Goal: Task Accomplishment & Management: Complete application form

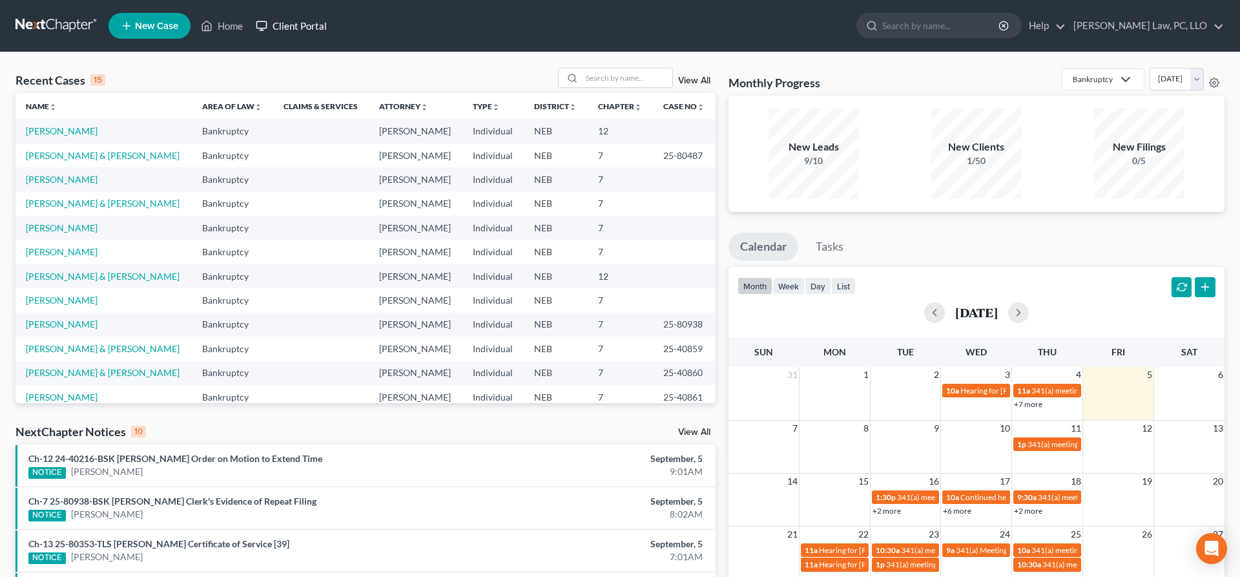
click at [300, 23] on link "Client Portal" at bounding box center [291, 25] width 84 height 23
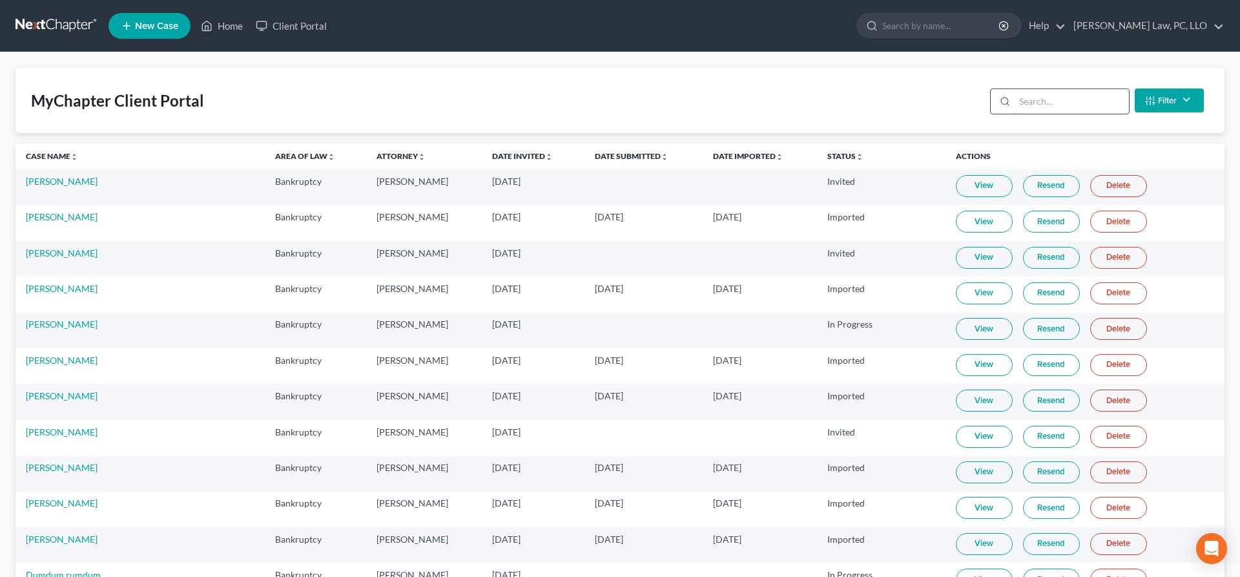
click at [1032, 108] on input "search" at bounding box center [1072, 101] width 114 height 25
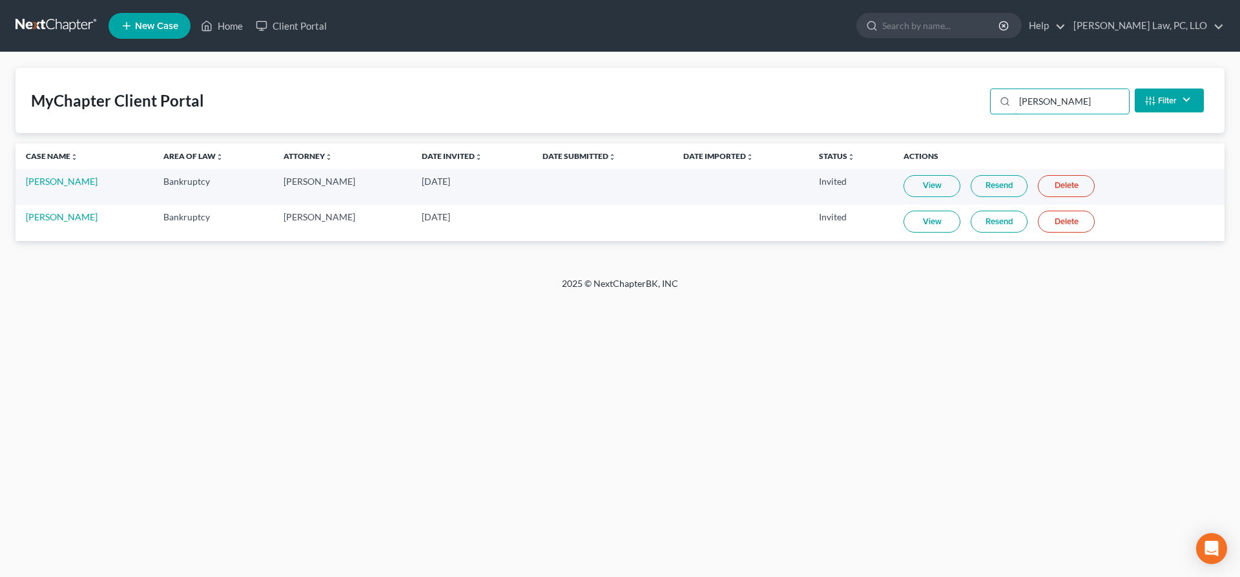
type input "burkett"
click at [1041, 186] on link "Delete" at bounding box center [1066, 186] width 57 height 22
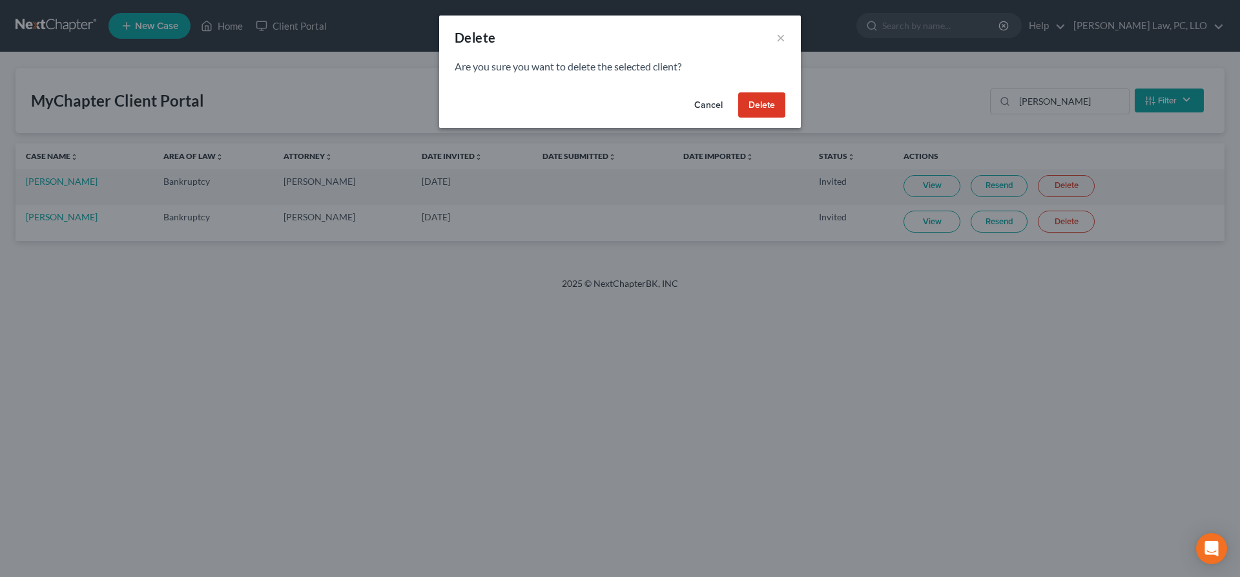
click at [765, 106] on button "Delete" at bounding box center [761, 105] width 47 height 26
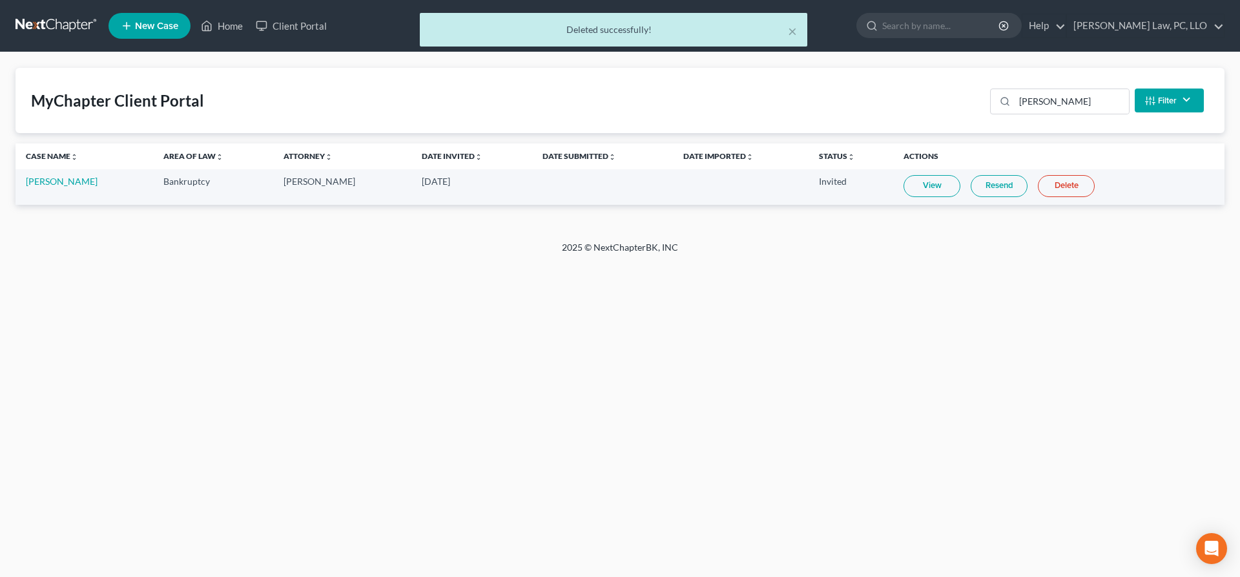
click at [986, 185] on link "Resend" at bounding box center [999, 186] width 57 height 22
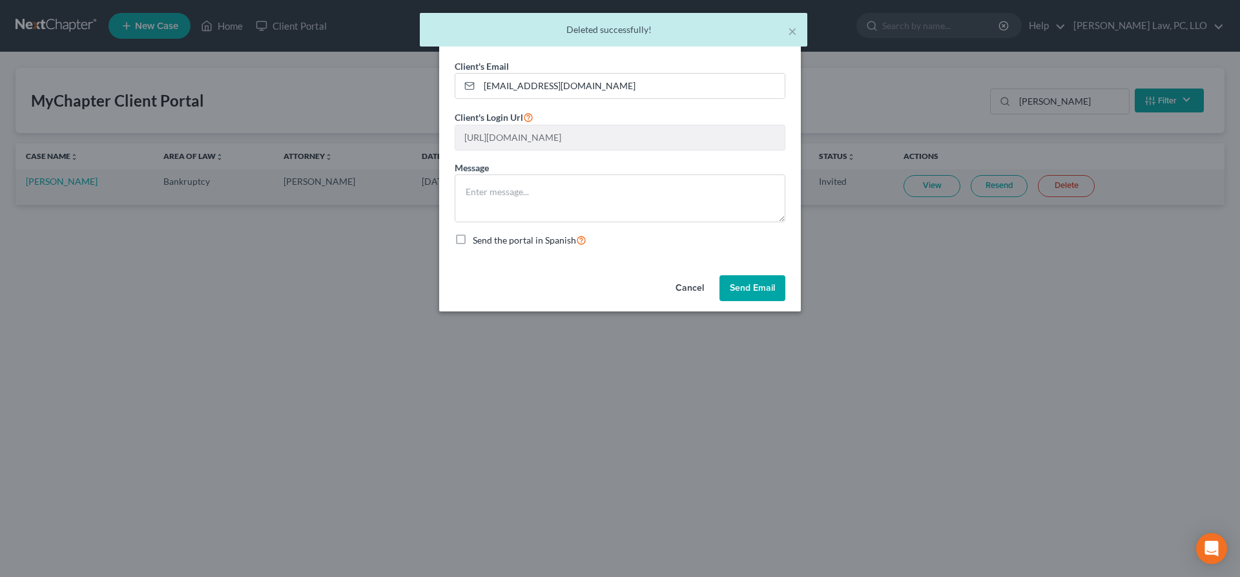
click at [745, 286] on button "Send Email" at bounding box center [753, 288] width 66 height 26
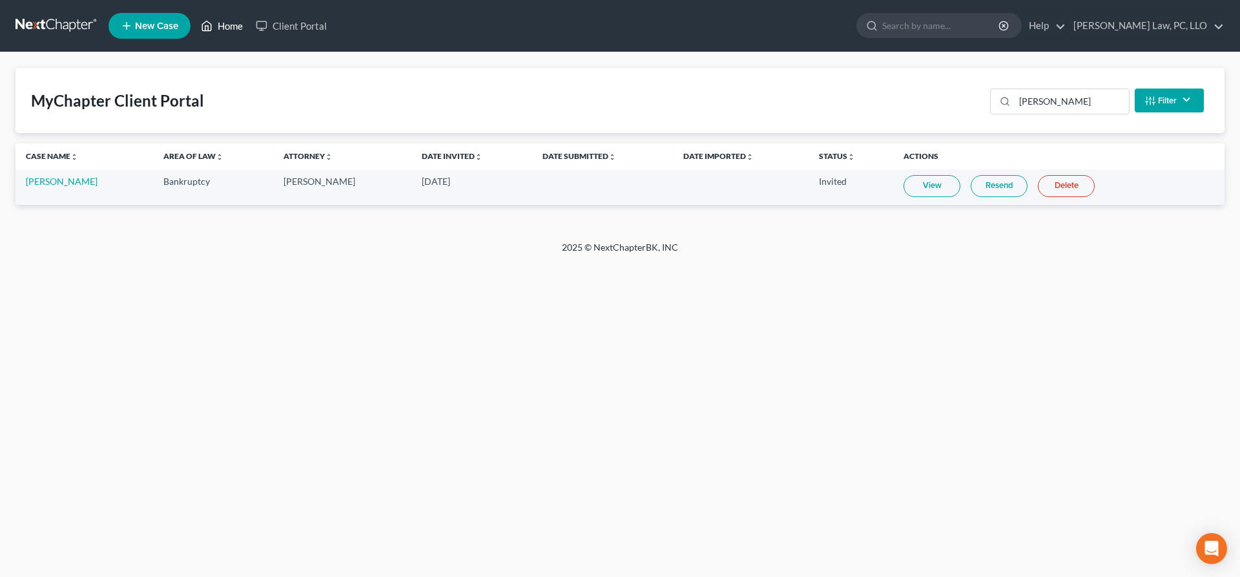
click at [220, 24] on link "Home" at bounding box center [221, 25] width 55 height 23
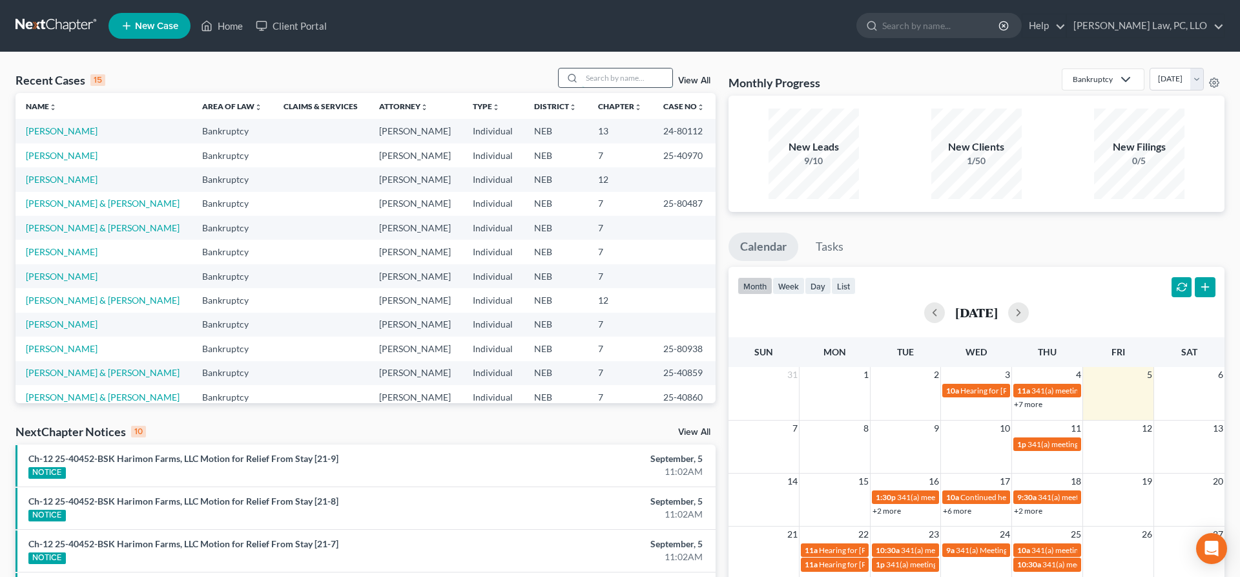
click at [603, 78] on input "search" at bounding box center [627, 77] width 90 height 19
type input "r"
type input "keith"
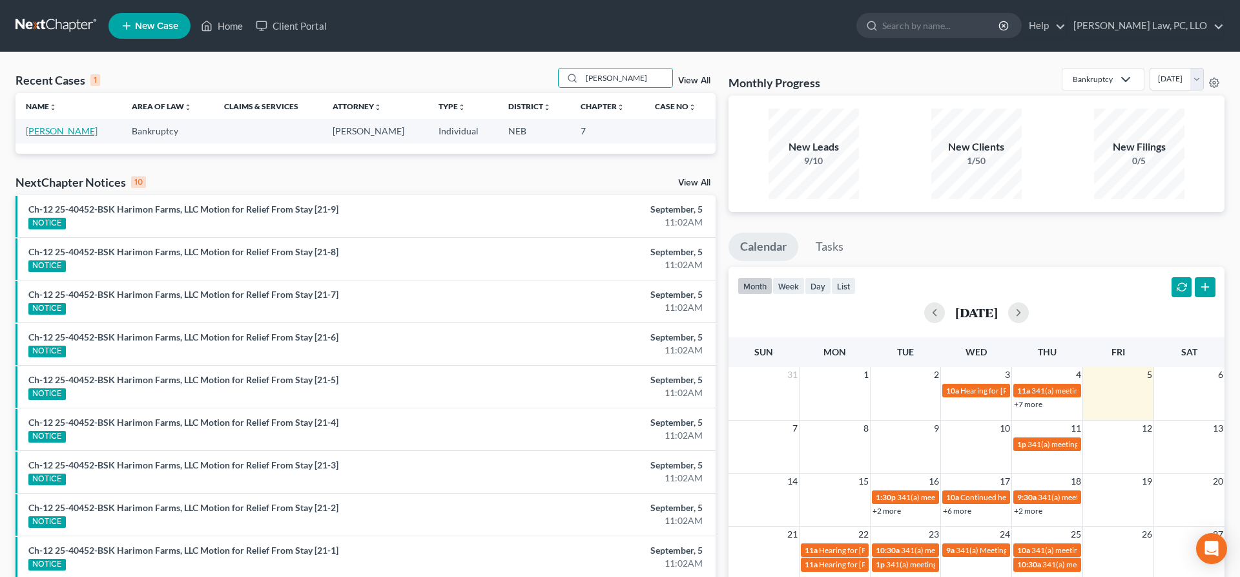
click at [45, 131] on link "[PERSON_NAME]" at bounding box center [62, 130] width 72 height 11
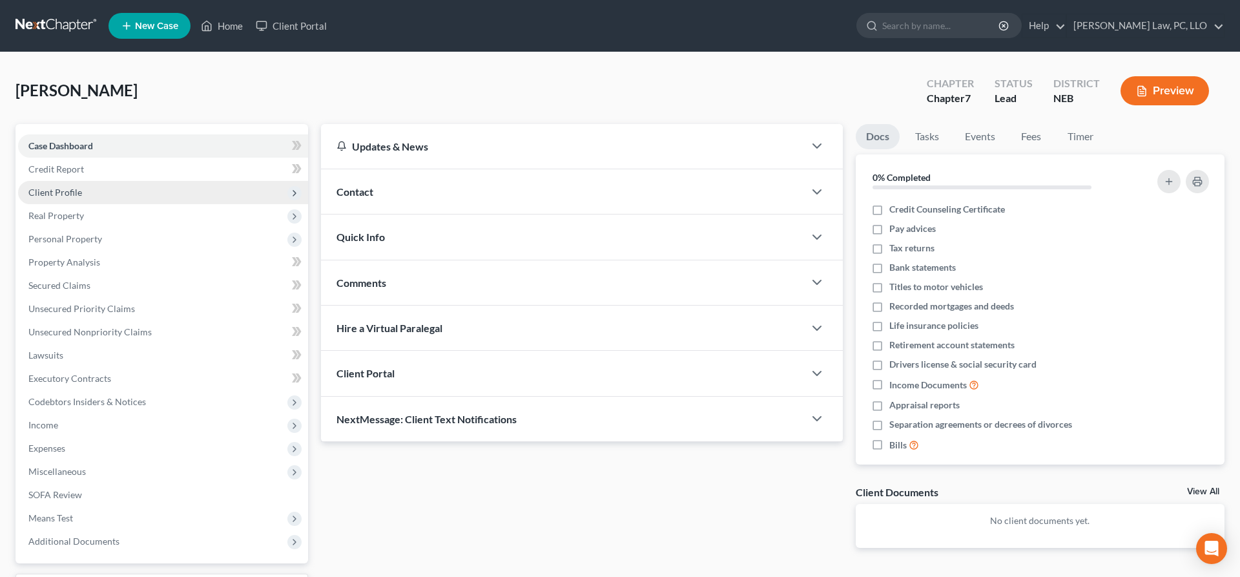
click at [70, 193] on span "Client Profile" at bounding box center [55, 192] width 54 height 11
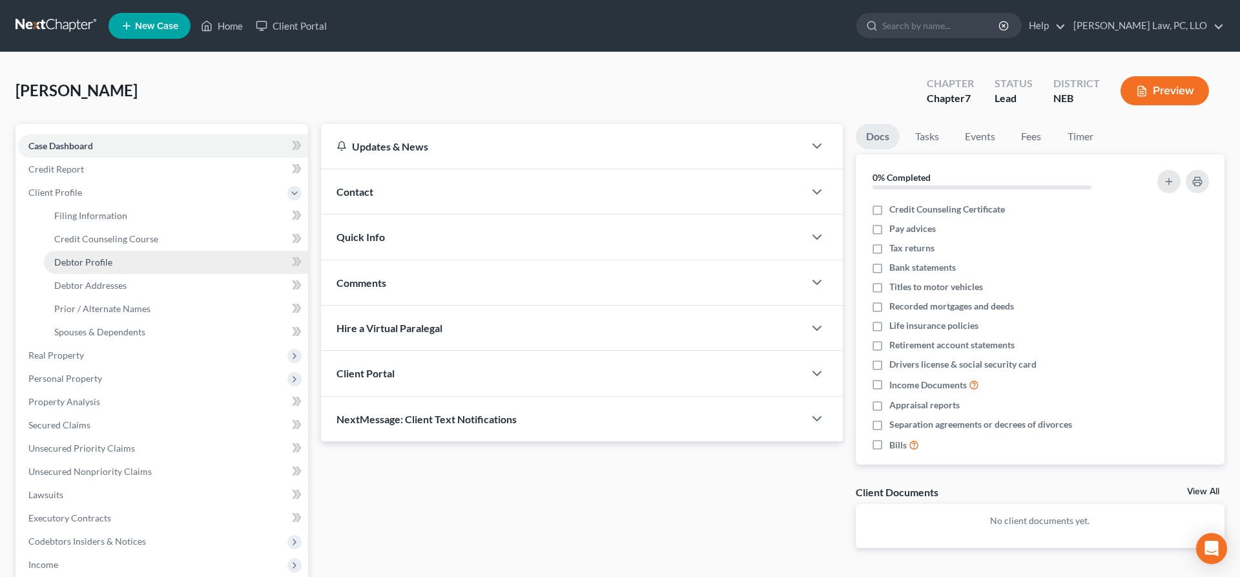
click at [118, 262] on link "Debtor Profile" at bounding box center [176, 262] width 264 height 23
select select "0"
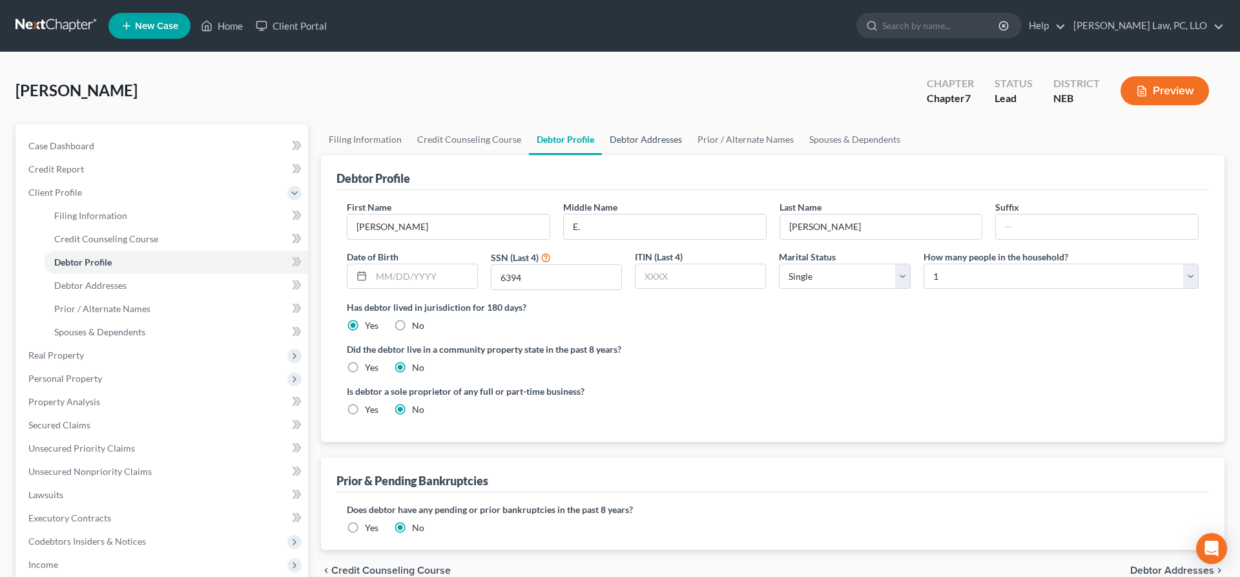
click at [625, 140] on link "Debtor Addresses" at bounding box center [646, 139] width 88 height 31
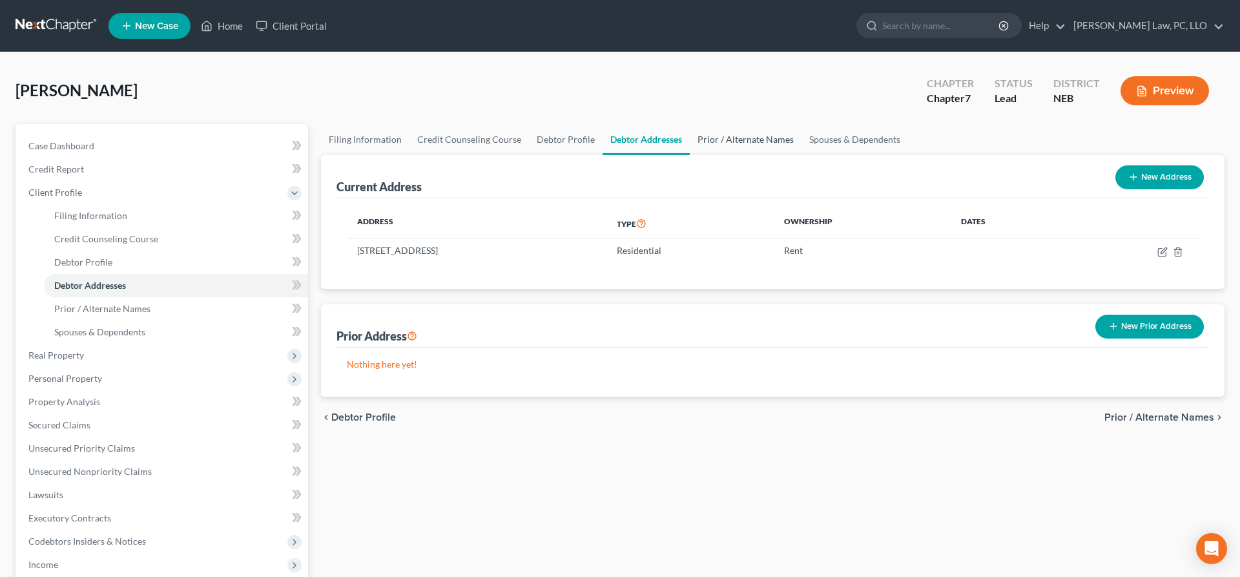
click at [715, 140] on link "Prior / Alternate Names" at bounding box center [746, 139] width 112 height 31
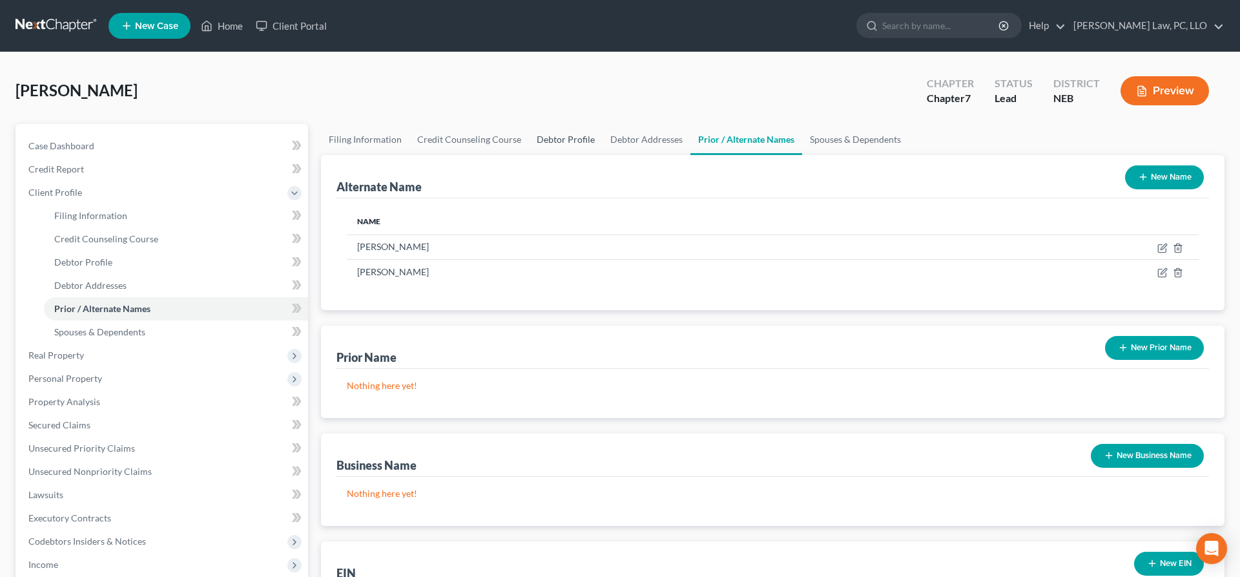
click at [579, 140] on link "Debtor Profile" at bounding box center [566, 139] width 74 height 31
select select "0"
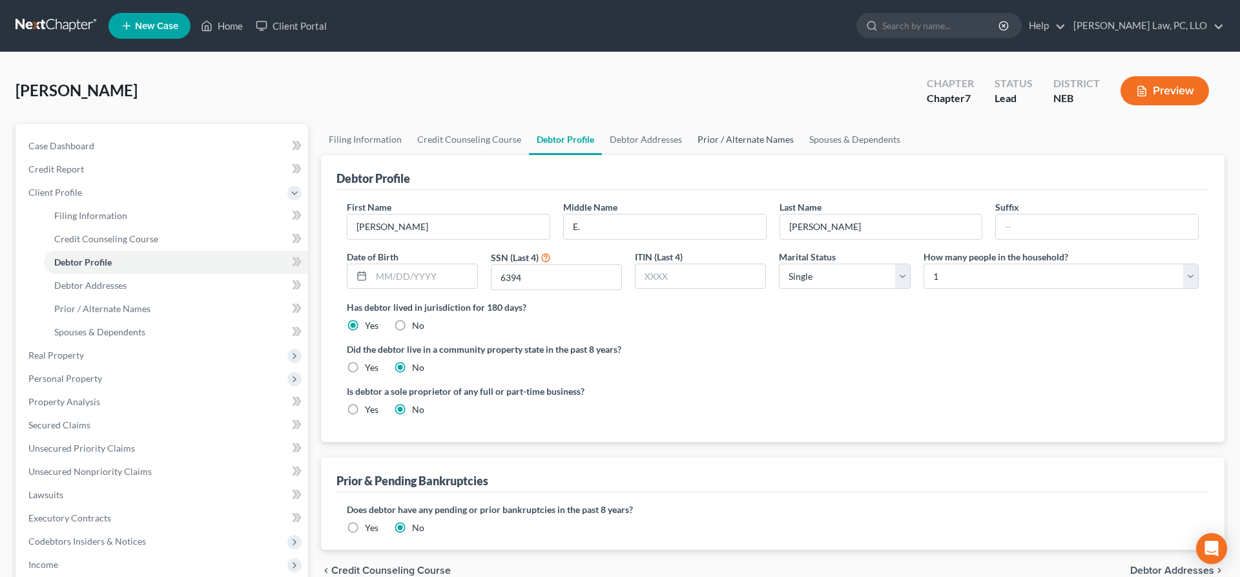
click at [724, 142] on link "Prior / Alternate Names" at bounding box center [746, 139] width 112 height 31
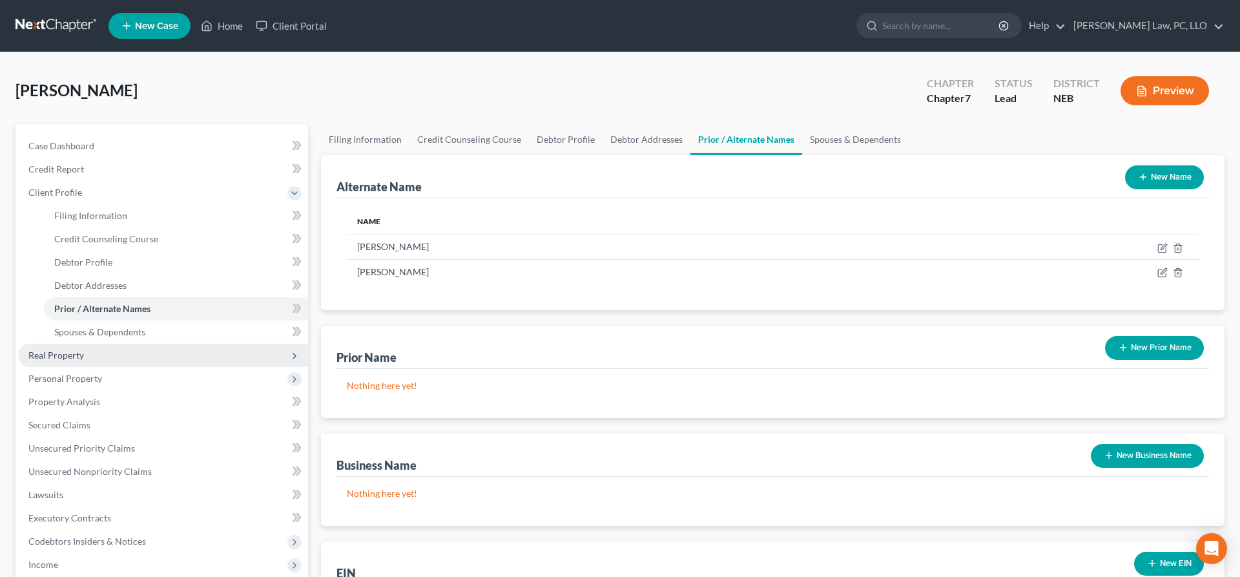
click at [118, 353] on span "Real Property" at bounding box center [163, 355] width 290 height 23
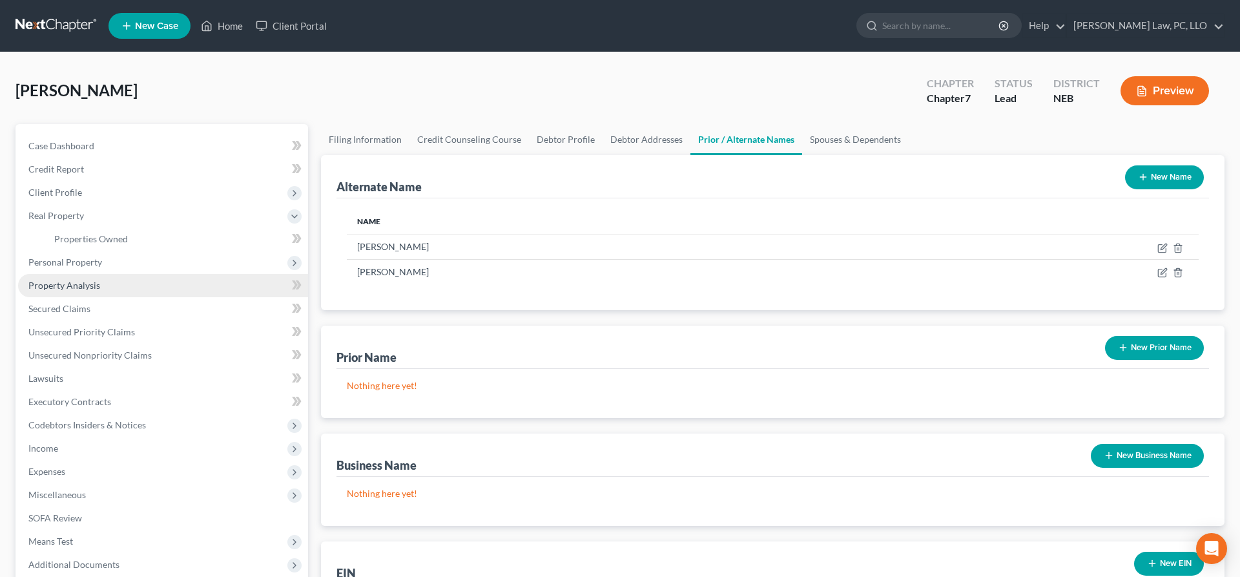
click at [99, 281] on link "Property Analysis" at bounding box center [163, 285] width 290 height 23
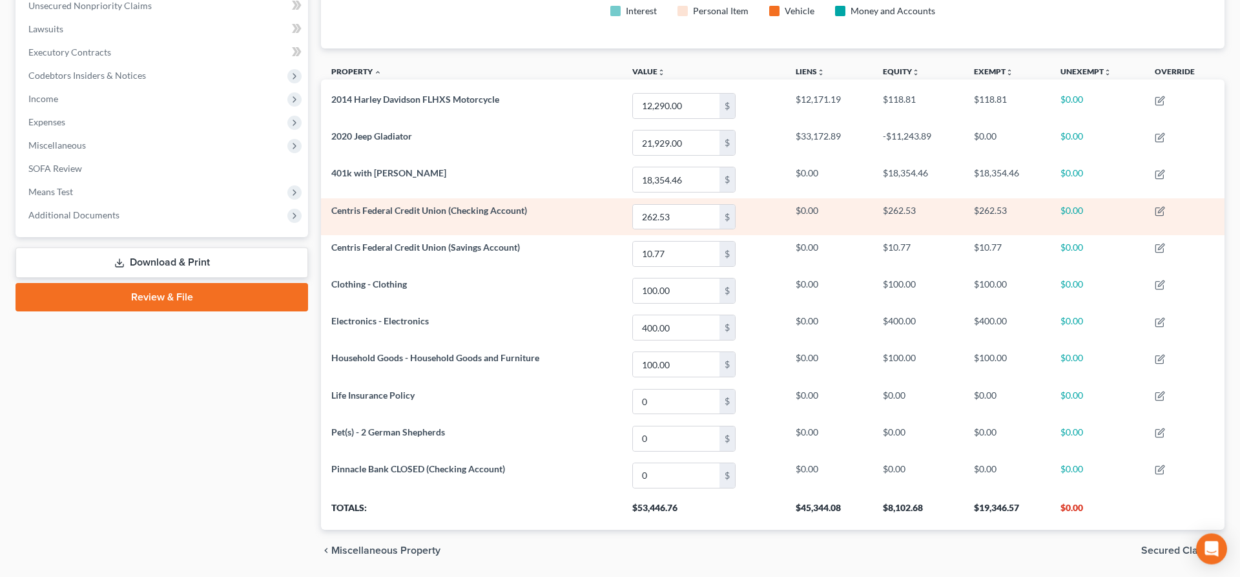
scroll to position [304, 0]
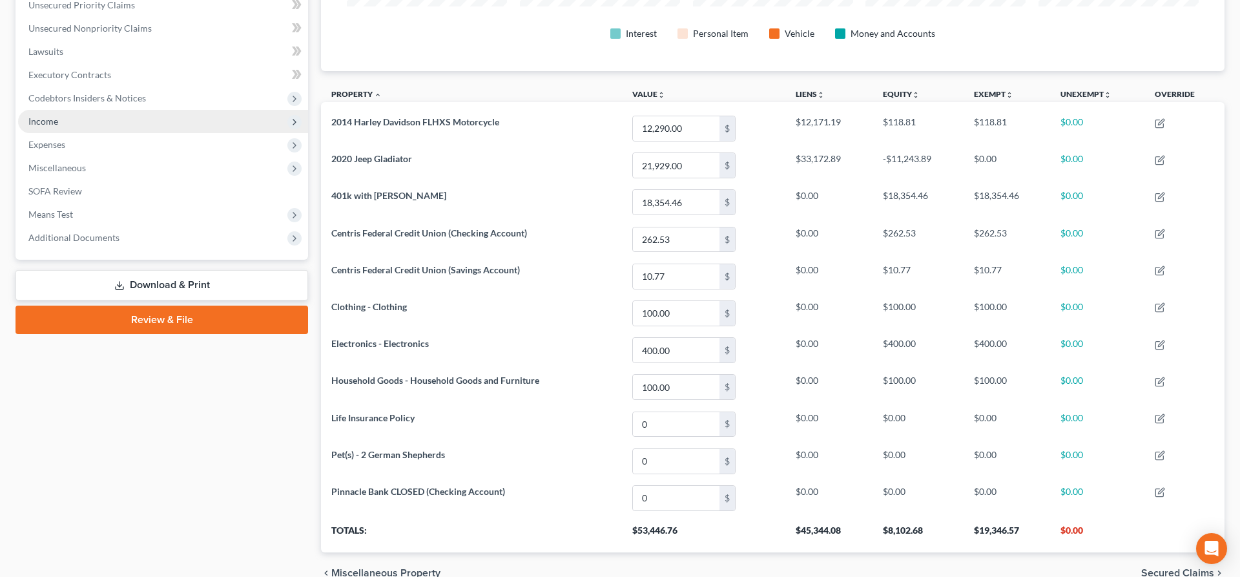
click at [143, 120] on span "Income" at bounding box center [163, 121] width 290 height 23
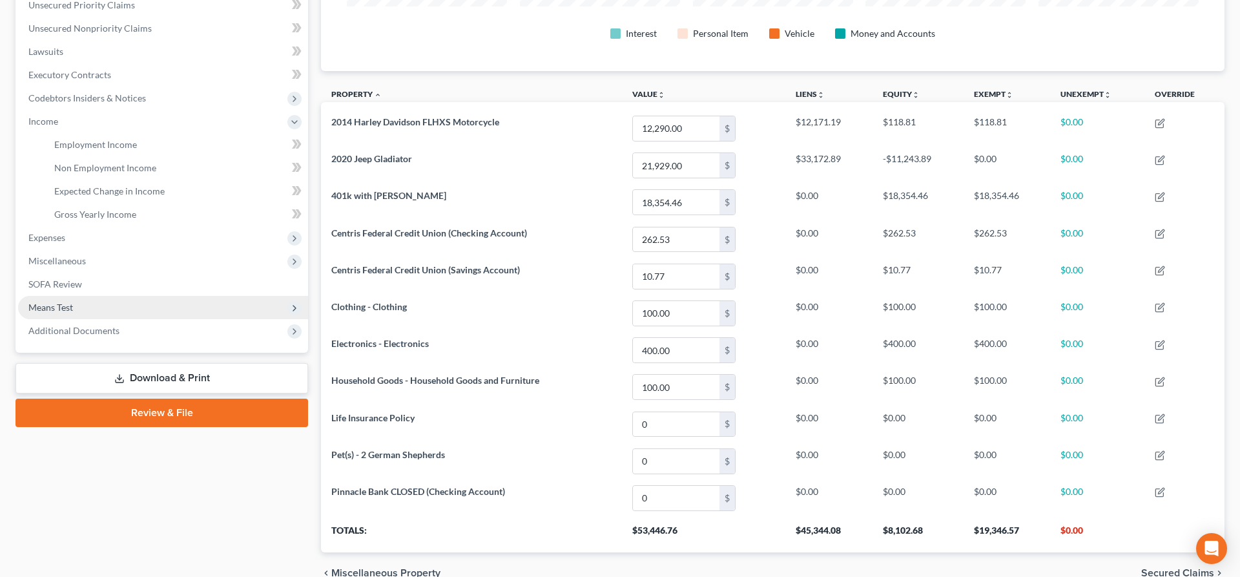
click at [99, 300] on span "Means Test" at bounding box center [163, 307] width 290 height 23
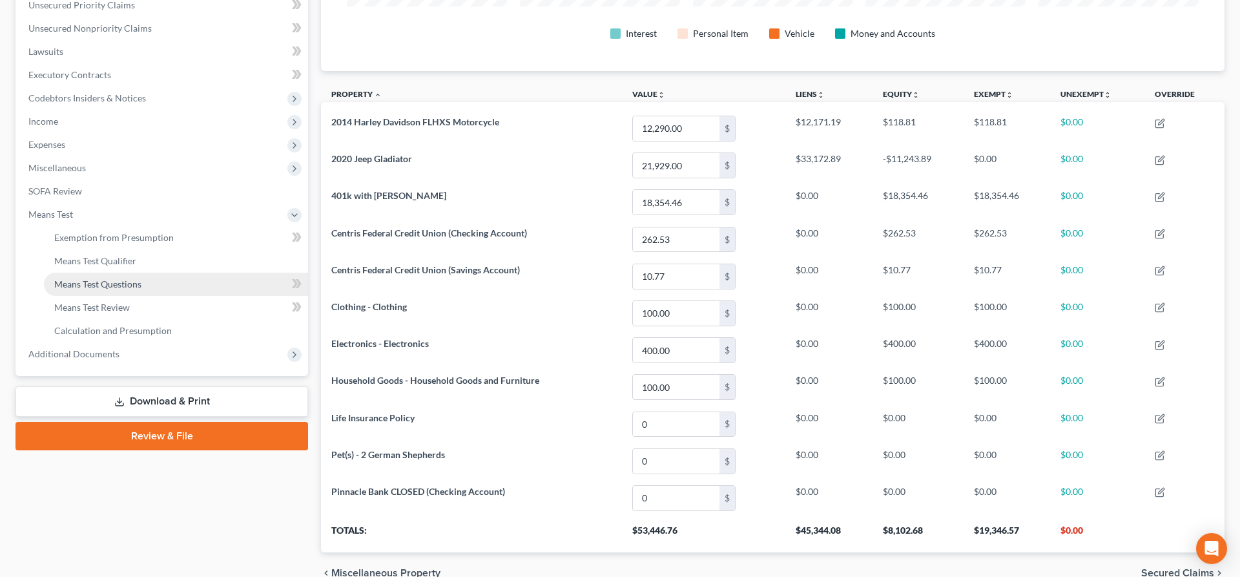
click at [129, 280] on span "Means Test Questions" at bounding box center [97, 283] width 87 height 11
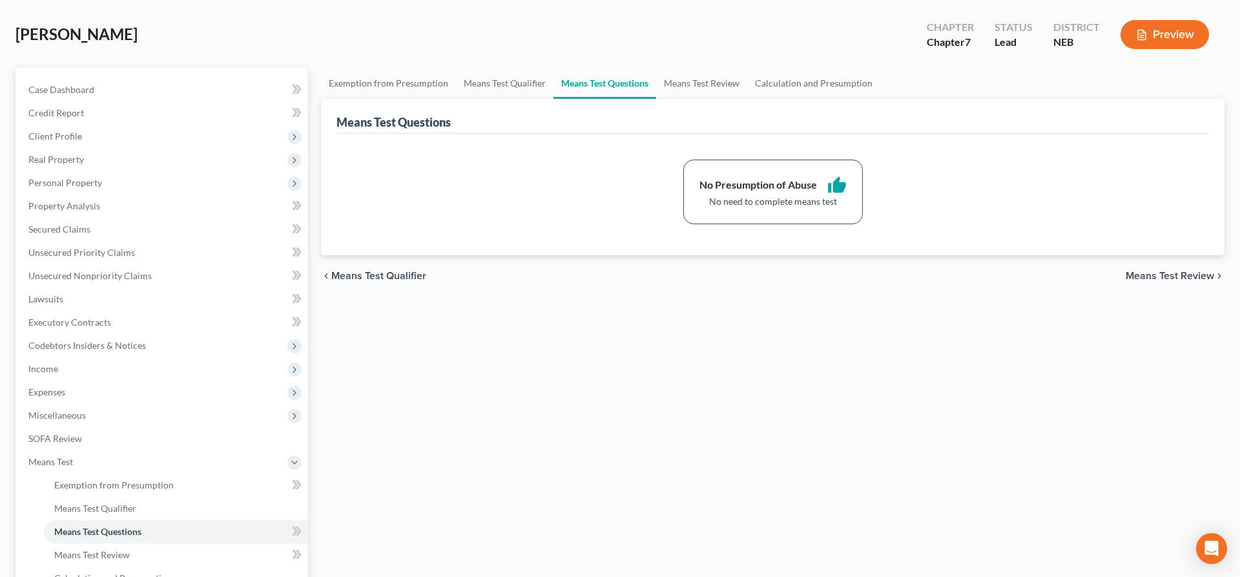
scroll to position [27, 0]
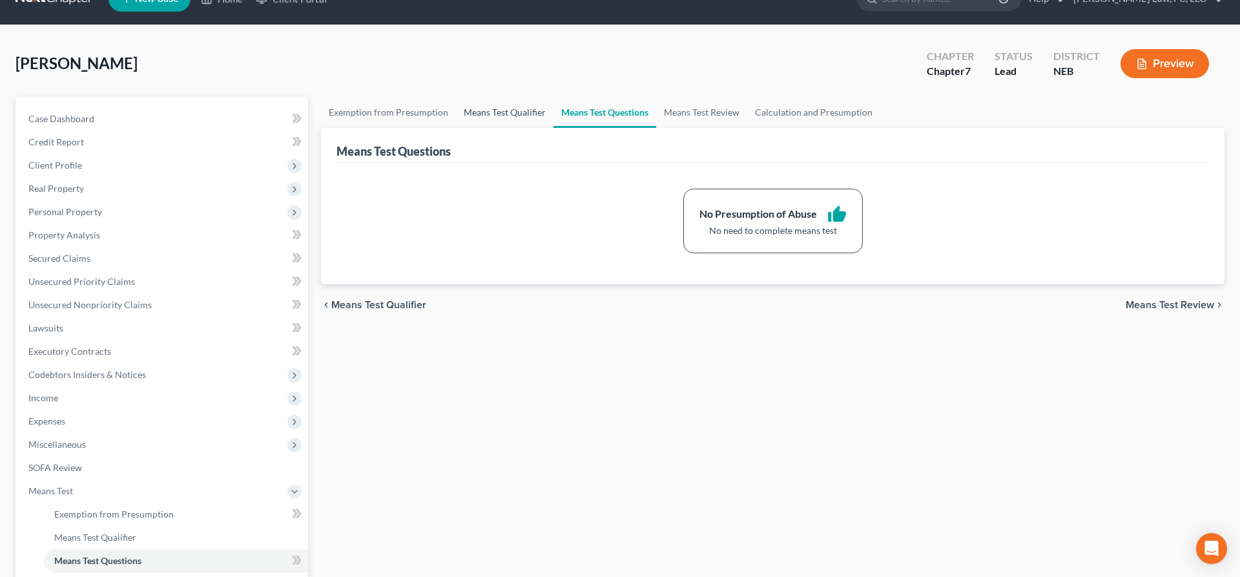
click at [500, 112] on link "Means Test Qualifier" at bounding box center [505, 112] width 98 height 31
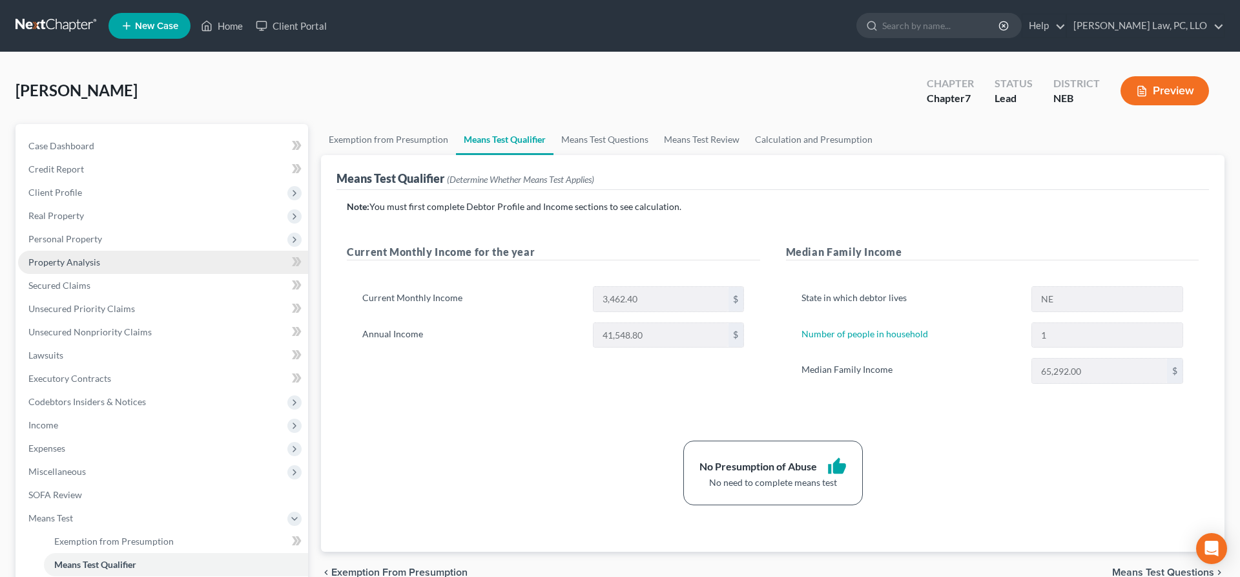
click at [118, 261] on link "Property Analysis" at bounding box center [163, 262] width 290 height 23
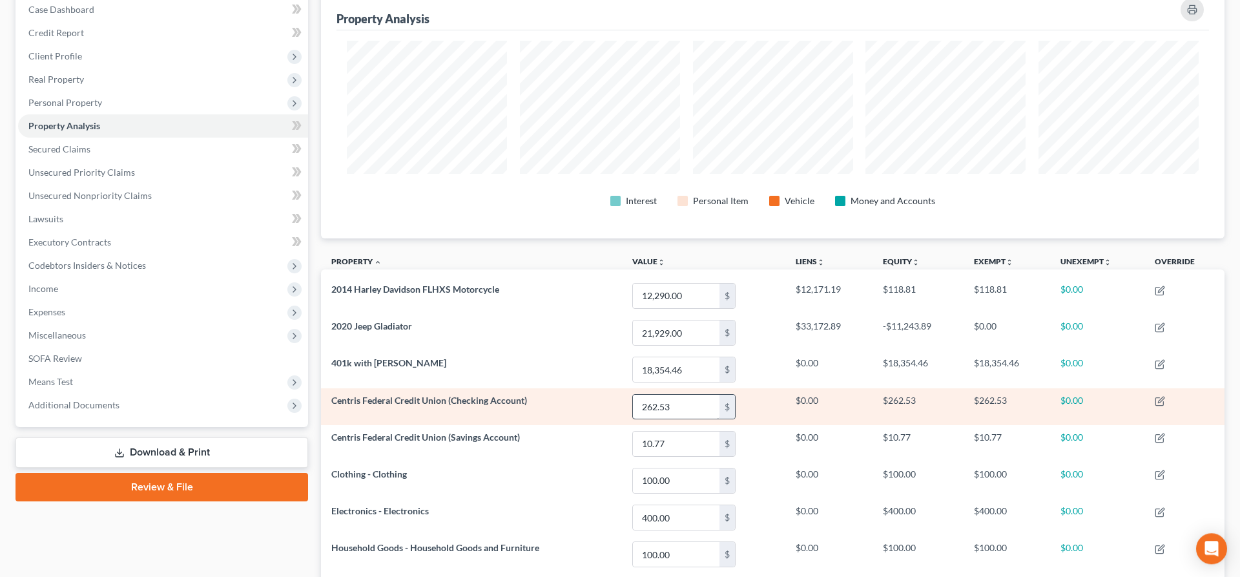
scroll to position [198, 0]
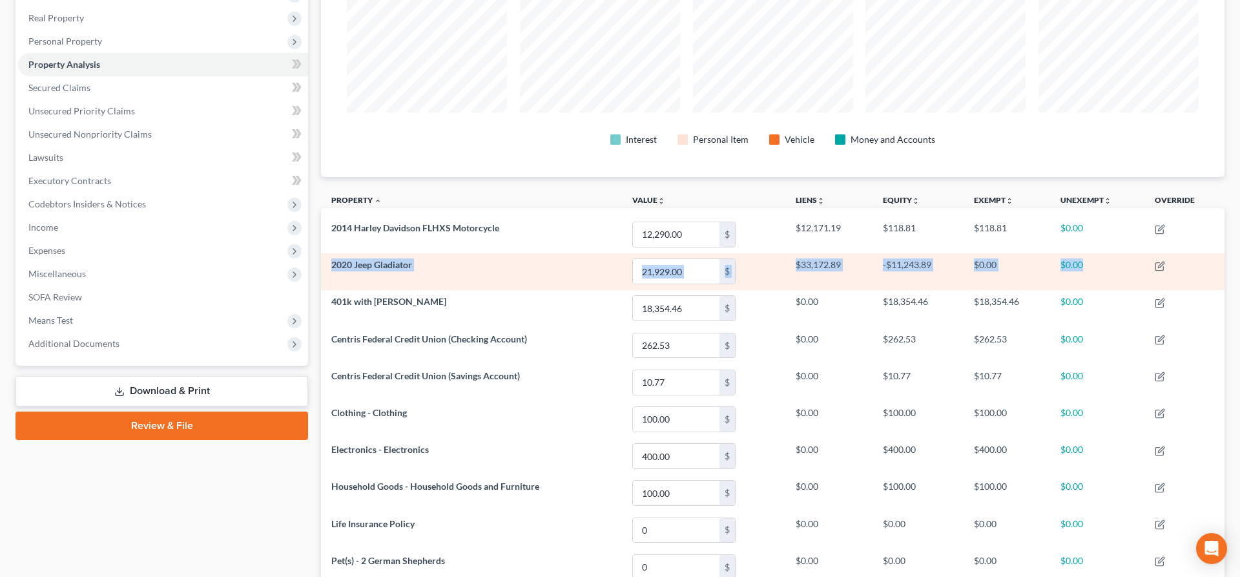
drag, startPoint x: 333, startPoint y: 232, endPoint x: 1192, endPoint y: 256, distance: 859.6
click at [1192, 256] on tbody "2014 Harley Davidson FLHXS Motorcycle 12,290.00 $ $12,171.19 $118.81 $118.81 $0…" at bounding box center [773, 419] width 904 height 406
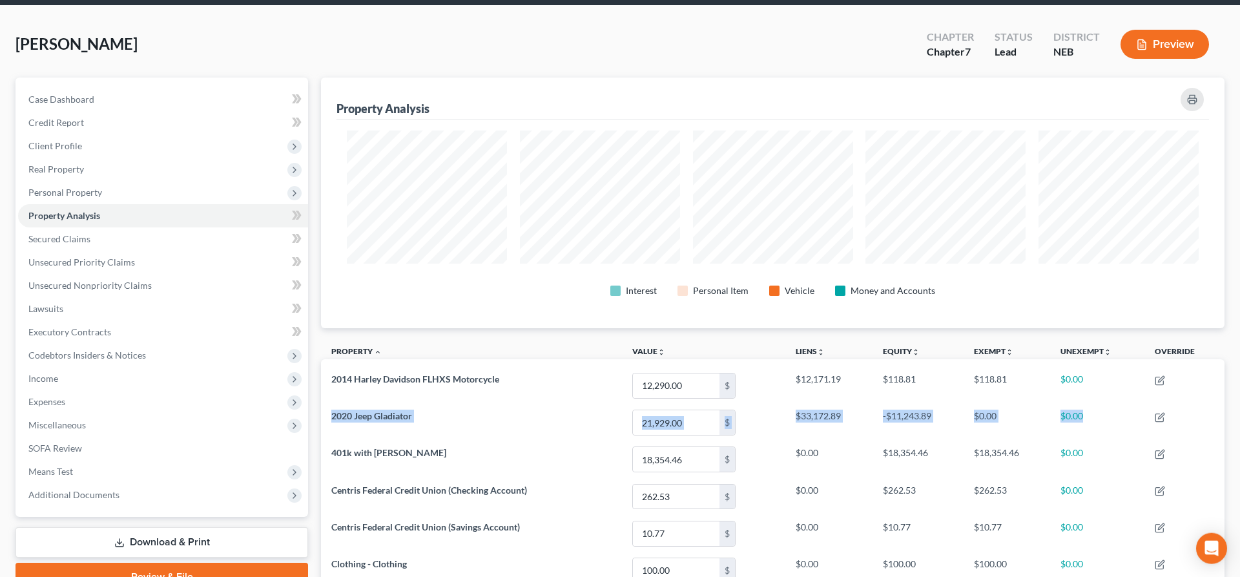
scroll to position [0, 0]
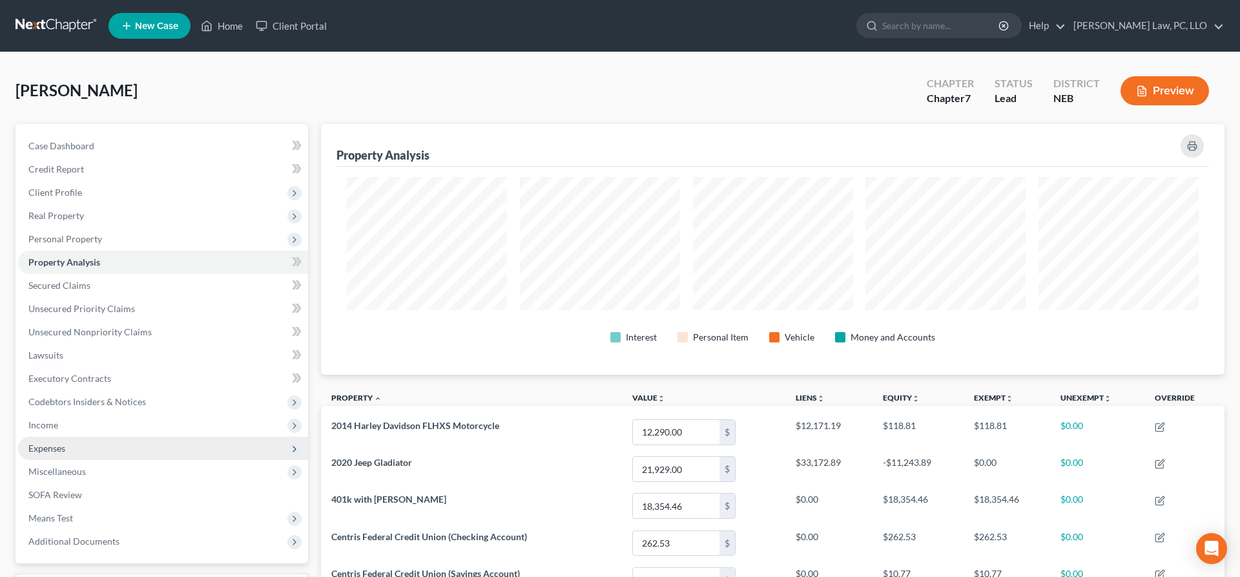
click at [107, 451] on span "Expenses" at bounding box center [163, 448] width 290 height 23
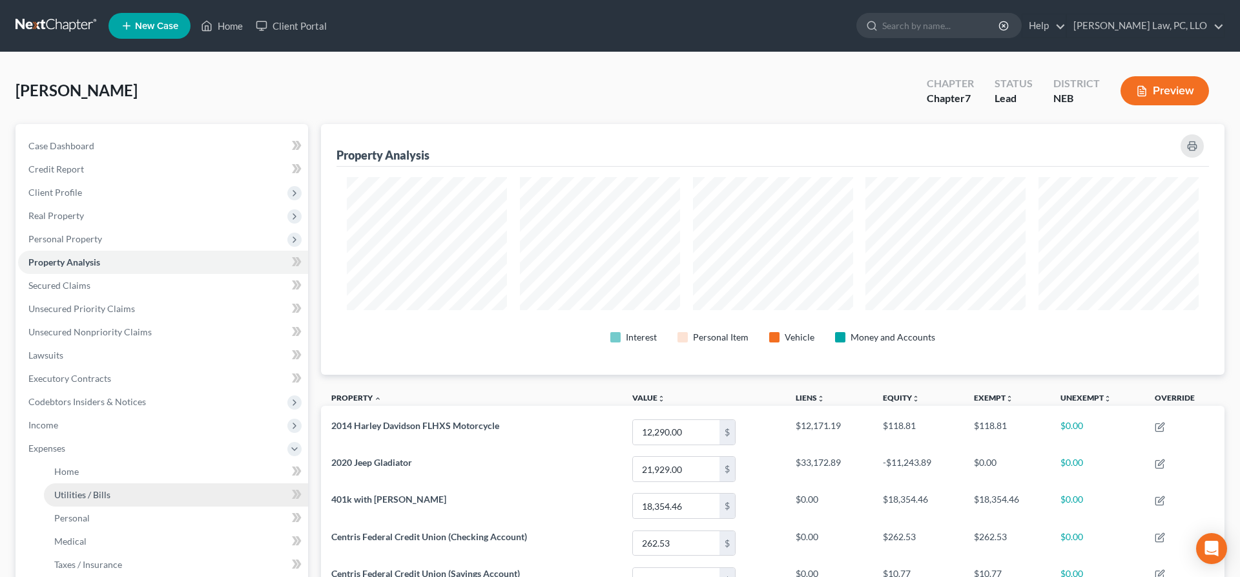
drag, startPoint x: 79, startPoint y: 490, endPoint x: 89, endPoint y: 488, distance: 9.9
click at [80, 490] on span "Utilities / Bills" at bounding box center [82, 494] width 56 height 11
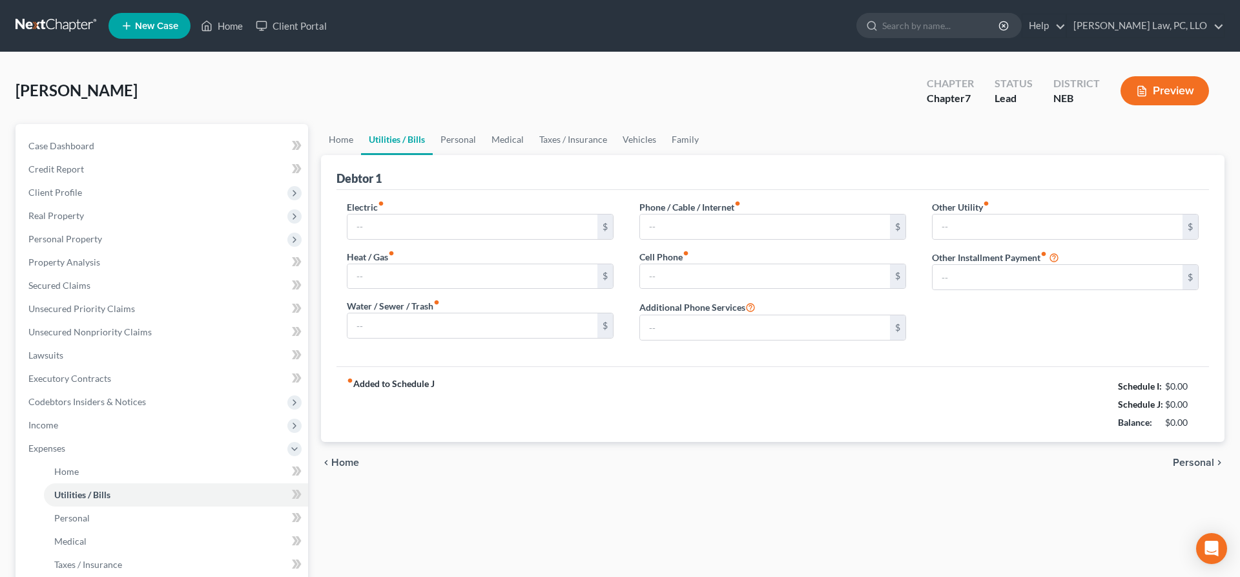
type input "0.00"
type input "75.00"
type input "0.00"
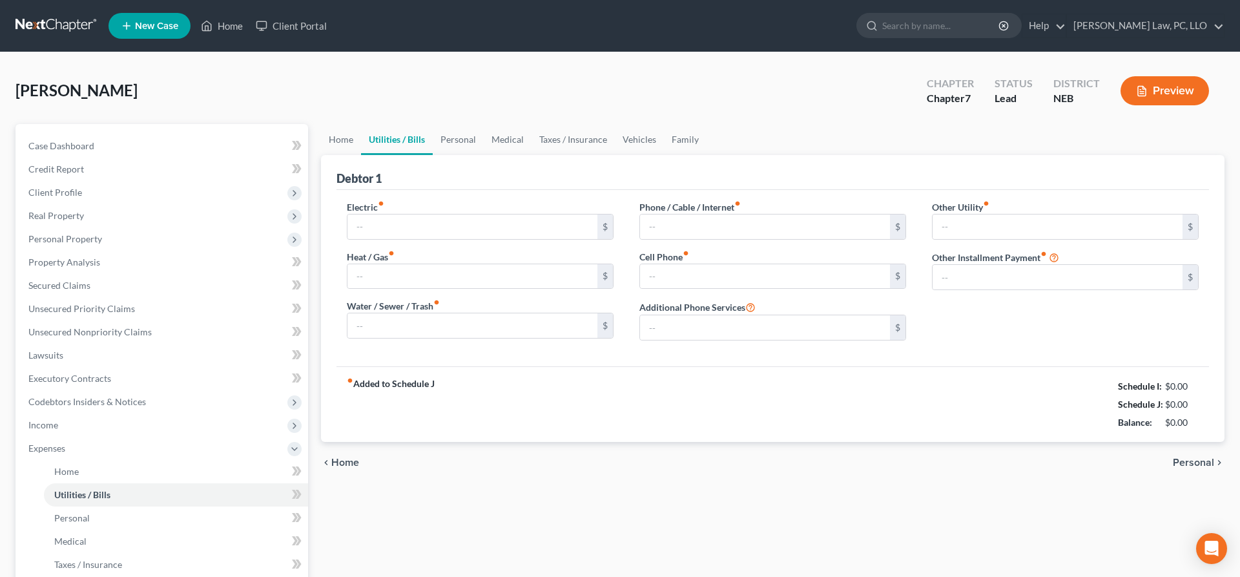
type input "0.00"
click at [632, 142] on link "Vehicles" at bounding box center [639, 139] width 49 height 31
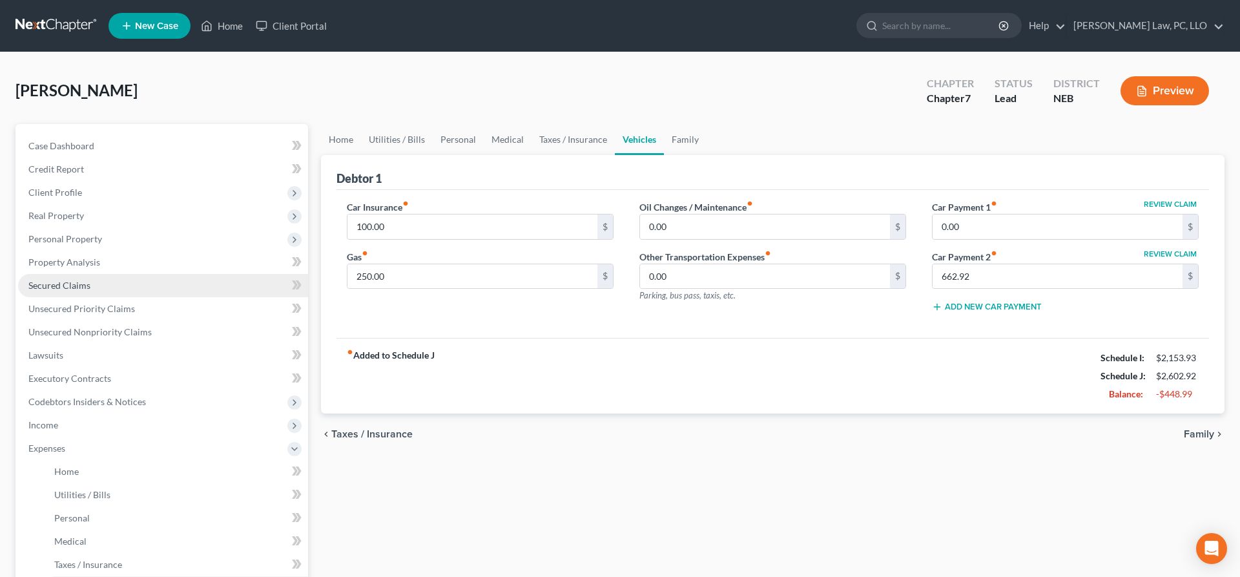
click at [73, 279] on link "Secured Claims" at bounding box center [163, 285] width 290 height 23
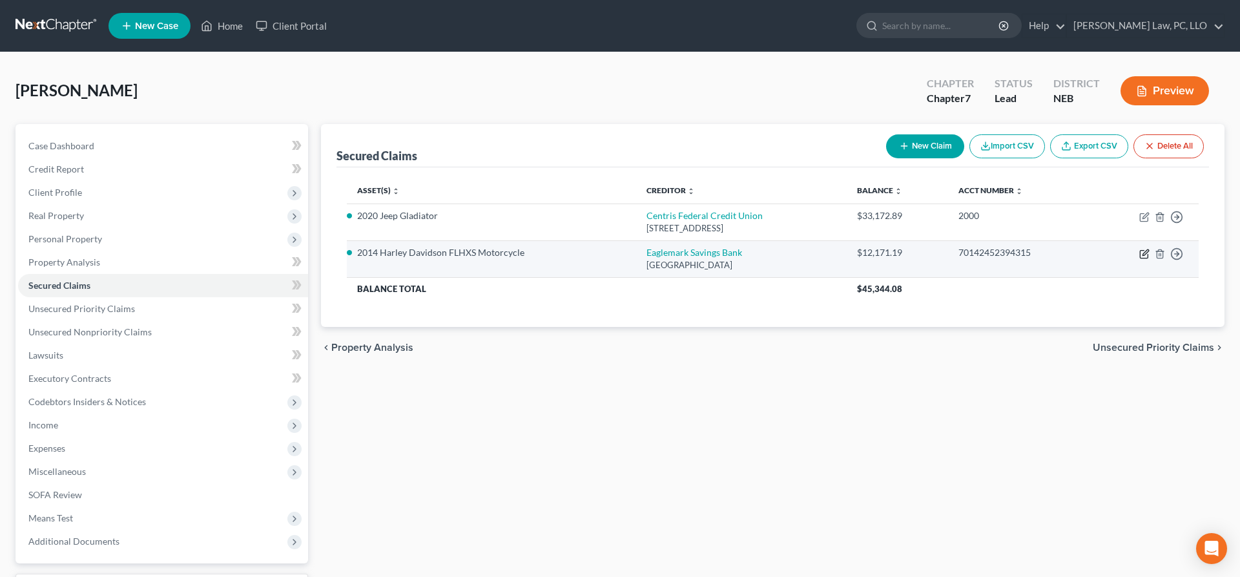
click at [1143, 253] on icon "button" at bounding box center [1145, 254] width 10 height 10
select select "4"
select select "2"
select select "0"
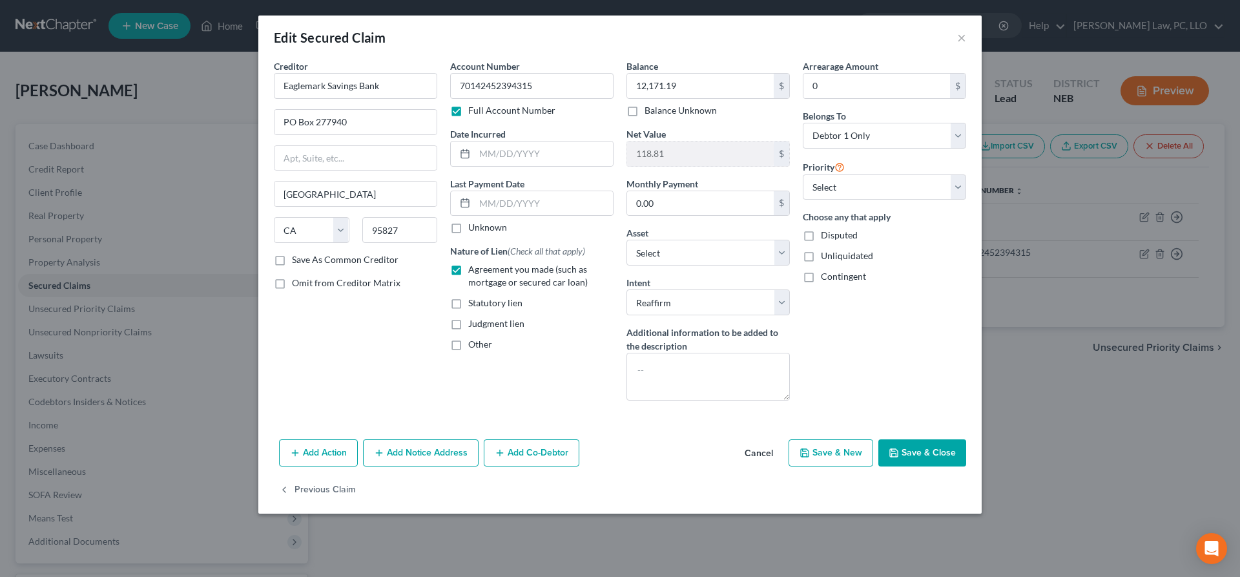
click at [762, 454] on button "Cancel" at bounding box center [759, 454] width 49 height 26
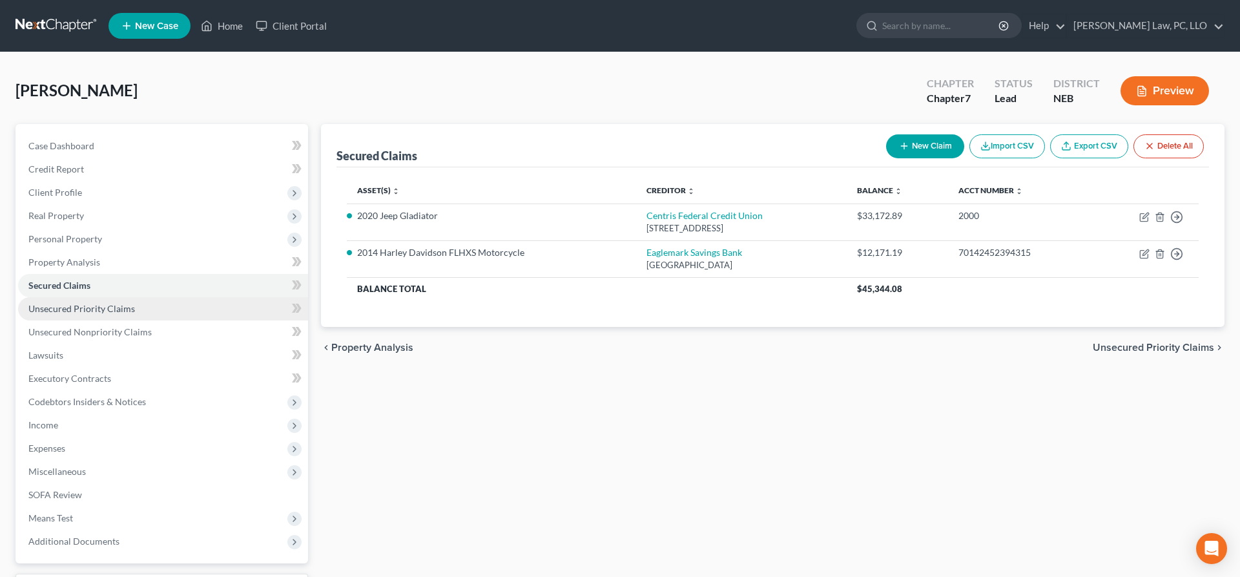
click at [80, 311] on span "Unsecured Priority Claims" at bounding box center [81, 308] width 107 height 11
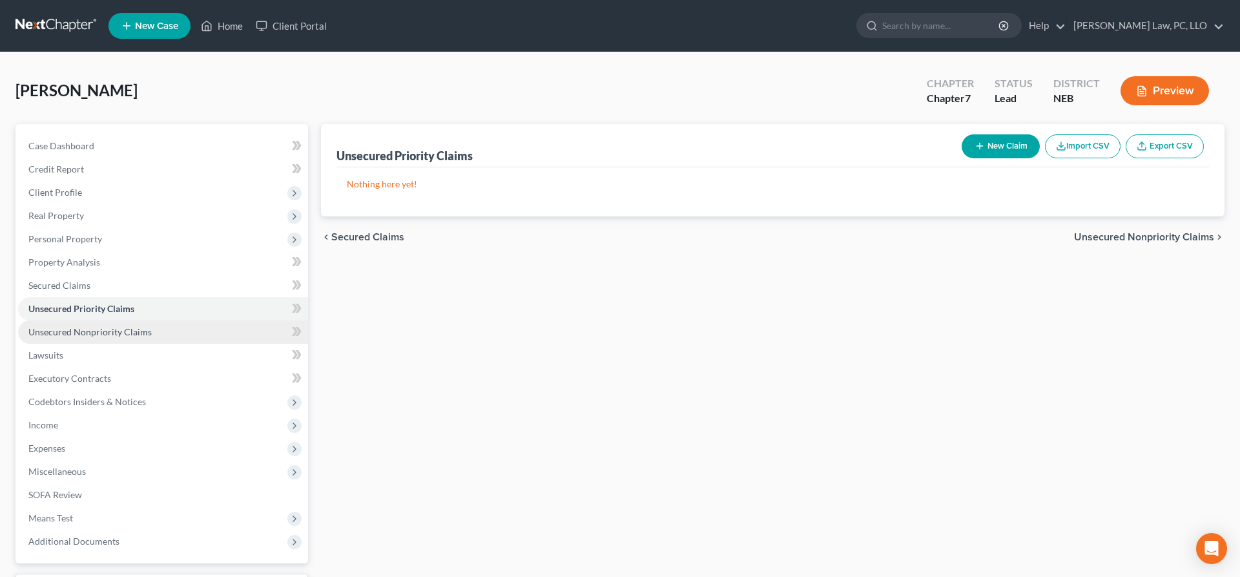
click at [88, 324] on link "Unsecured Nonpriority Claims" at bounding box center [163, 331] width 290 height 23
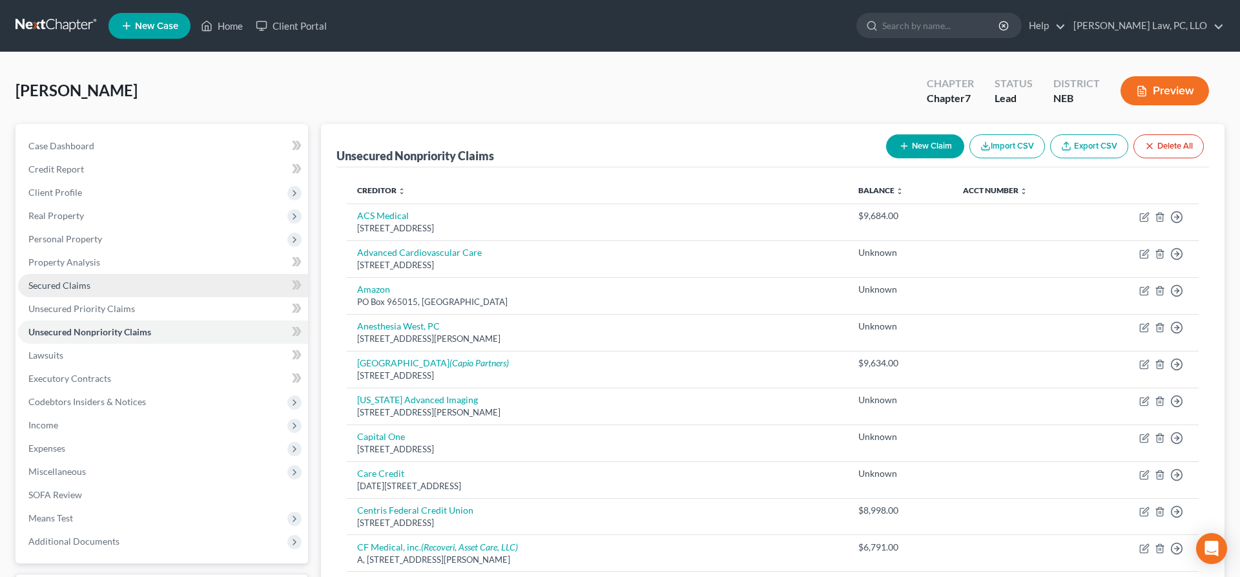
click at [83, 289] on span "Secured Claims" at bounding box center [59, 285] width 62 height 11
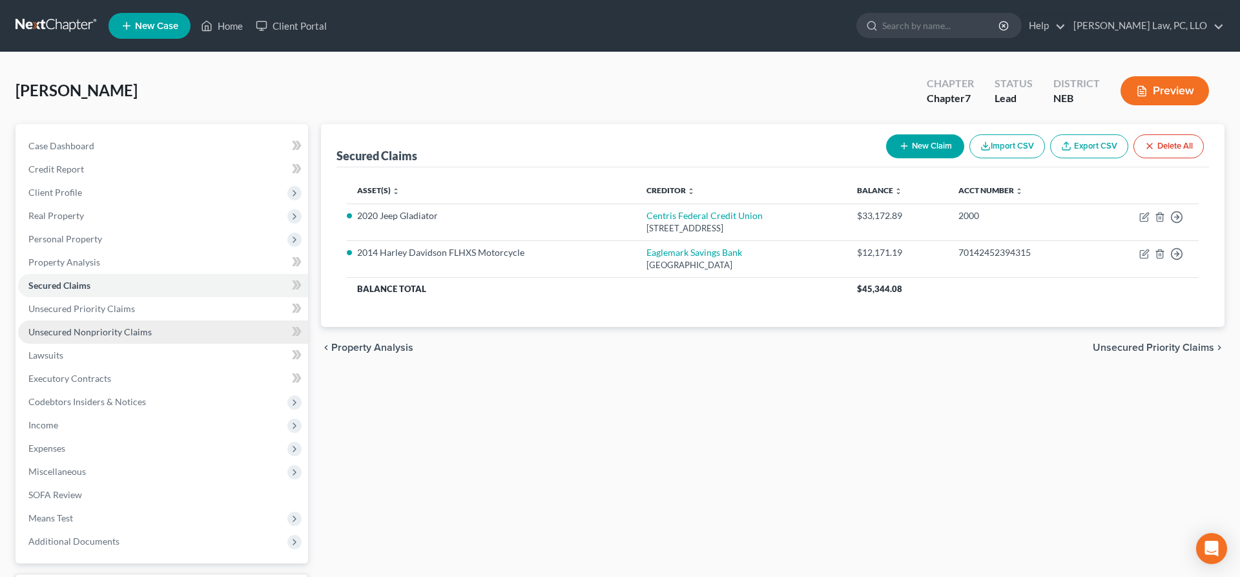
click at [96, 339] on link "Unsecured Nonpriority Claims" at bounding box center [163, 331] width 290 height 23
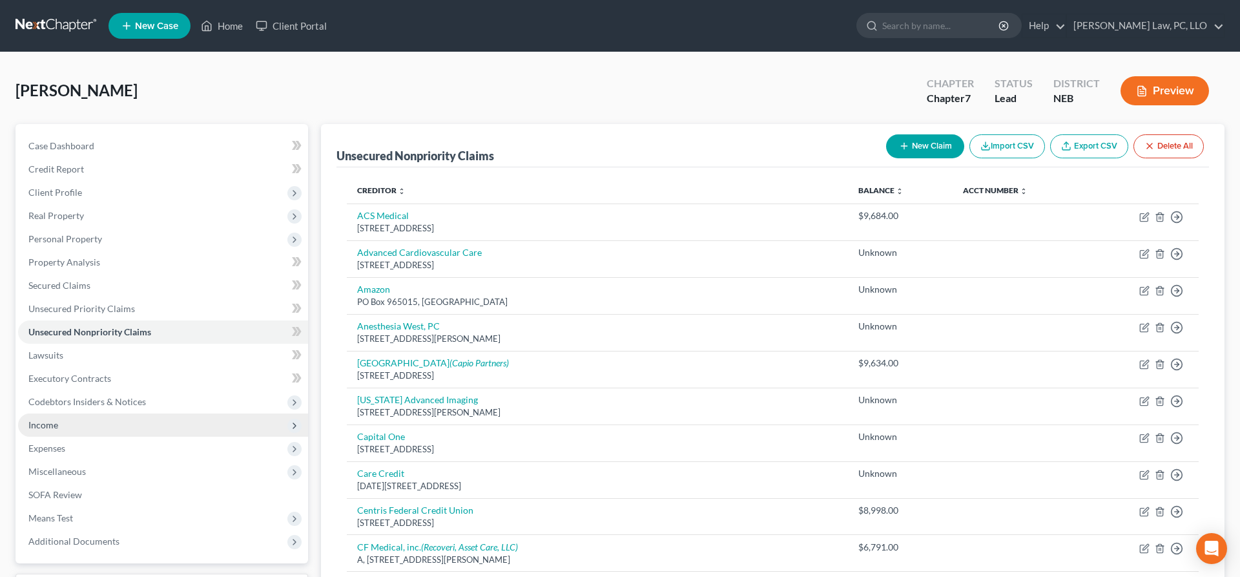
click at [65, 423] on span "Income" at bounding box center [163, 424] width 290 height 23
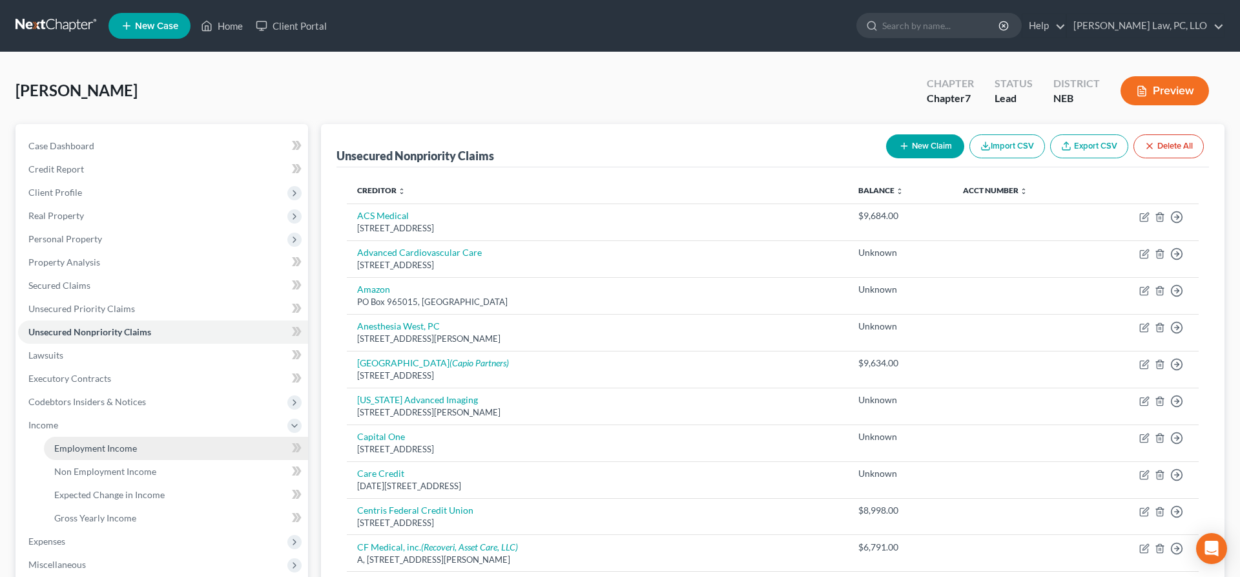
click at [91, 445] on span "Employment Income" at bounding box center [95, 448] width 83 height 11
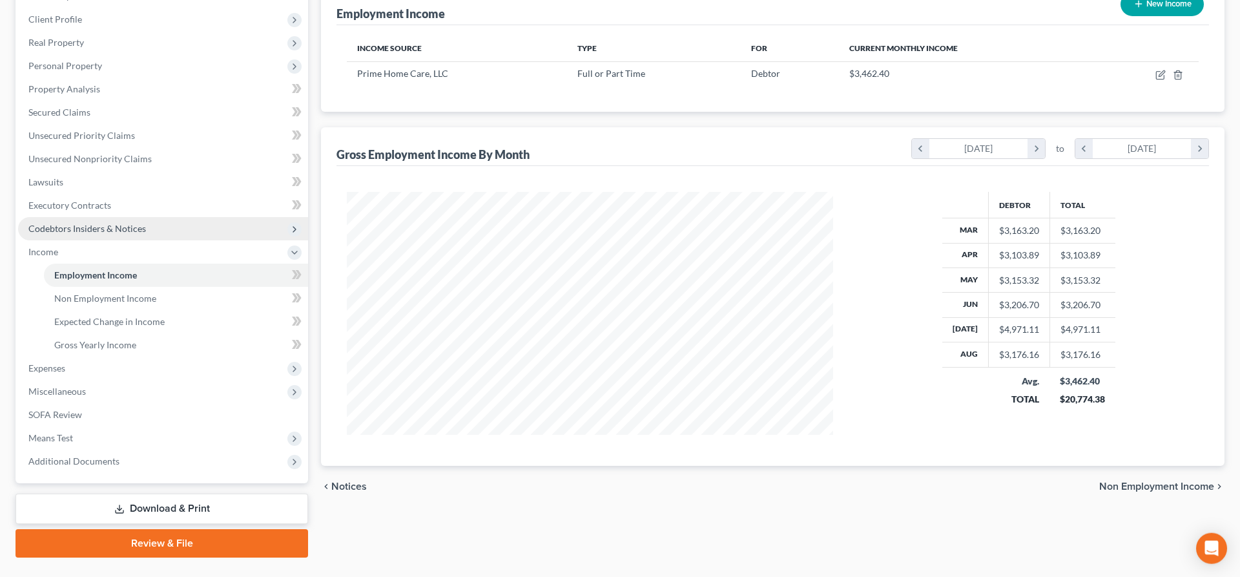
scroll to position [202, 0]
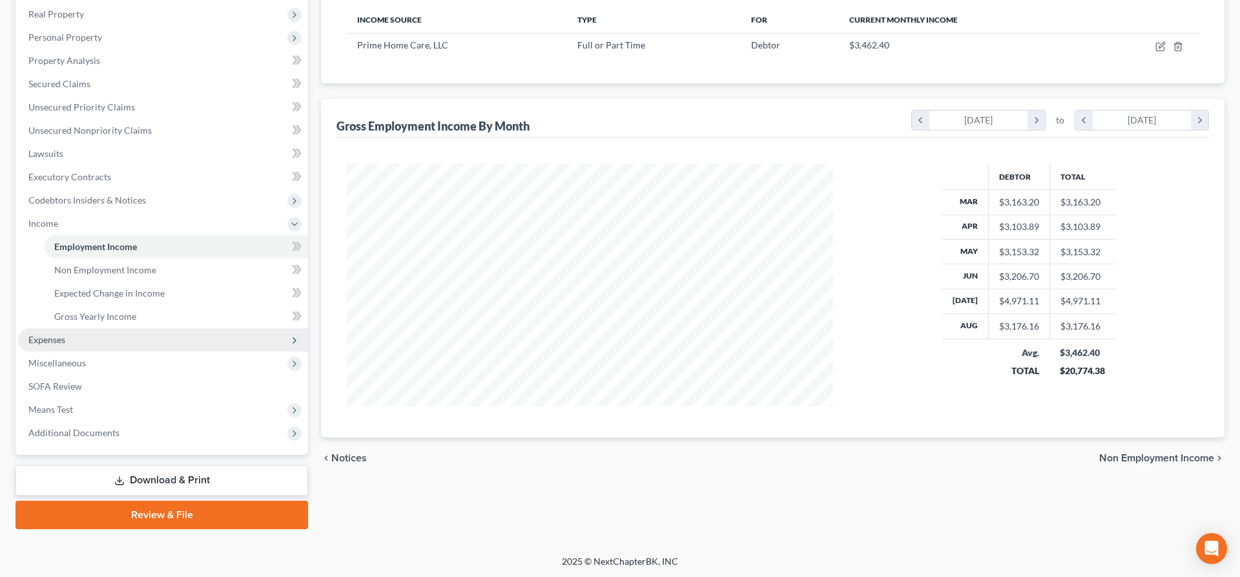
click at [108, 340] on span "Expenses" at bounding box center [163, 339] width 290 height 23
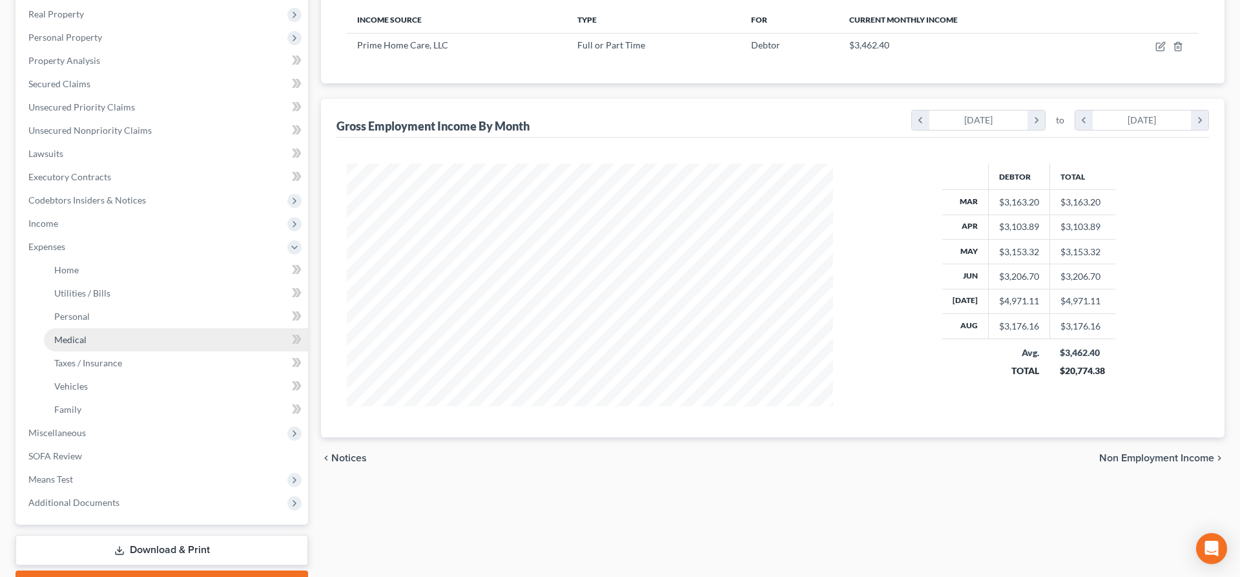
click at [114, 349] on link "Medical" at bounding box center [176, 339] width 264 height 23
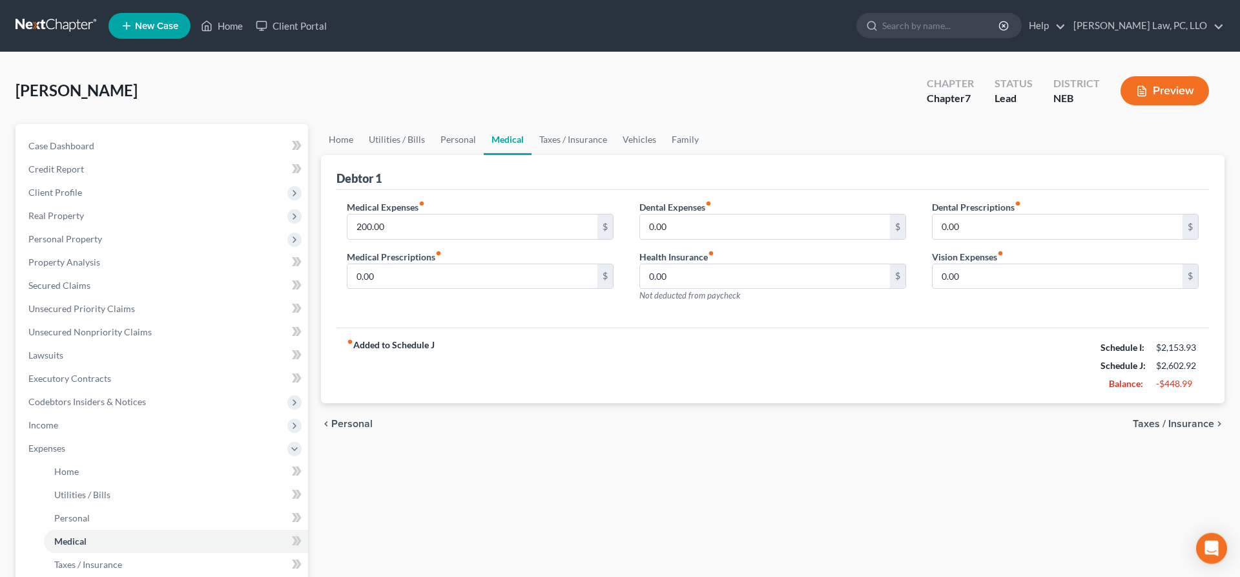
scroll to position [271, 0]
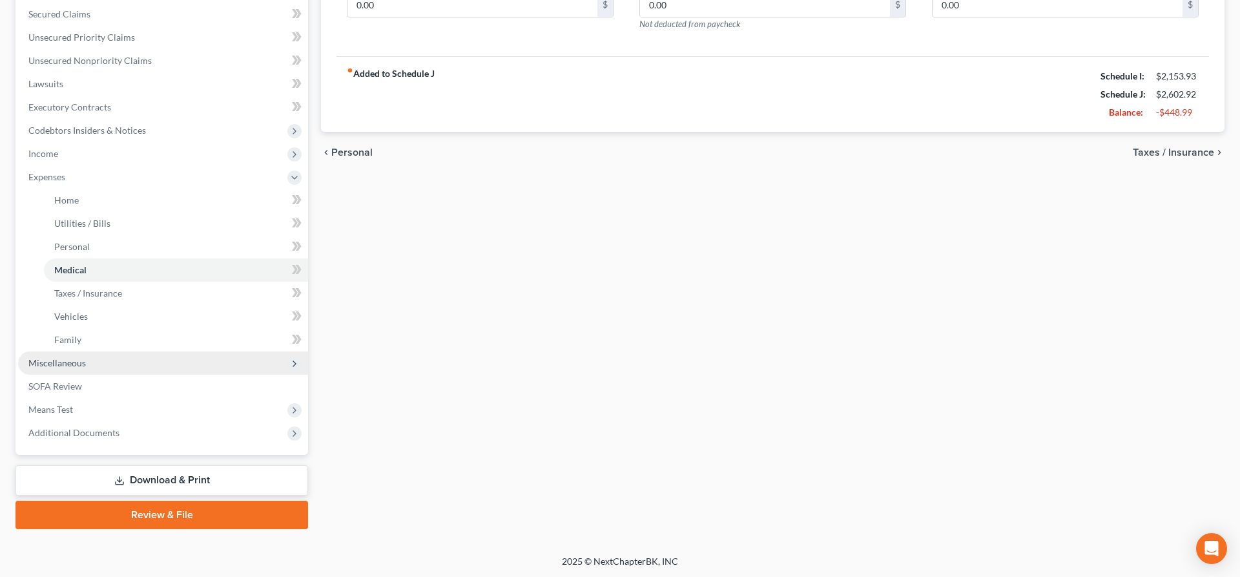
click at [95, 360] on span "Miscellaneous" at bounding box center [163, 362] width 290 height 23
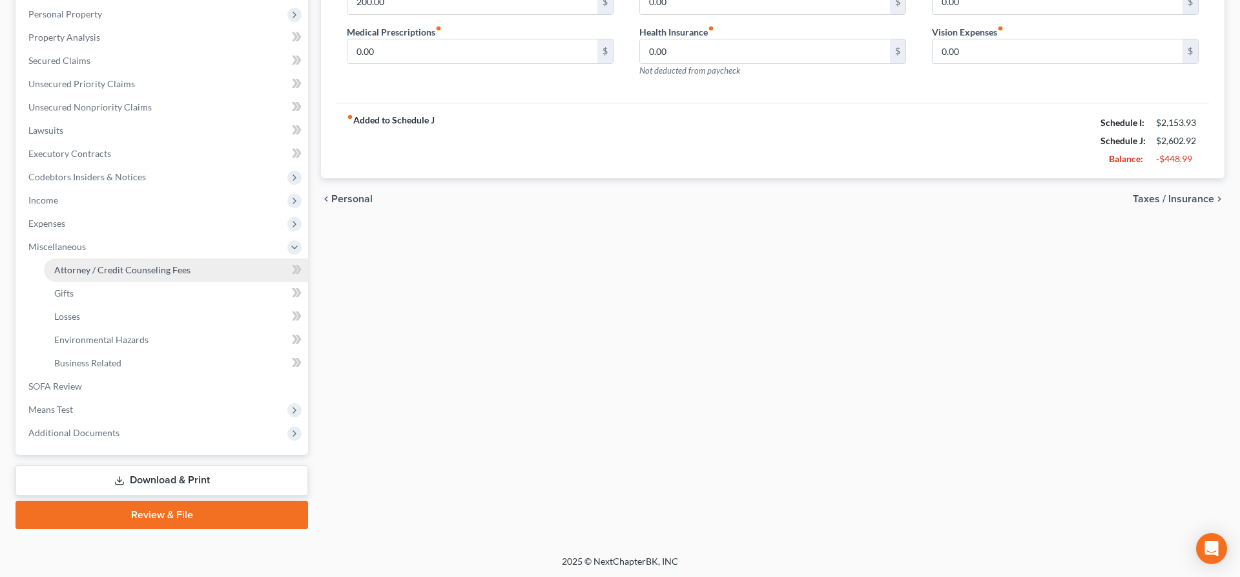
click at [147, 271] on span "Attorney / Credit Counseling Fees" at bounding box center [122, 269] width 136 height 11
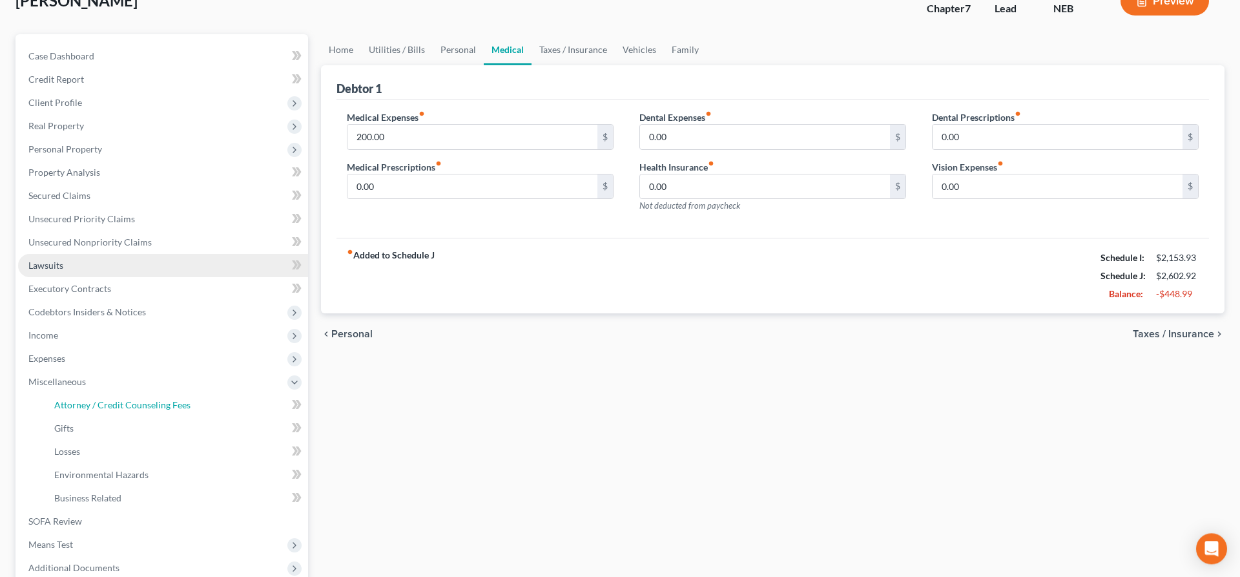
select select "2"
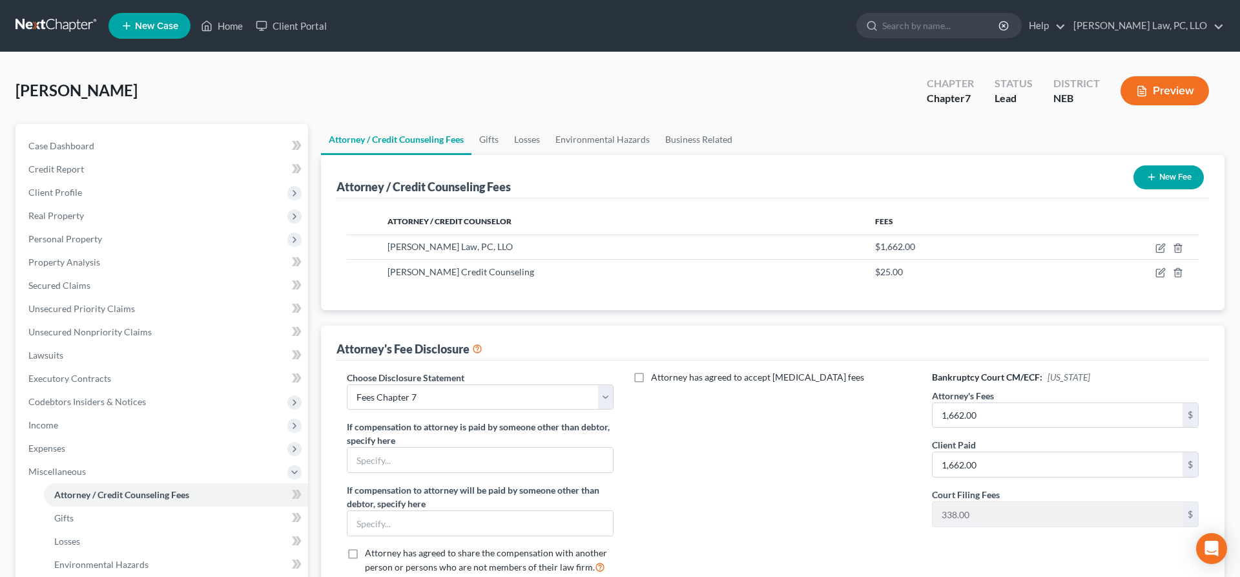
scroll to position [225, 0]
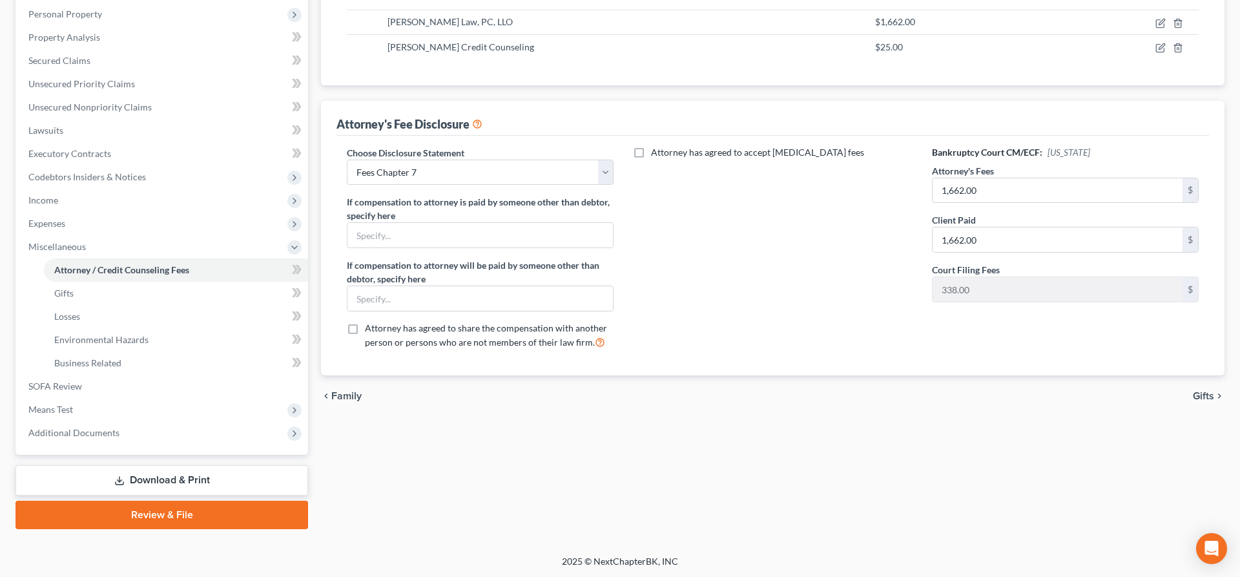
click at [189, 481] on link "Download & Print" at bounding box center [162, 480] width 293 height 30
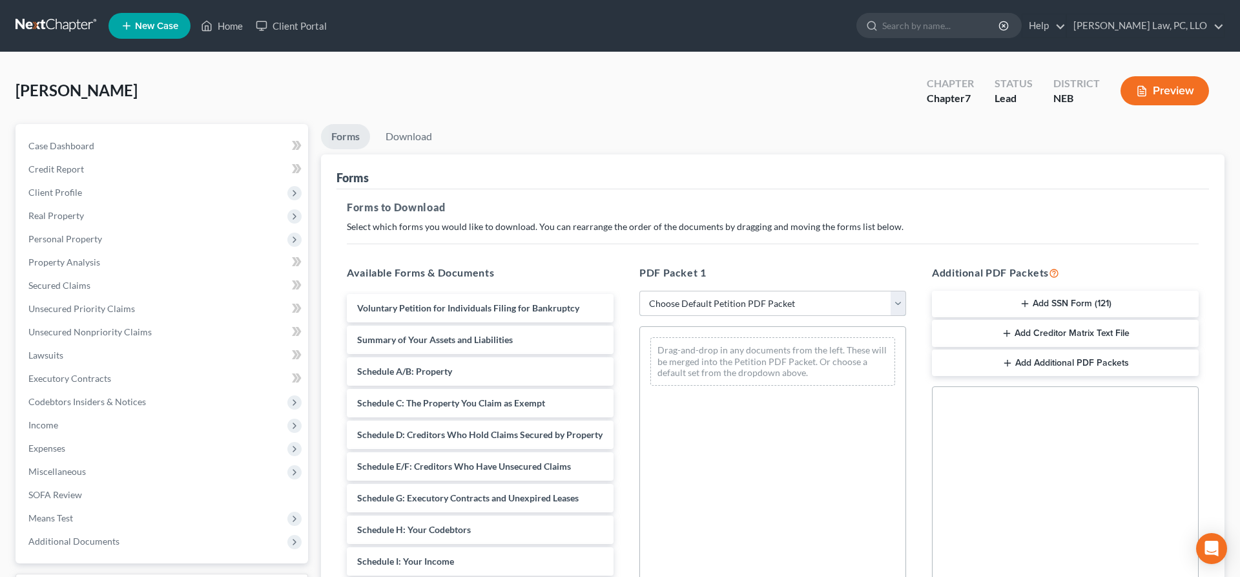
click at [640, 291] on select "Choose Default Petition PDF Packet Complete Bankruptcy Petition (all forms and …" at bounding box center [773, 304] width 267 height 26
select select "4"
click option "Chapter 7 Packet for Filing" at bounding box center [0, 0] width 0 height 0
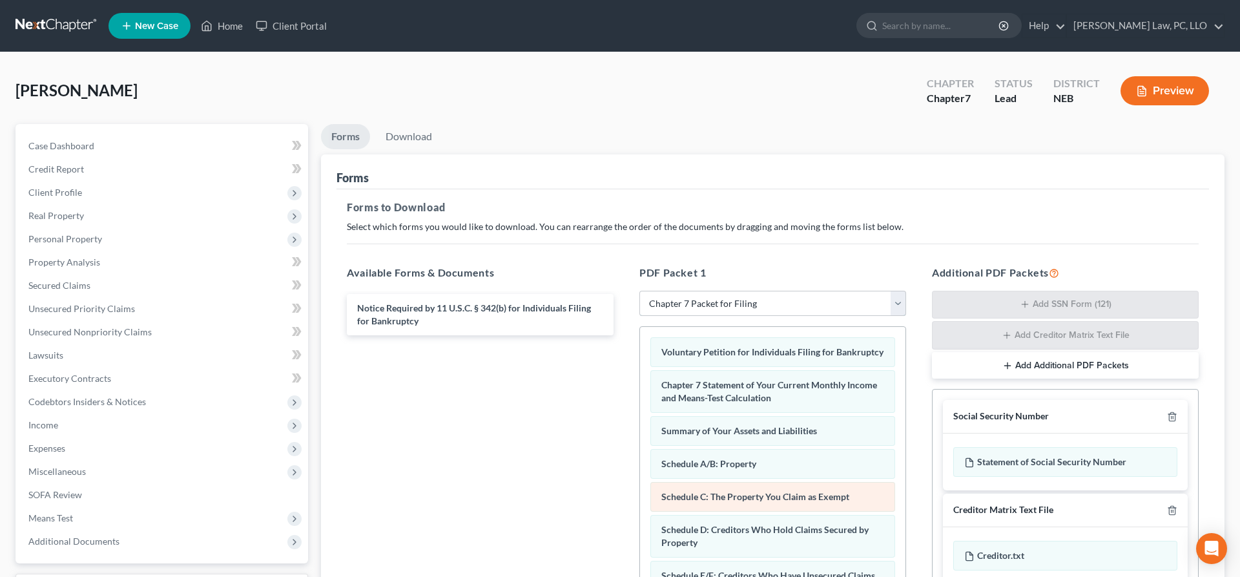
scroll to position [222, 0]
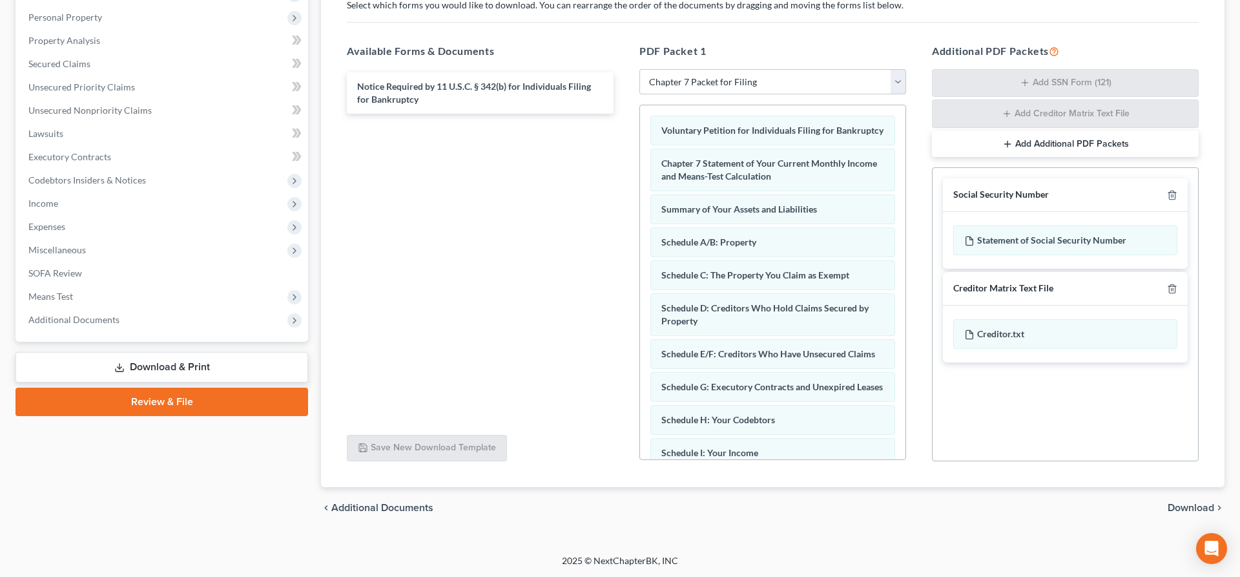
click at [1193, 510] on span "Download" at bounding box center [1191, 508] width 47 height 10
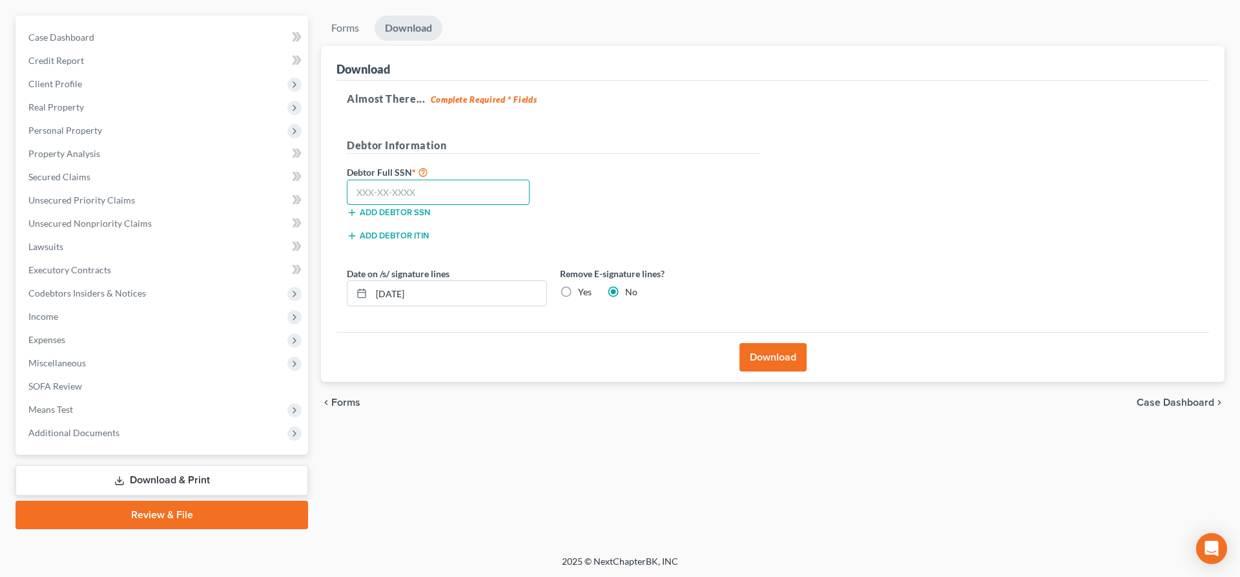
click at [492, 198] on input "text" at bounding box center [438, 193] width 183 height 26
type input "485-06-6394"
click at [578, 293] on label "Yes" at bounding box center [585, 292] width 14 height 13
click at [583, 293] on input "Yes" at bounding box center [587, 290] width 8 height 8
radio input "true"
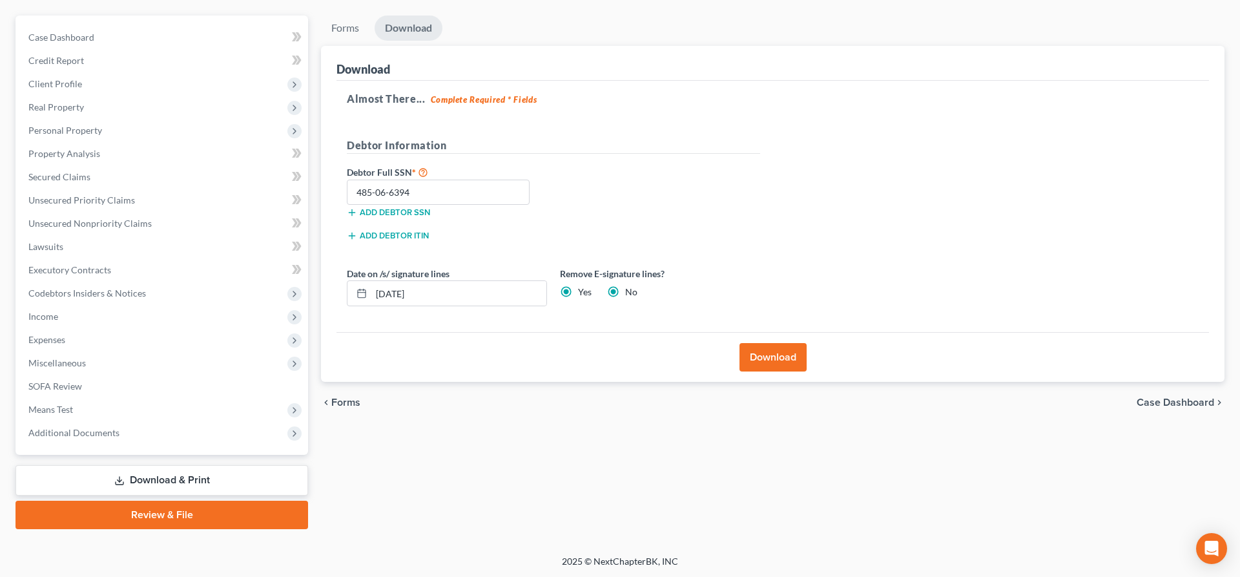
radio input "false"
drag, startPoint x: 526, startPoint y: 290, endPoint x: 343, endPoint y: 287, distance: 182.9
click at [343, 287] on div "Date on /s/ signature lines 09/05/2025" at bounding box center [446, 286] width 213 height 39
type input "0"
click at [770, 358] on button "Download" at bounding box center [773, 357] width 67 height 28
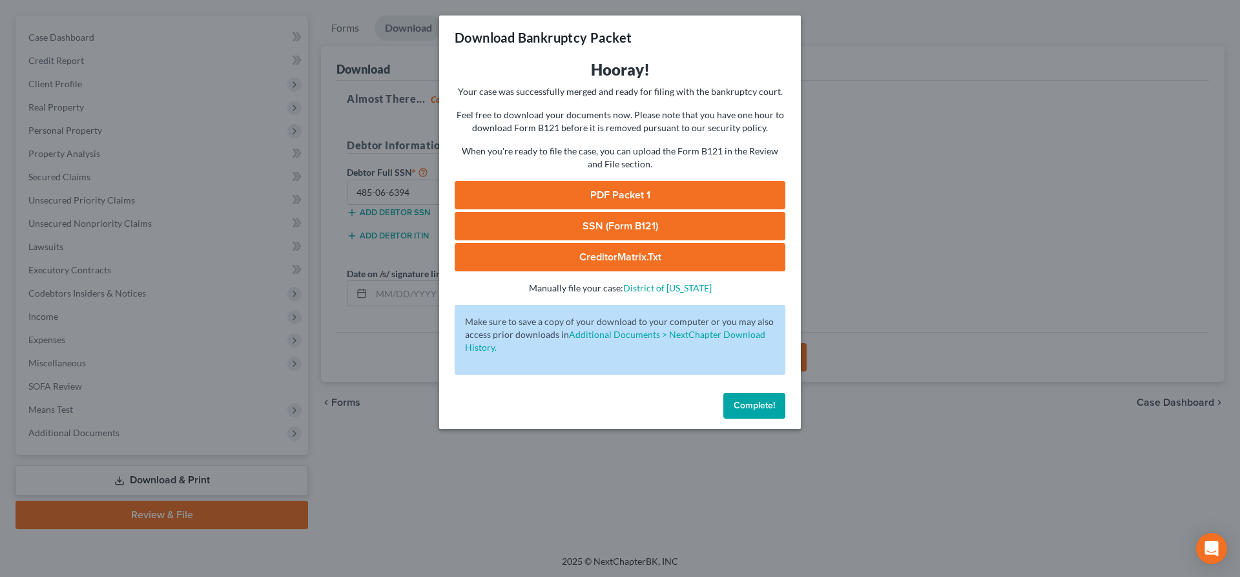
click at [735, 229] on link "SSN (Form B121)" at bounding box center [620, 226] width 331 height 28
click at [598, 189] on link "PDF Packet 1" at bounding box center [620, 195] width 331 height 28
click at [767, 411] on span "Complete!" at bounding box center [754, 405] width 41 height 11
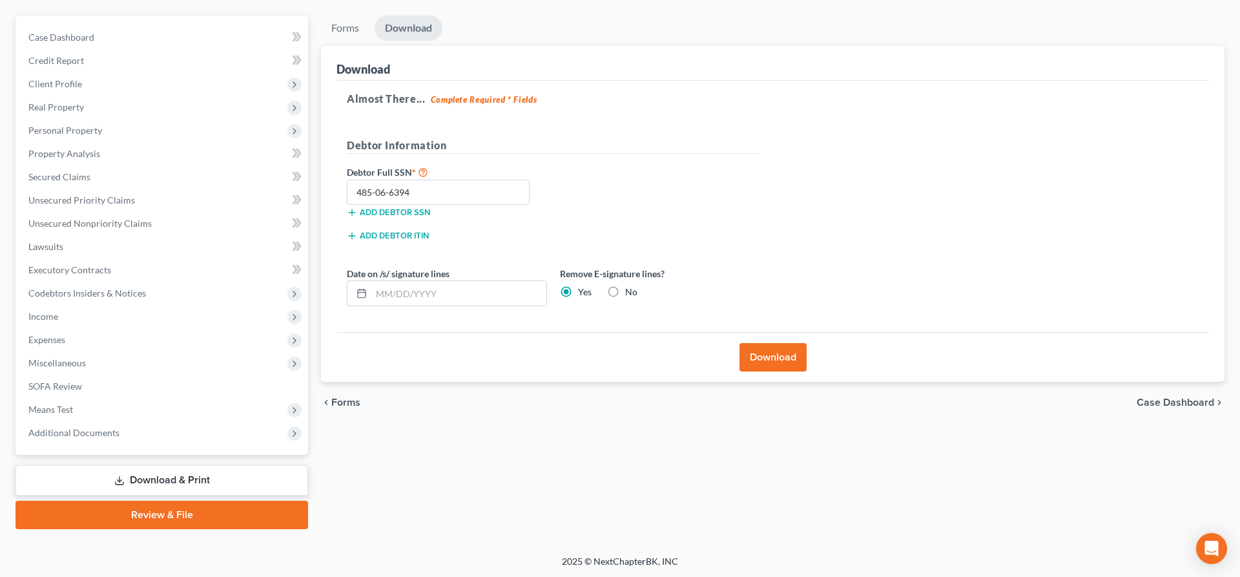
scroll to position [0, 0]
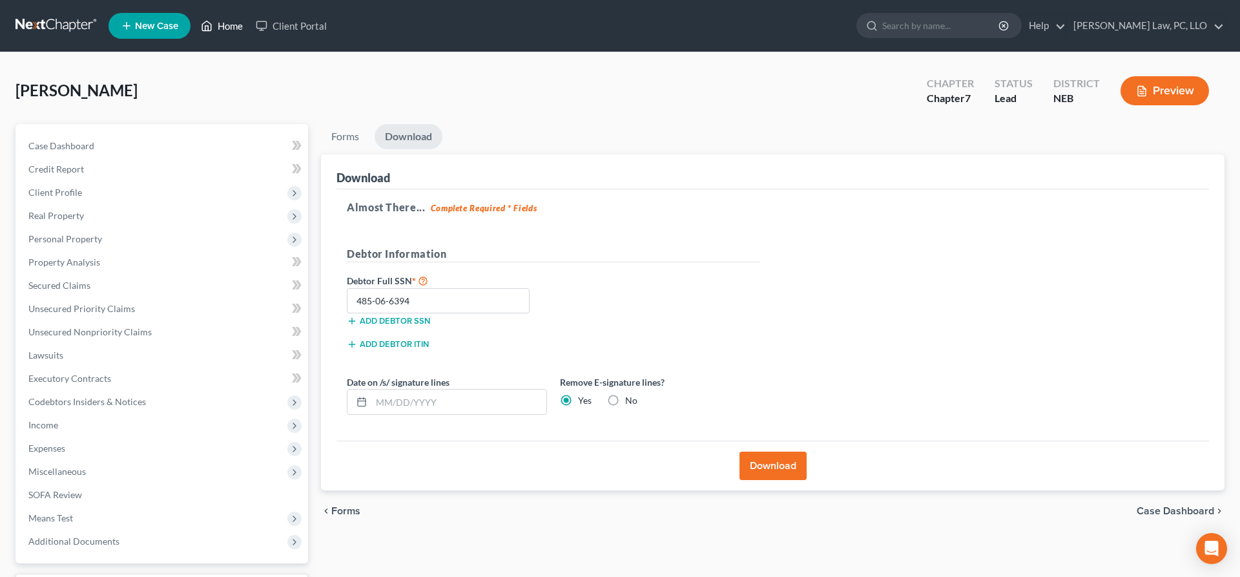
click at [211, 24] on icon at bounding box center [207, 26] width 9 height 10
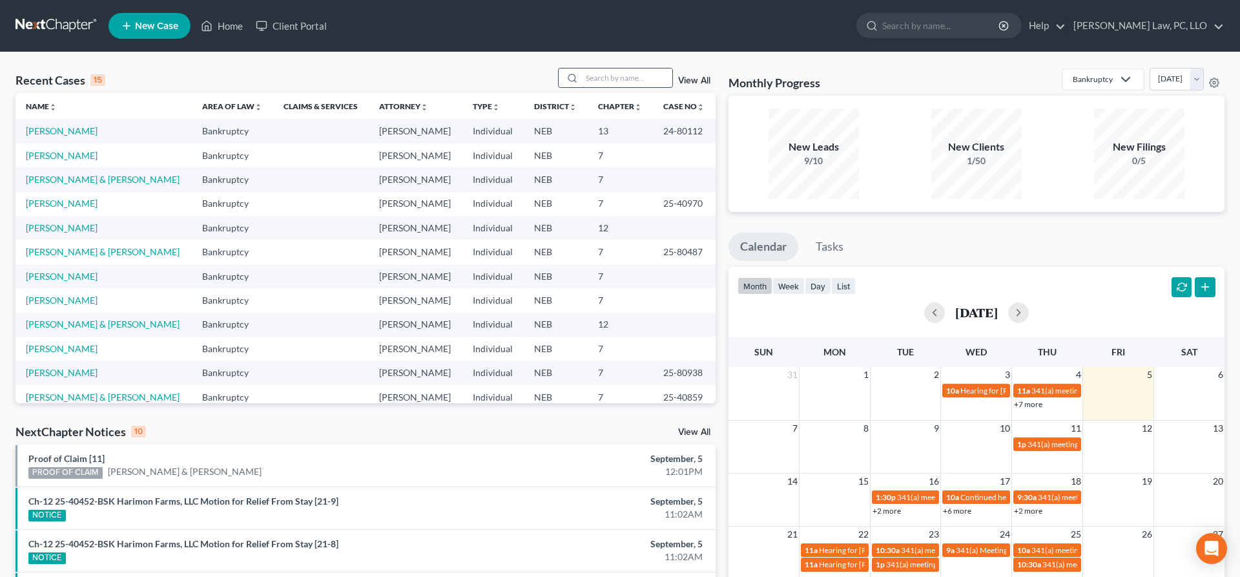
click at [602, 77] on input "search" at bounding box center [627, 77] width 90 height 19
type input "martin"
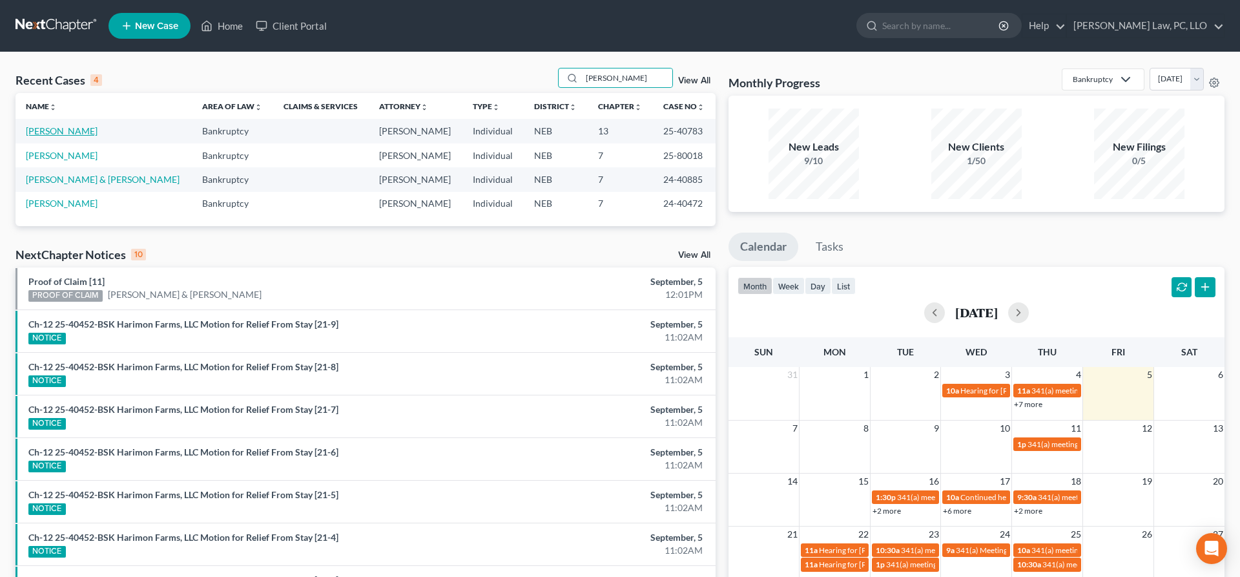
click at [75, 134] on link "[PERSON_NAME]" at bounding box center [62, 130] width 72 height 11
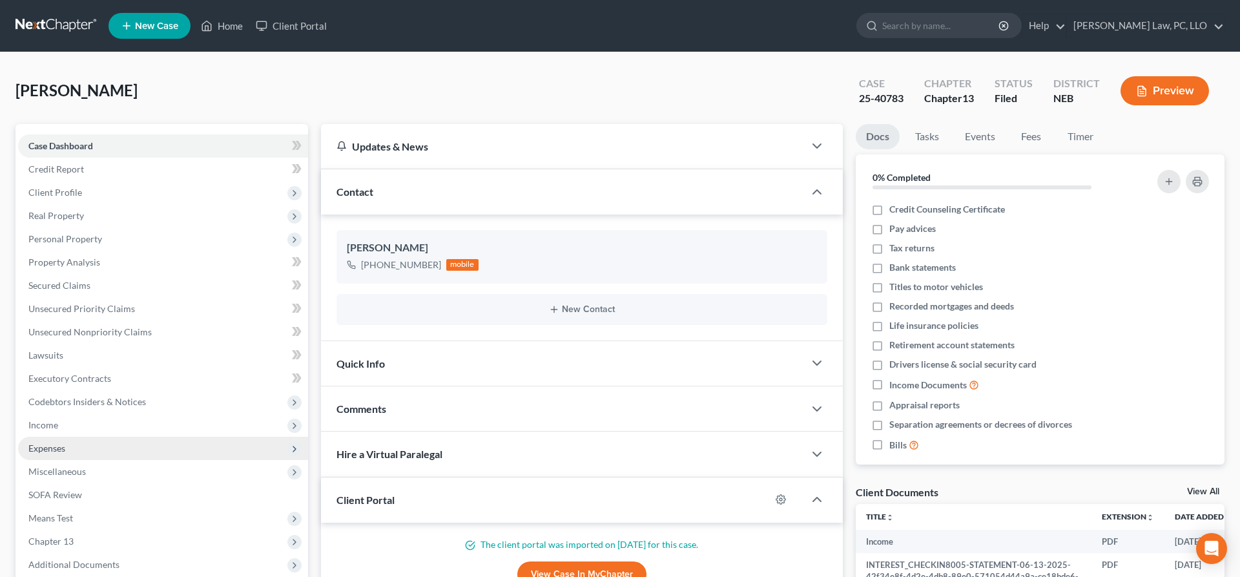
click at [63, 448] on span "Expenses" at bounding box center [46, 448] width 37 height 11
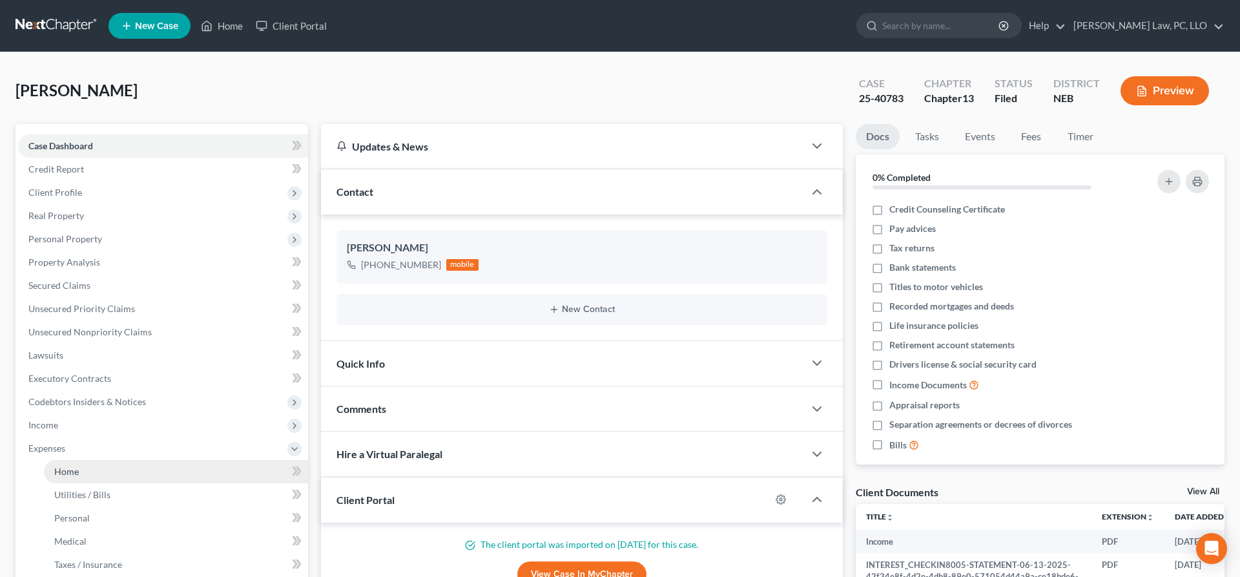
click at [83, 477] on link "Home" at bounding box center [176, 471] width 264 height 23
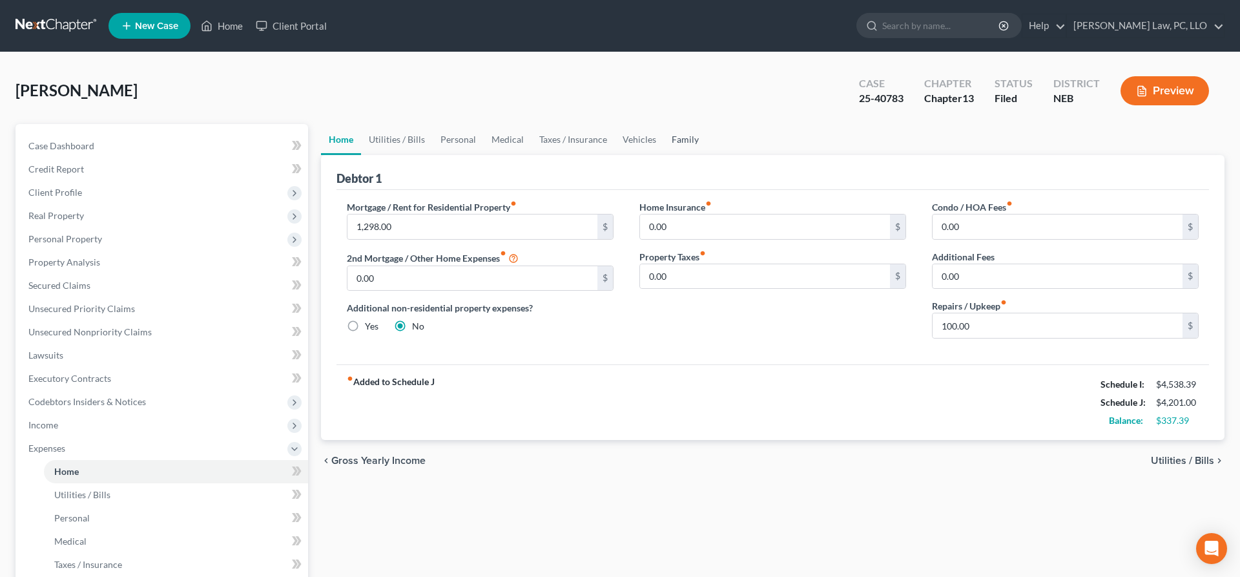
click at [687, 135] on link "Family" at bounding box center [685, 139] width 43 height 31
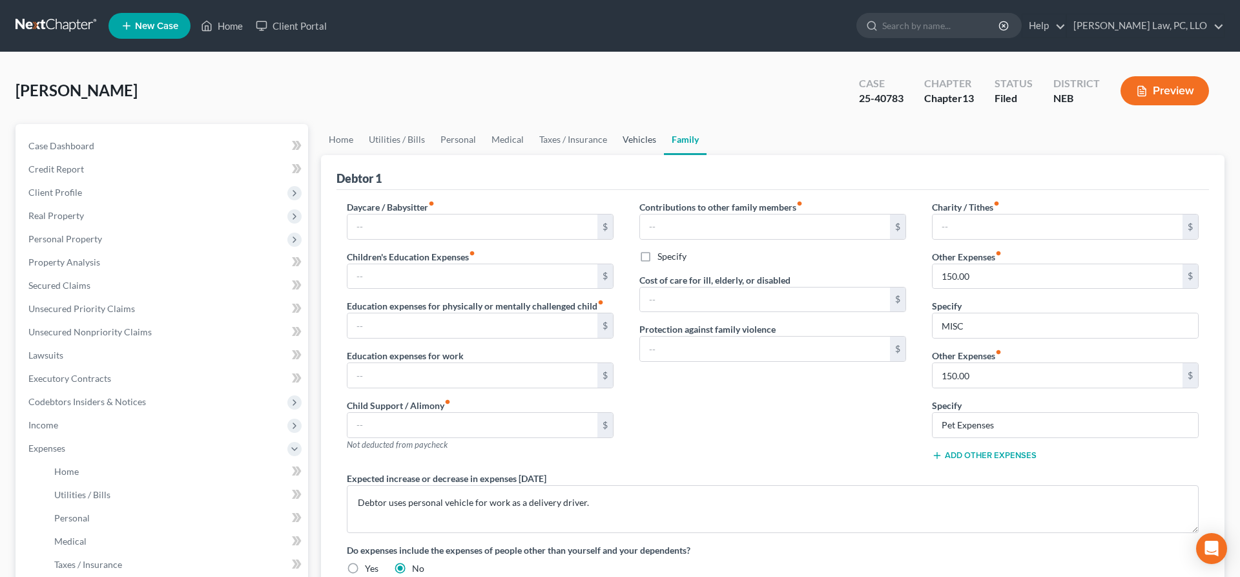
click at [637, 136] on link "Vehicles" at bounding box center [639, 139] width 49 height 31
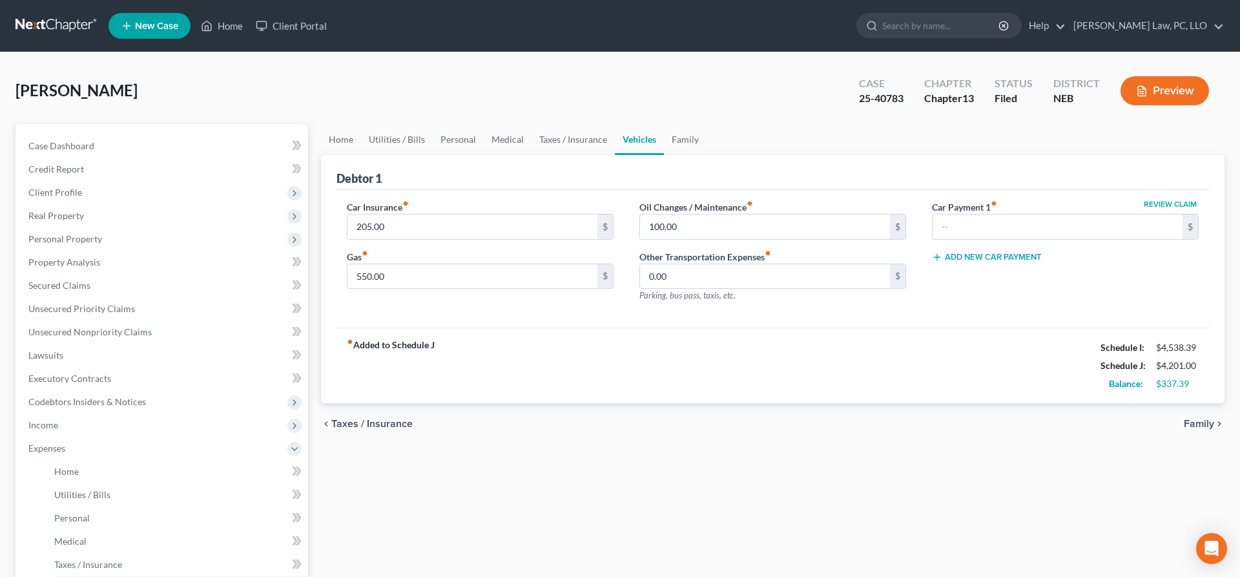
click at [773, 379] on div "fiber_manual_record Added to Schedule J Schedule I: $4,538.39 Schedule J: $4,20…" at bounding box center [773, 366] width 873 height 76
click at [342, 135] on link "Home" at bounding box center [341, 139] width 40 height 31
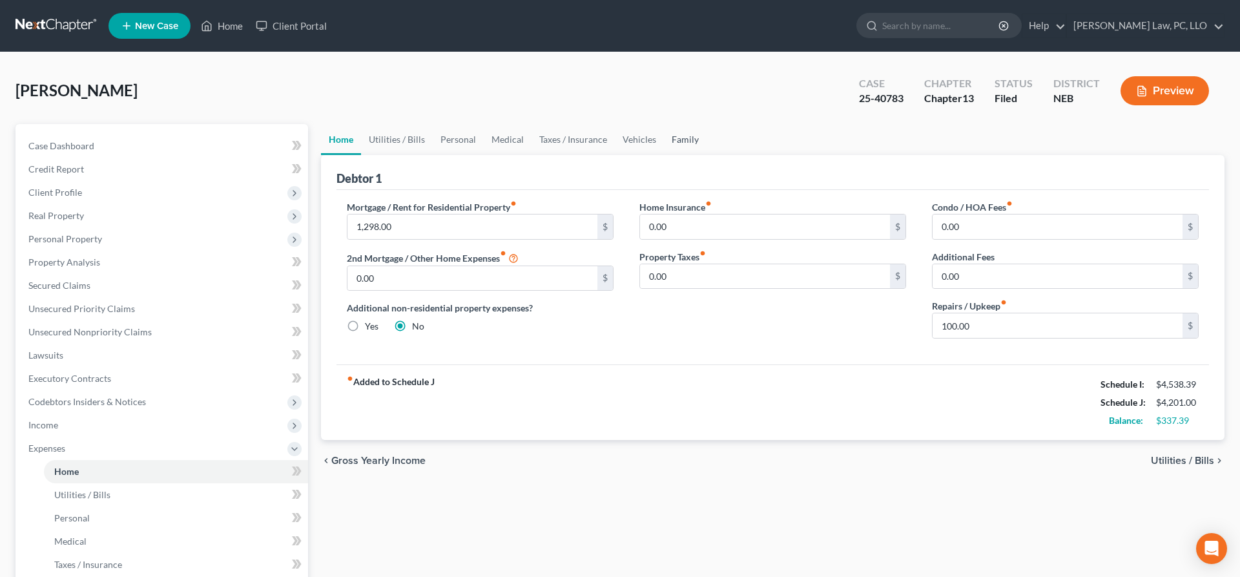
click at [675, 142] on link "Family" at bounding box center [685, 139] width 43 height 31
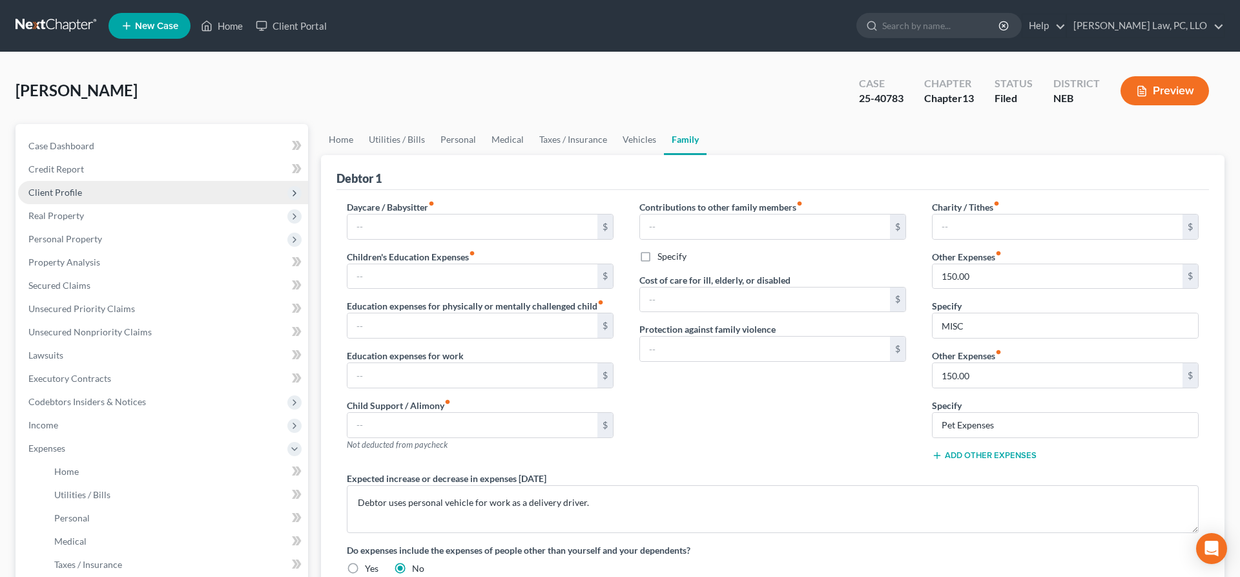
click at [65, 192] on span "Client Profile" at bounding box center [55, 192] width 54 height 11
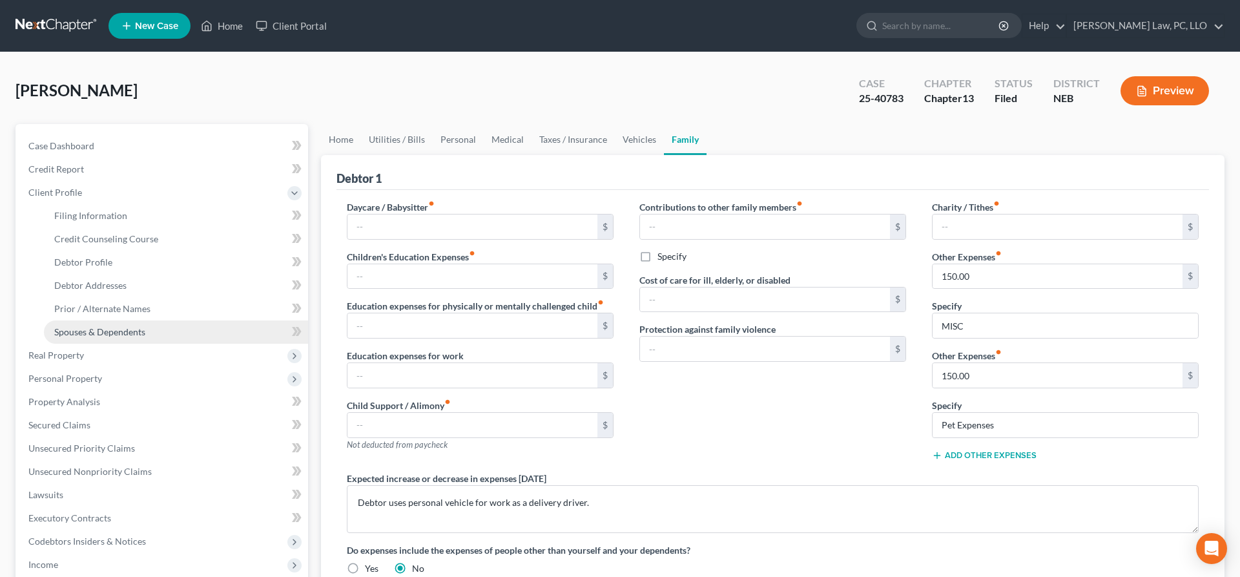
click at [113, 324] on link "Spouses & Dependents" at bounding box center [176, 331] width 264 height 23
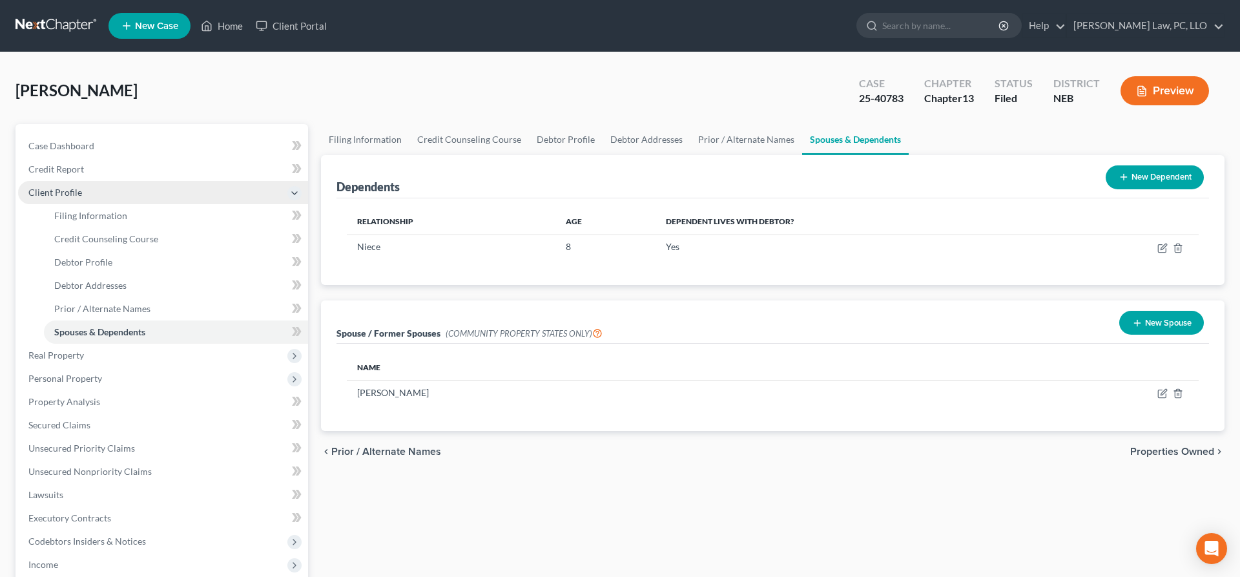
click at [67, 194] on span "Client Profile" at bounding box center [55, 192] width 54 height 11
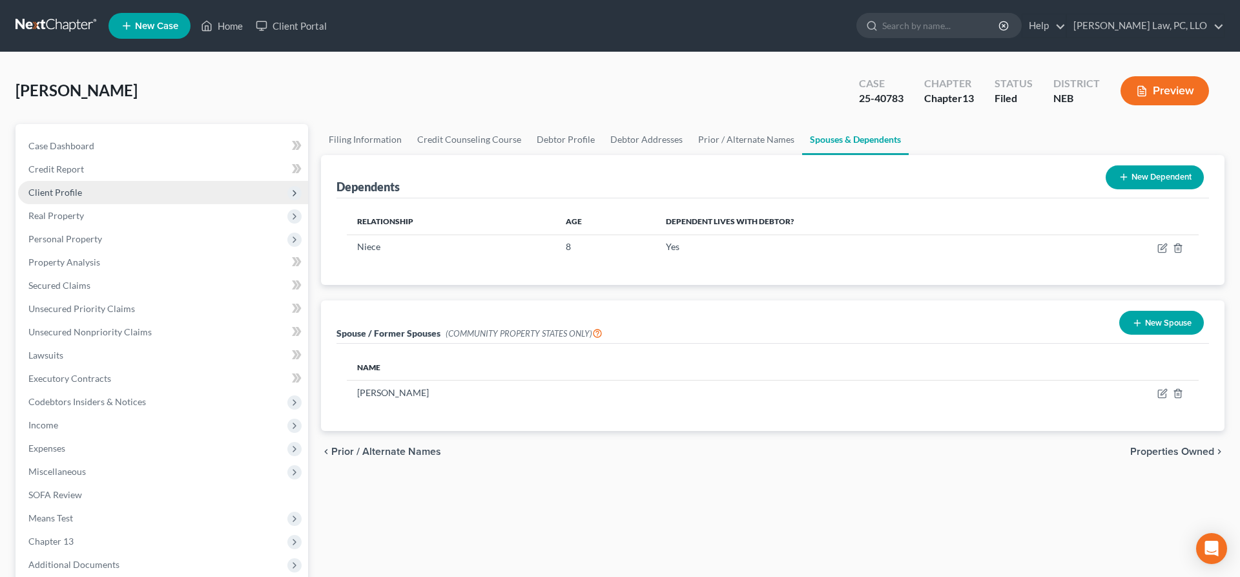
click at [79, 194] on span "Client Profile" at bounding box center [55, 192] width 54 height 11
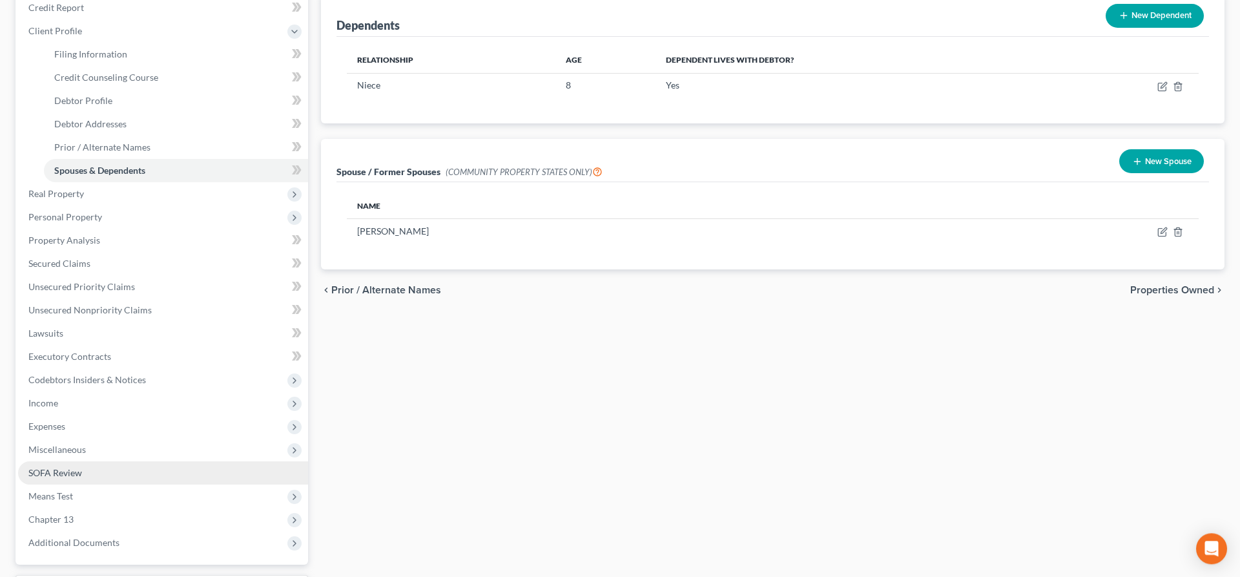
scroll to position [198, 0]
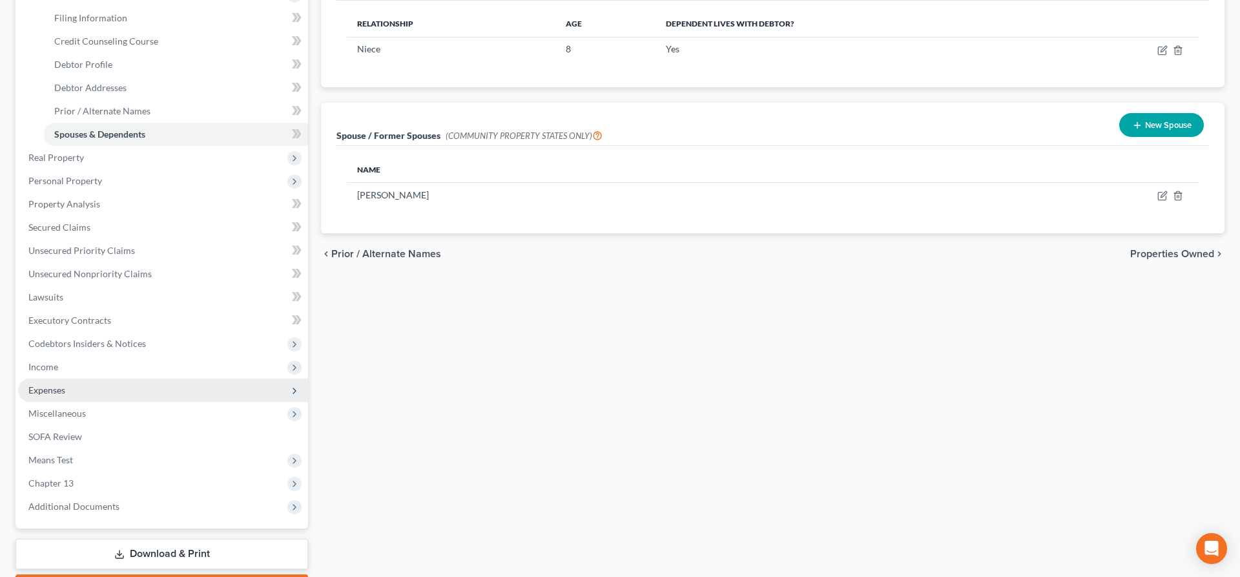
click at [68, 387] on span "Expenses" at bounding box center [163, 390] width 290 height 23
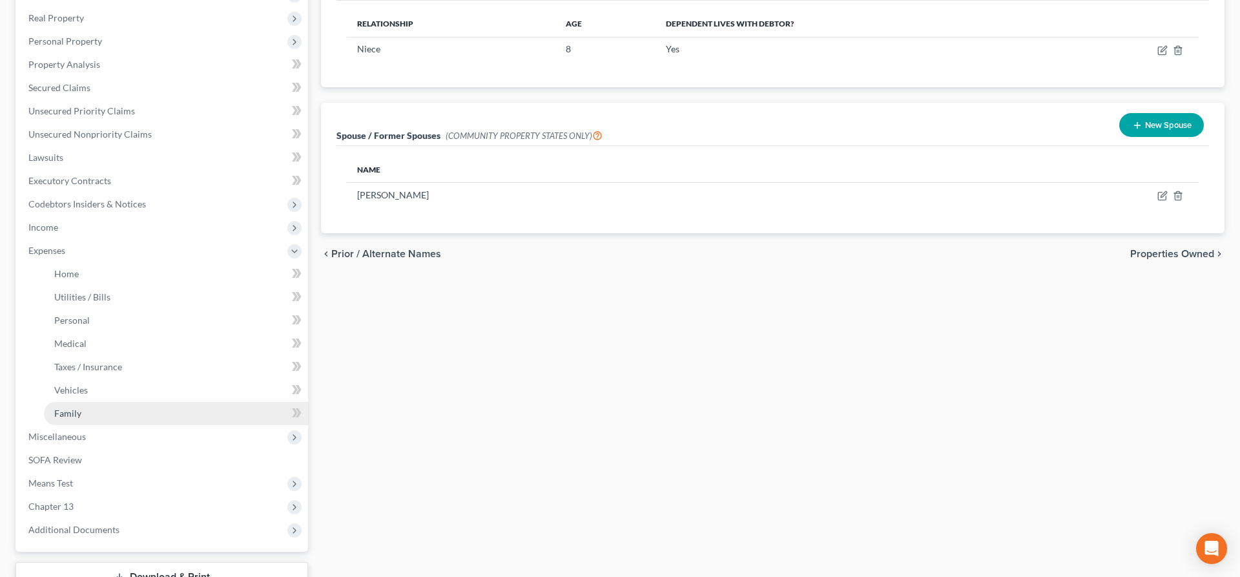
click at [75, 412] on span "Family" at bounding box center [67, 413] width 27 height 11
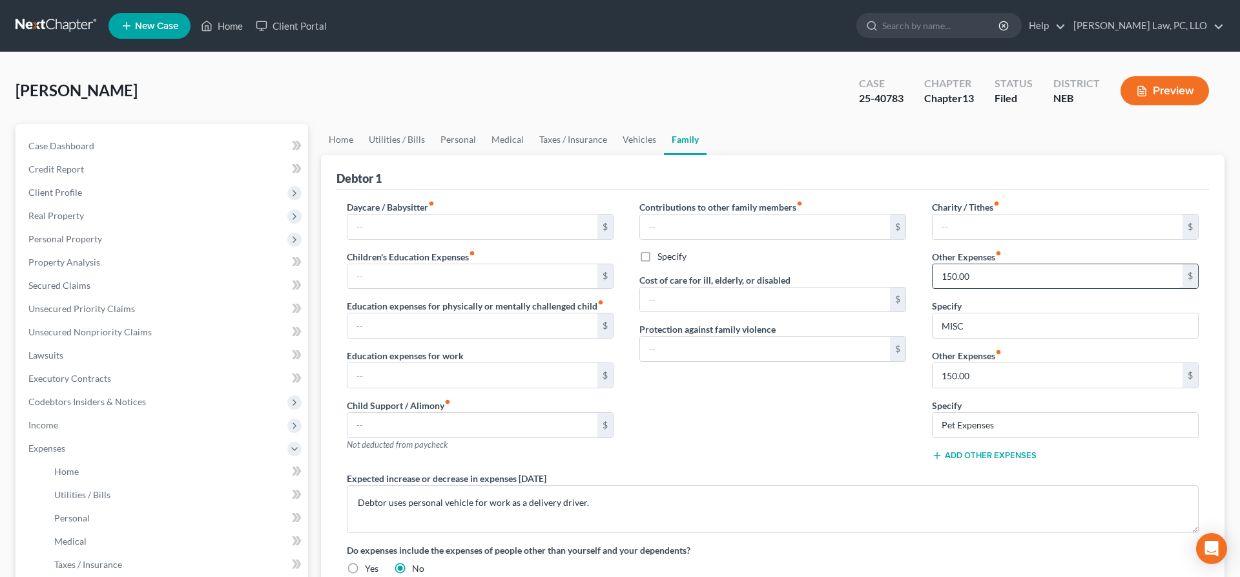
drag, startPoint x: 990, startPoint y: 272, endPoint x: 893, endPoint y: 272, distance: 96.9
click at [933, 272] on input "150.00" at bounding box center [1058, 276] width 250 height 25
drag, startPoint x: 988, startPoint y: 270, endPoint x: 916, endPoint y: 264, distance: 72.0
click at [933, 264] on input "150.00" at bounding box center [1058, 276] width 250 height 25
click at [822, 303] on input "text" at bounding box center [765, 299] width 250 height 25
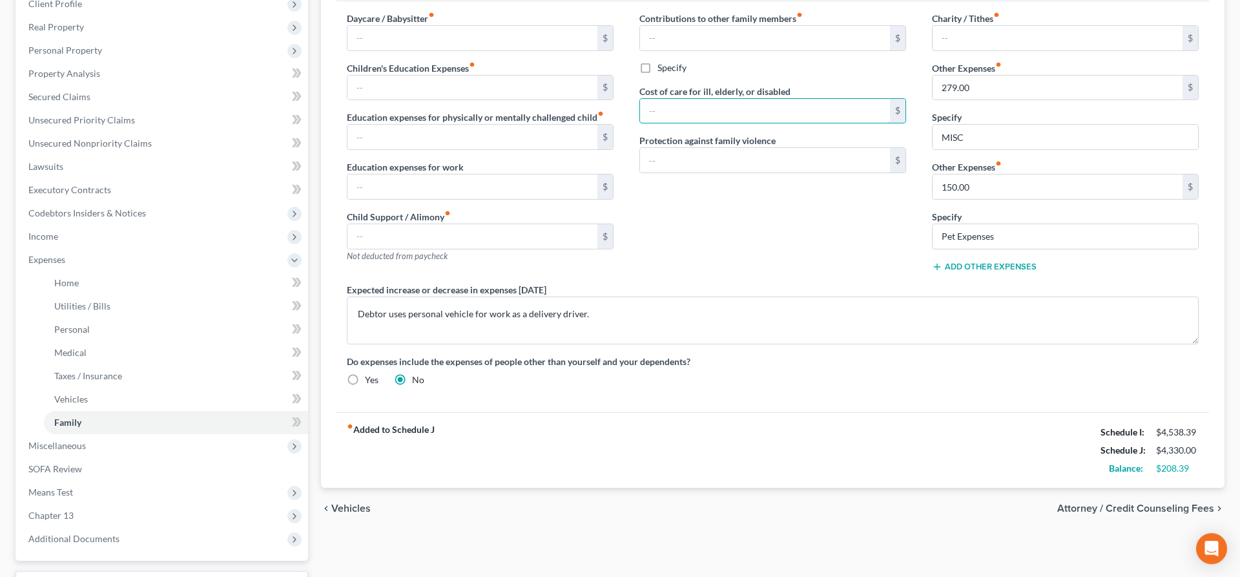
scroll to position [163, 0]
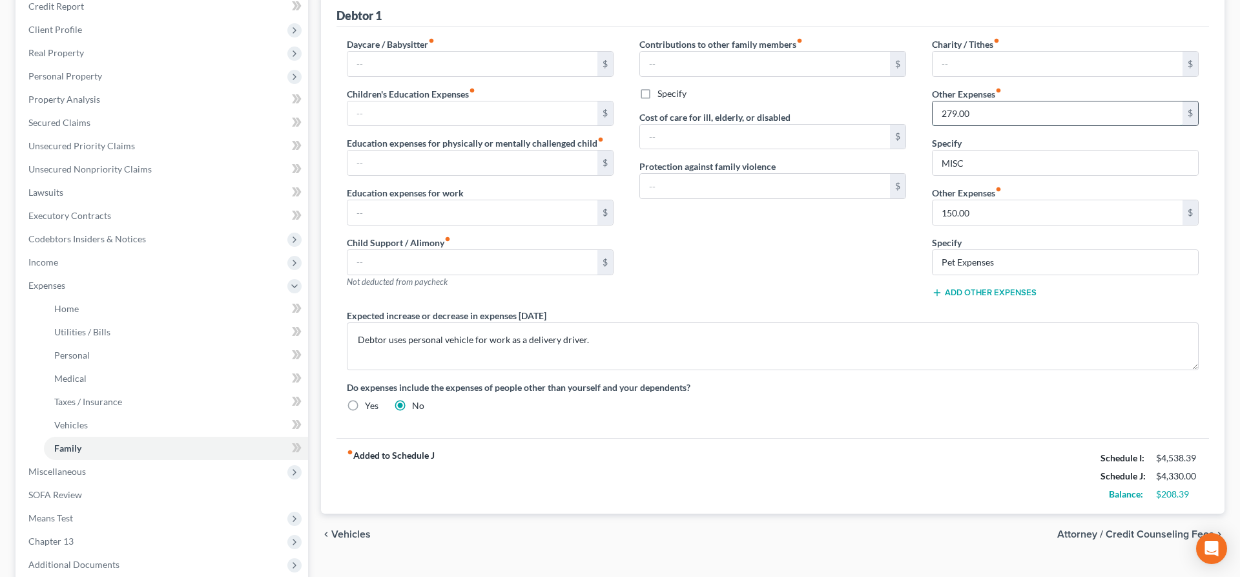
drag, startPoint x: 992, startPoint y: 114, endPoint x: 875, endPoint y: 114, distance: 116.9
click at [933, 114] on input "279.00" at bounding box center [1058, 113] width 250 height 25
drag, startPoint x: 934, startPoint y: 113, endPoint x: 948, endPoint y: 113, distance: 14.9
click at [947, 113] on div "Daycare / Babysitter fiber_manual_record $ Children's Education Expenses fiber_…" at bounding box center [773, 229] width 878 height 385
click at [981, 116] on input "279.00" at bounding box center [1058, 113] width 250 height 25
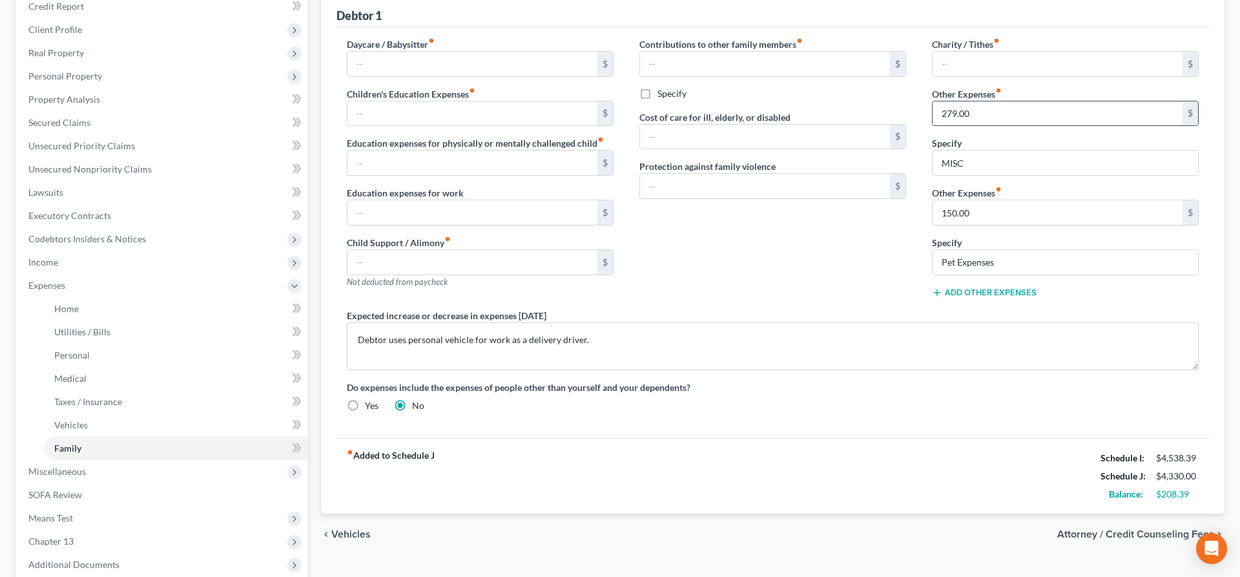
click at [983, 116] on input "279.00" at bounding box center [1058, 113] width 250 height 25
drag, startPoint x: 983, startPoint y: 116, endPoint x: 939, endPoint y: 110, distance: 44.3
click at [939, 110] on input "279.00" at bounding box center [1058, 113] width 250 height 25
click at [999, 56] on input "text" at bounding box center [1058, 64] width 250 height 25
drag, startPoint x: 983, startPoint y: 114, endPoint x: 981, endPoint y: 129, distance: 14.9
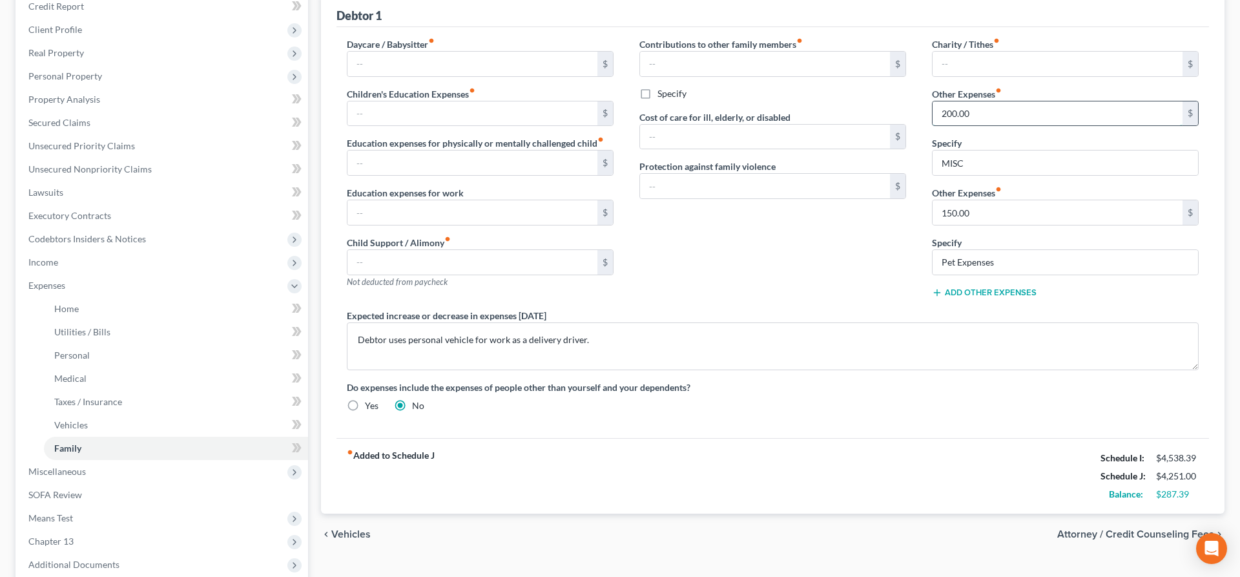
click at [981, 126] on input "200.00" at bounding box center [1058, 113] width 250 height 25
type input "225.00"
click at [1000, 67] on input "text" at bounding box center [1058, 64] width 250 height 25
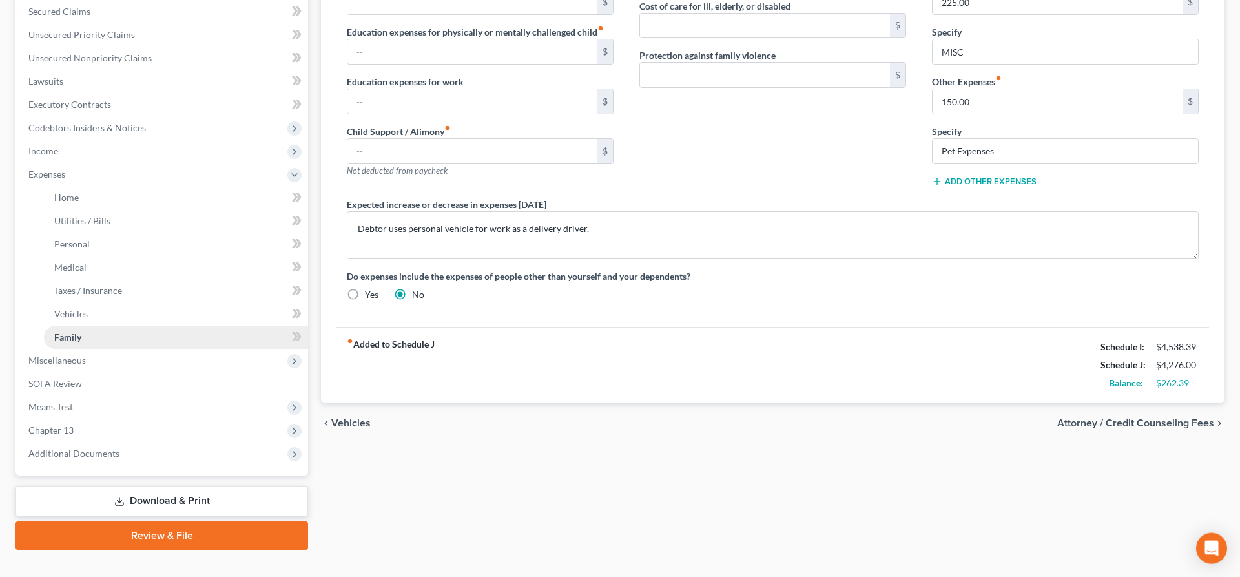
scroll to position [295, 0]
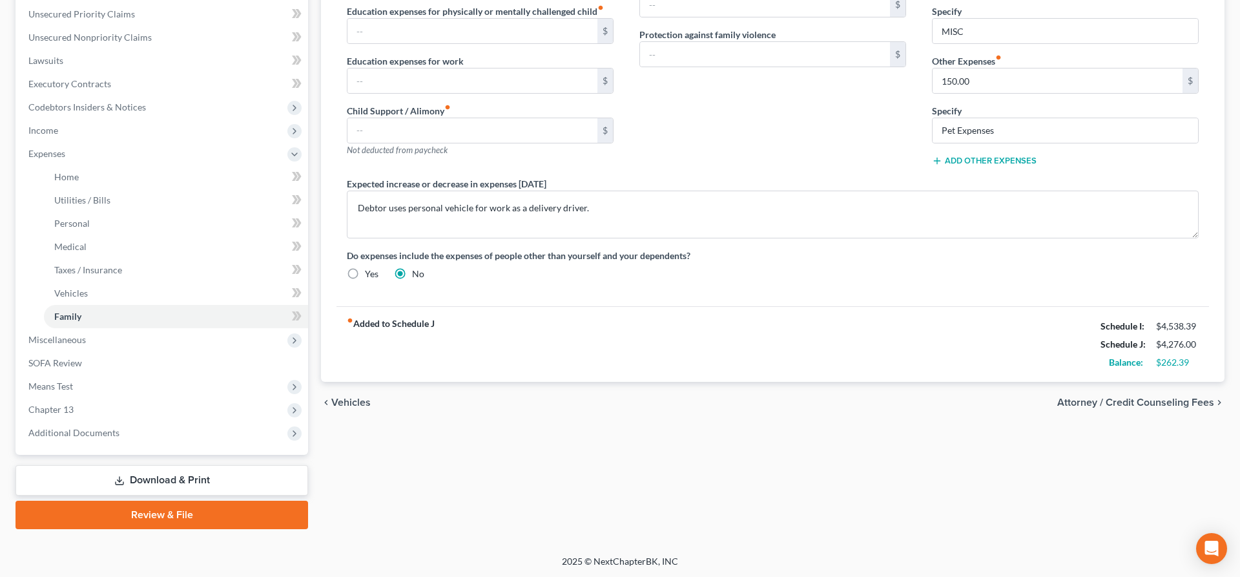
click at [167, 483] on link "Download & Print" at bounding box center [162, 480] width 293 height 30
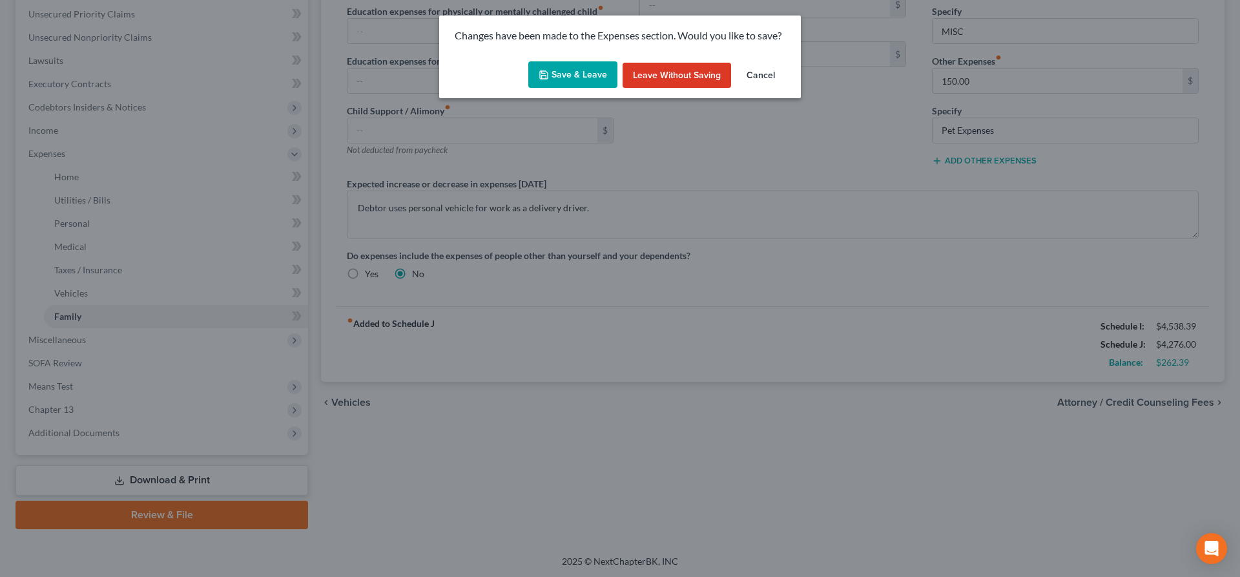
click at [599, 83] on button "Save & Leave" at bounding box center [572, 74] width 89 height 27
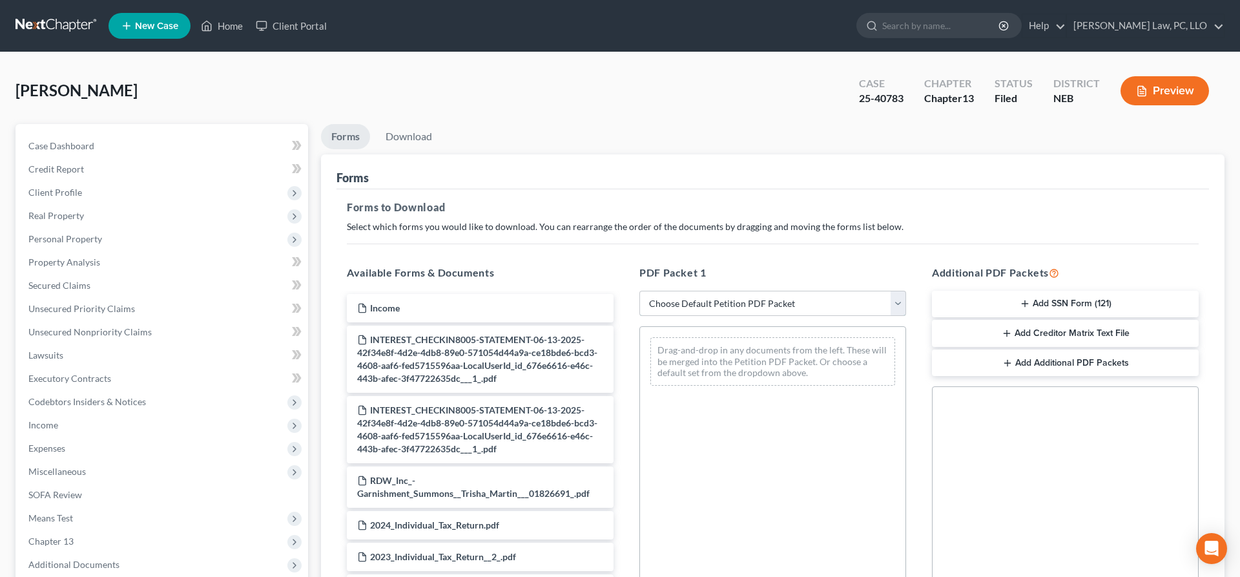
click at [640, 291] on select "Choose Default Petition PDF Packet Complete Bankruptcy Petition (all forms and …" at bounding box center [773, 304] width 267 height 26
select select "2"
click option "Amended Forms" at bounding box center [0, 0] width 0 height 0
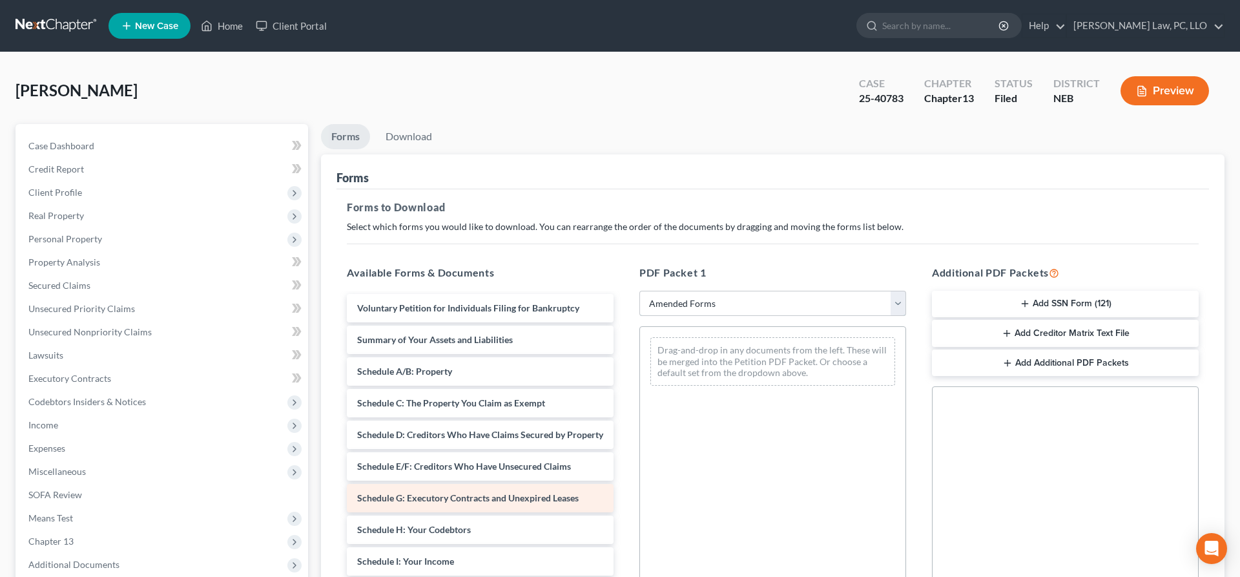
scroll to position [66, 0]
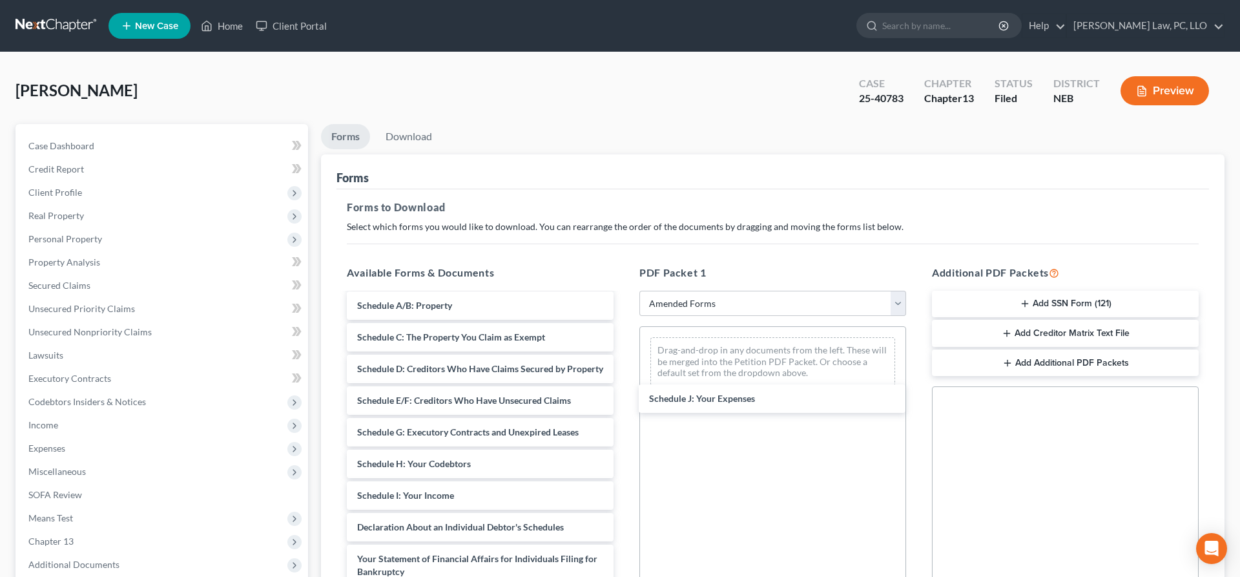
drag, startPoint x: 435, startPoint y: 525, endPoint x: 773, endPoint y: 361, distance: 376.2
click at [624, 393] on div "Schedule J: Your Expenses Voluntary Petition for Individuals Filing for Bankrup…" at bounding box center [480, 492] width 287 height 529
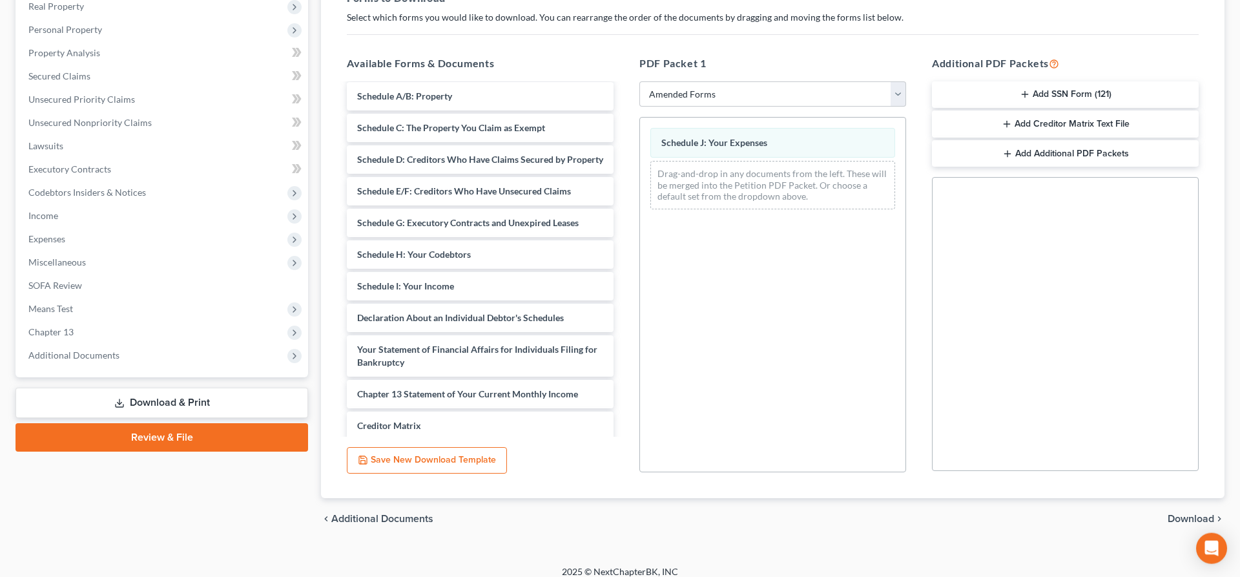
scroll to position [220, 0]
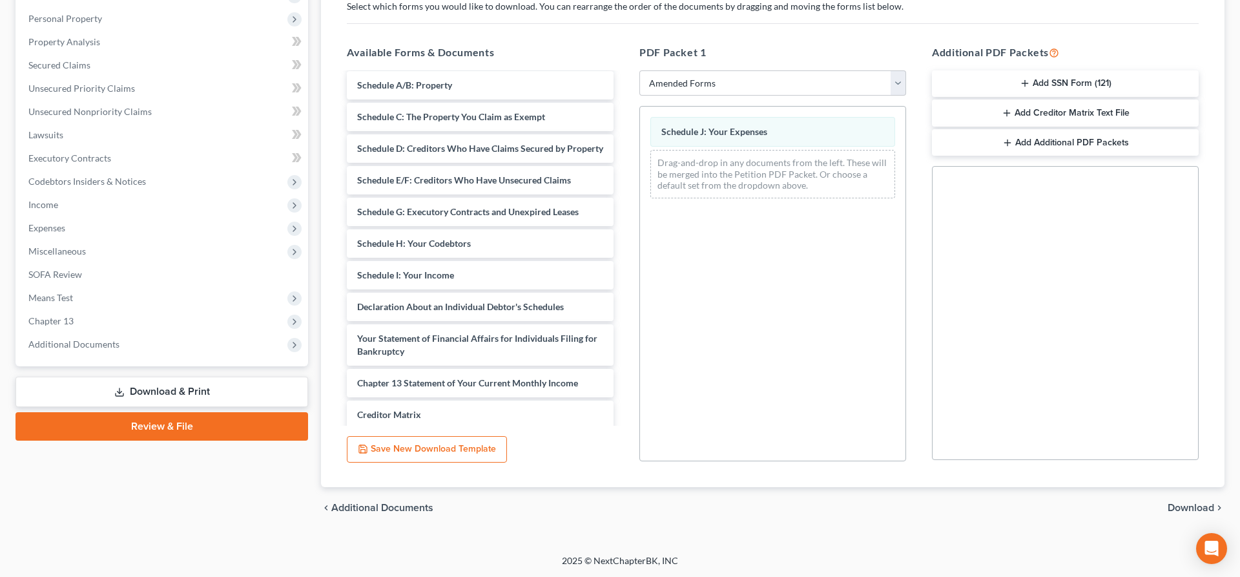
click at [1189, 508] on span "Download" at bounding box center [1191, 508] width 47 height 10
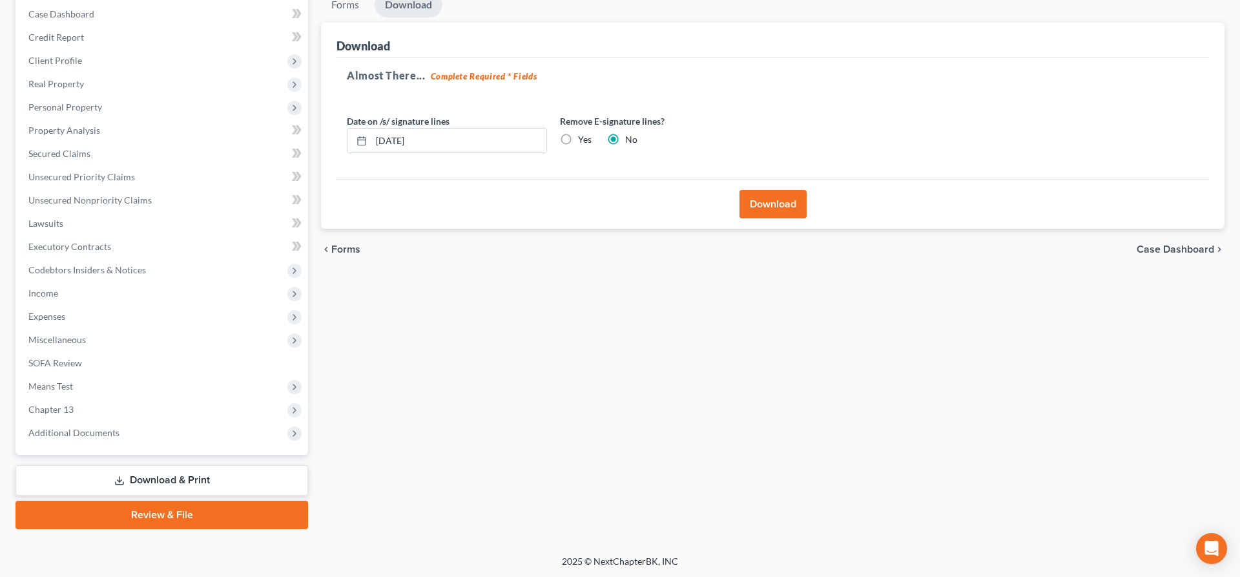
click at [788, 200] on button "Download" at bounding box center [773, 204] width 67 height 28
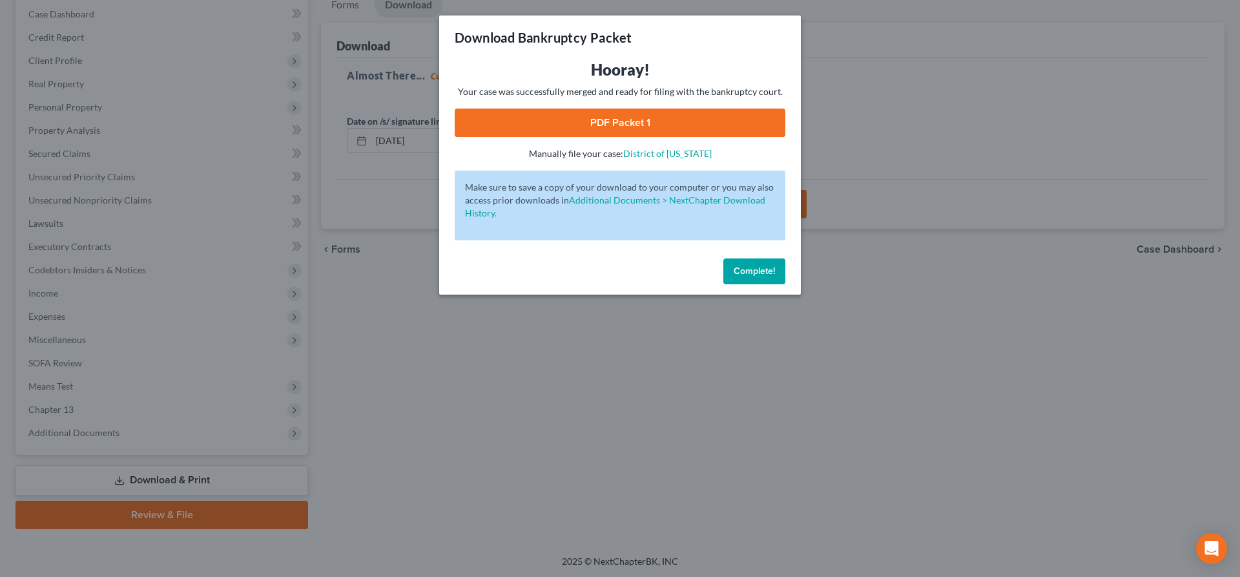
click at [603, 135] on link "PDF Packet 1" at bounding box center [620, 123] width 331 height 28
click at [749, 267] on button "Complete!" at bounding box center [755, 271] width 62 height 26
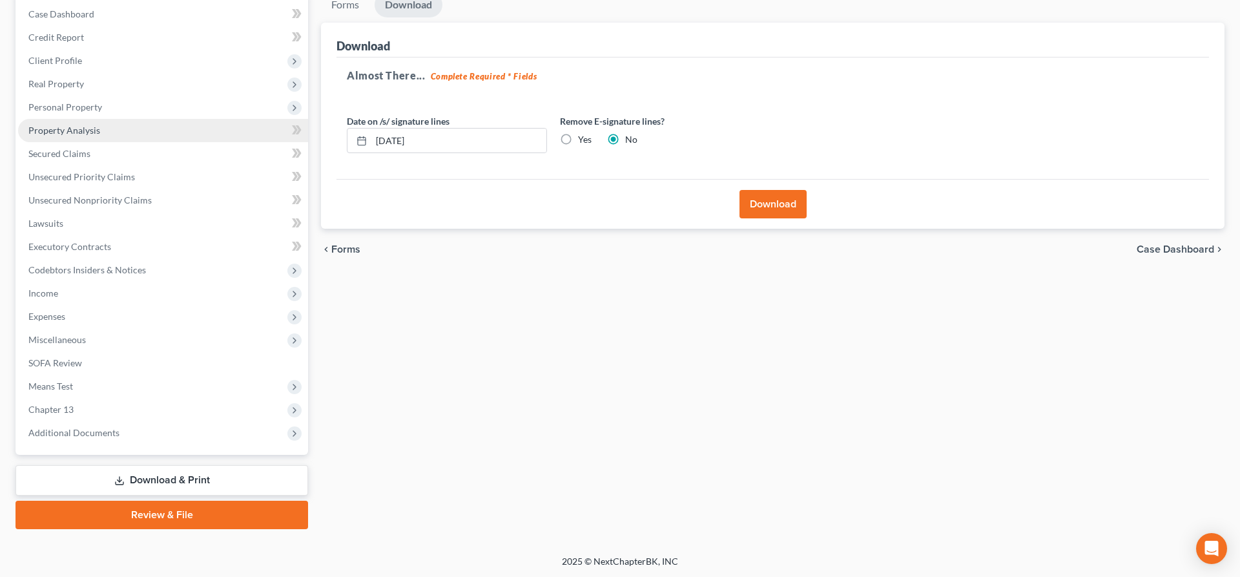
scroll to position [0, 0]
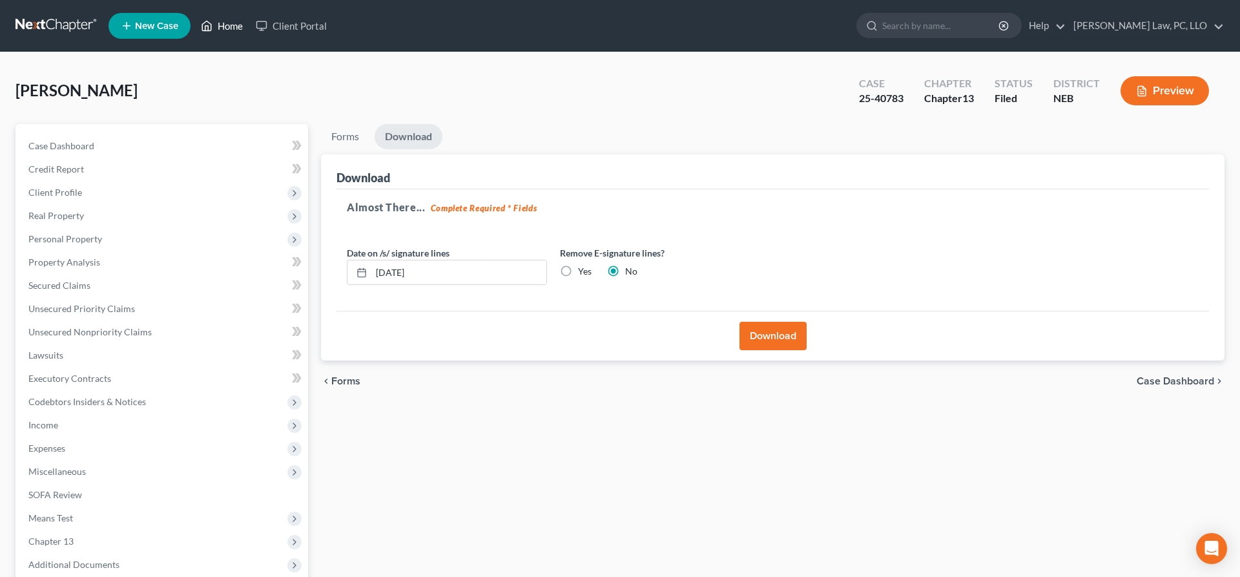
click at [221, 30] on link "Home" at bounding box center [221, 25] width 55 height 23
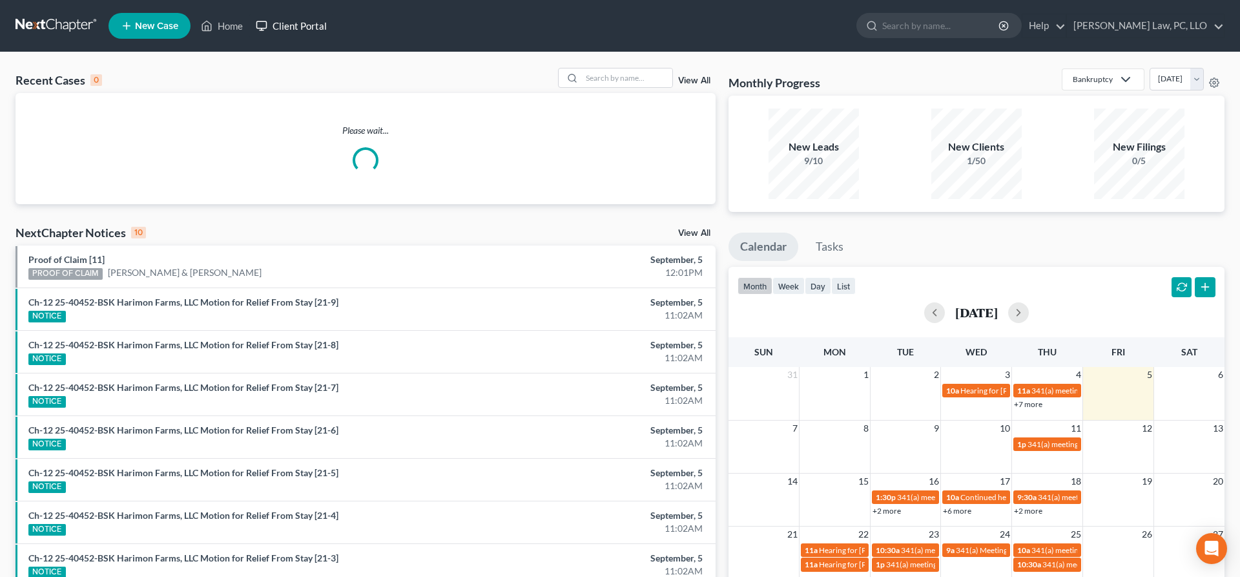
click at [267, 23] on icon at bounding box center [262, 26] width 12 height 16
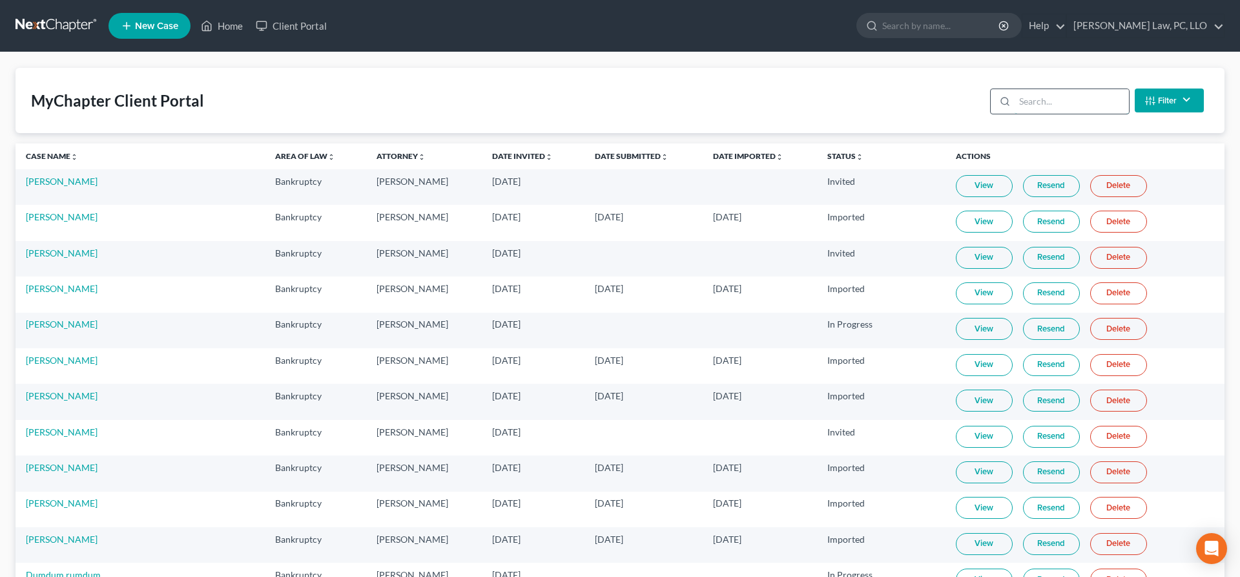
click at [1031, 103] on input "search" at bounding box center [1072, 101] width 114 height 25
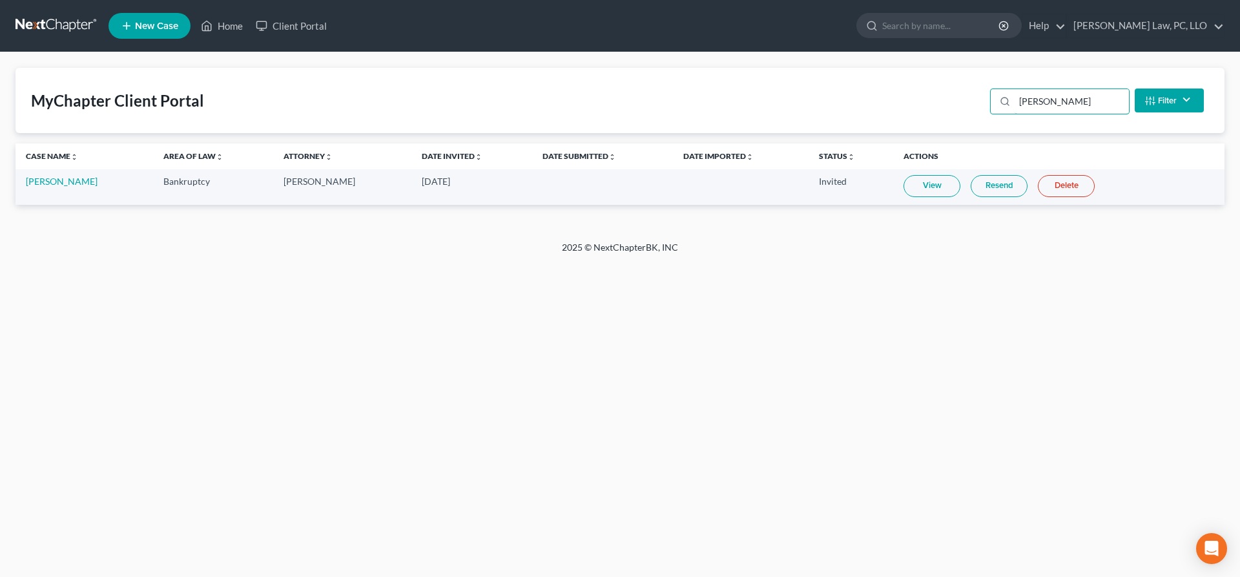
type input "burkett"
click at [983, 187] on link "Resend" at bounding box center [999, 186] width 57 height 22
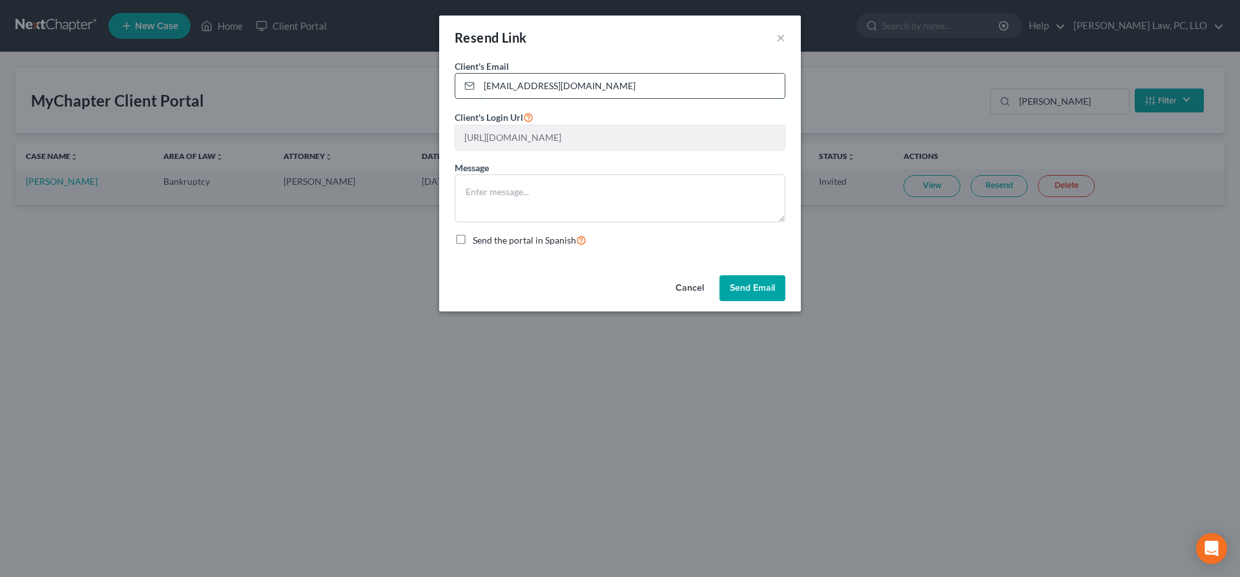
drag, startPoint x: 605, startPoint y: 87, endPoint x: 438, endPoint y: 85, distance: 166.7
click at [479, 85] on input "jburkett@diodecom.net" at bounding box center [632, 86] width 306 height 25
click at [744, 289] on button "Send Email" at bounding box center [753, 288] width 66 height 26
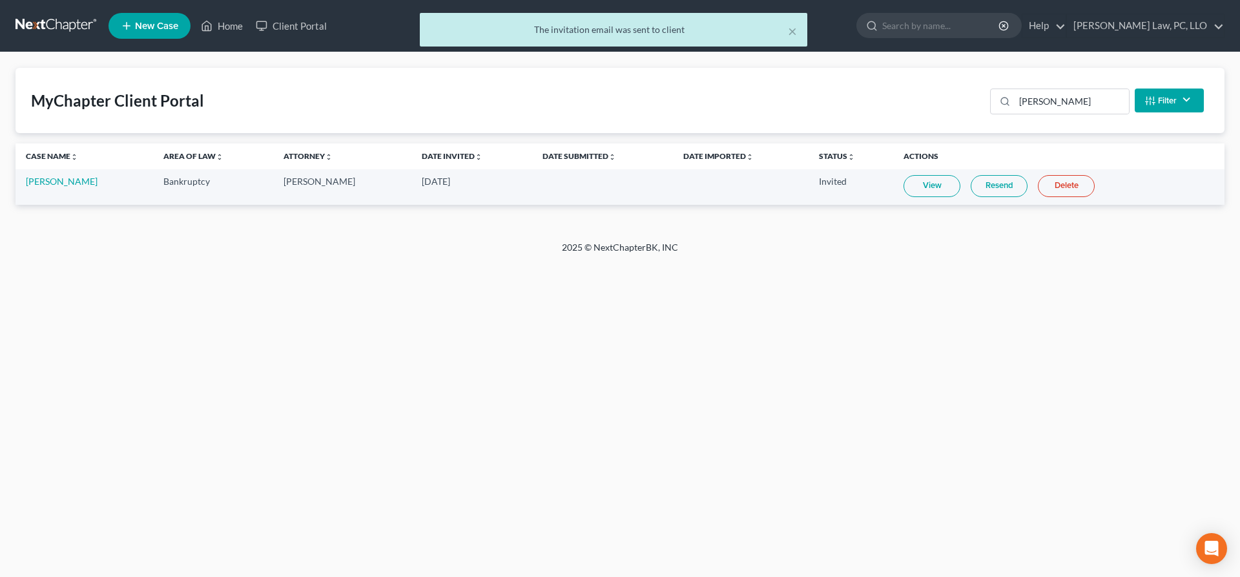
click at [978, 189] on link "Resend" at bounding box center [999, 186] width 57 height 22
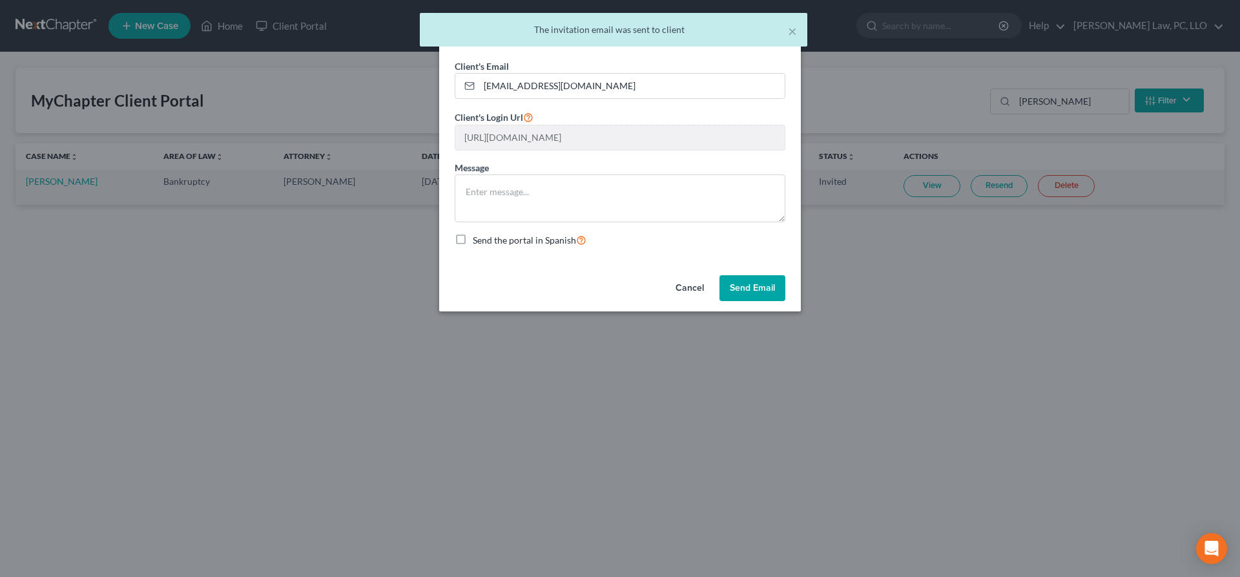
click at [751, 287] on button "Send Email" at bounding box center [753, 288] width 66 height 26
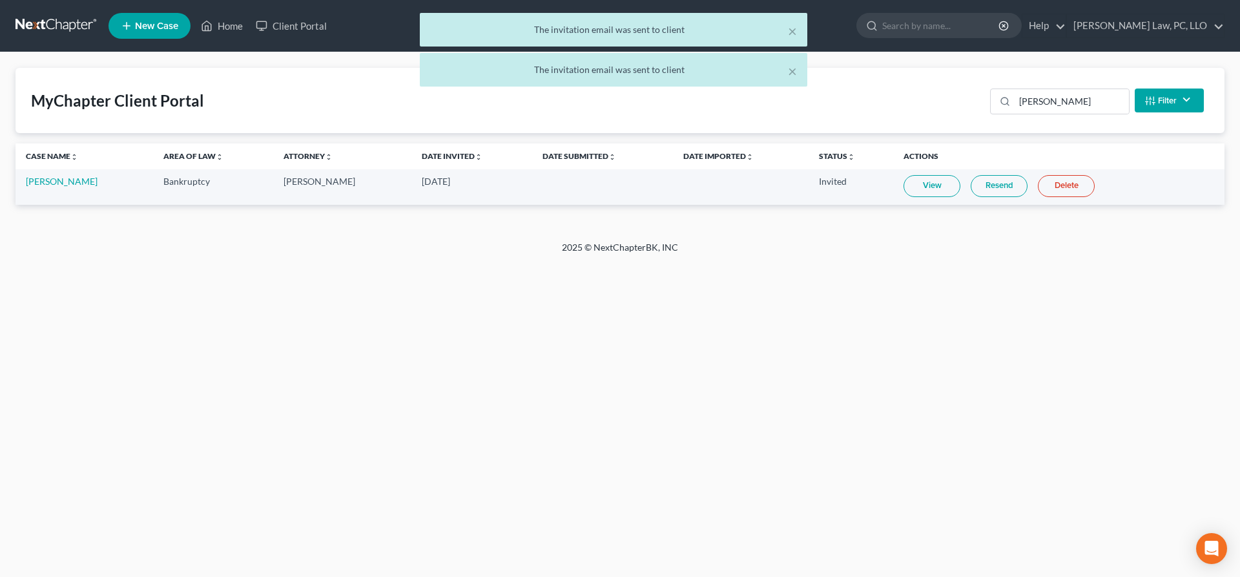
click at [927, 187] on link "View" at bounding box center [932, 186] width 57 height 22
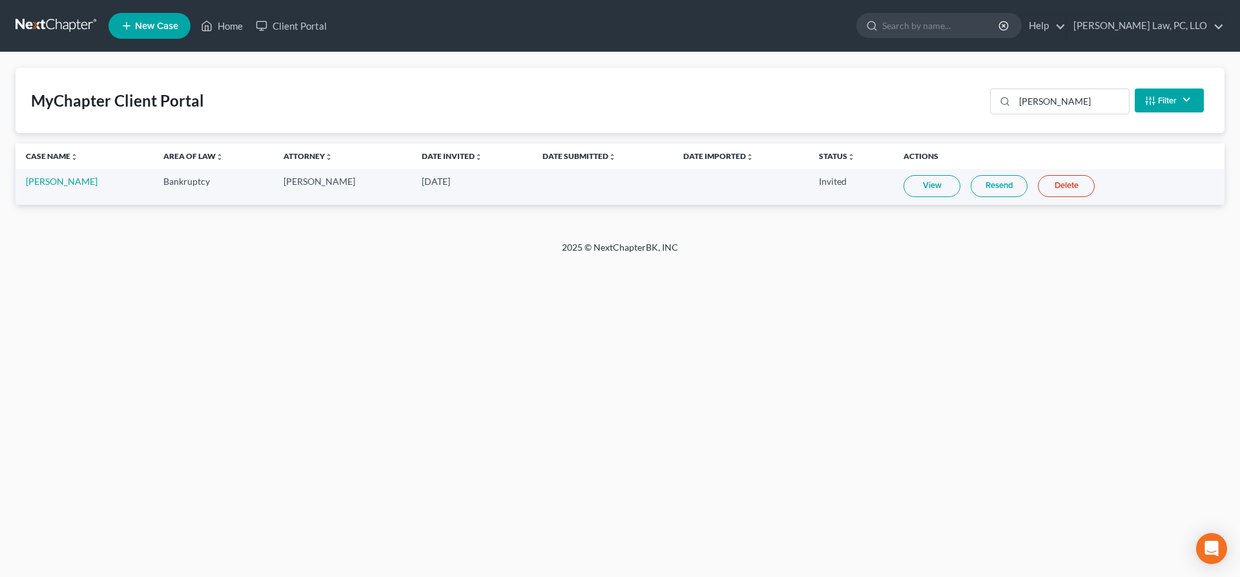
click at [994, 188] on link "Resend" at bounding box center [999, 186] width 57 height 22
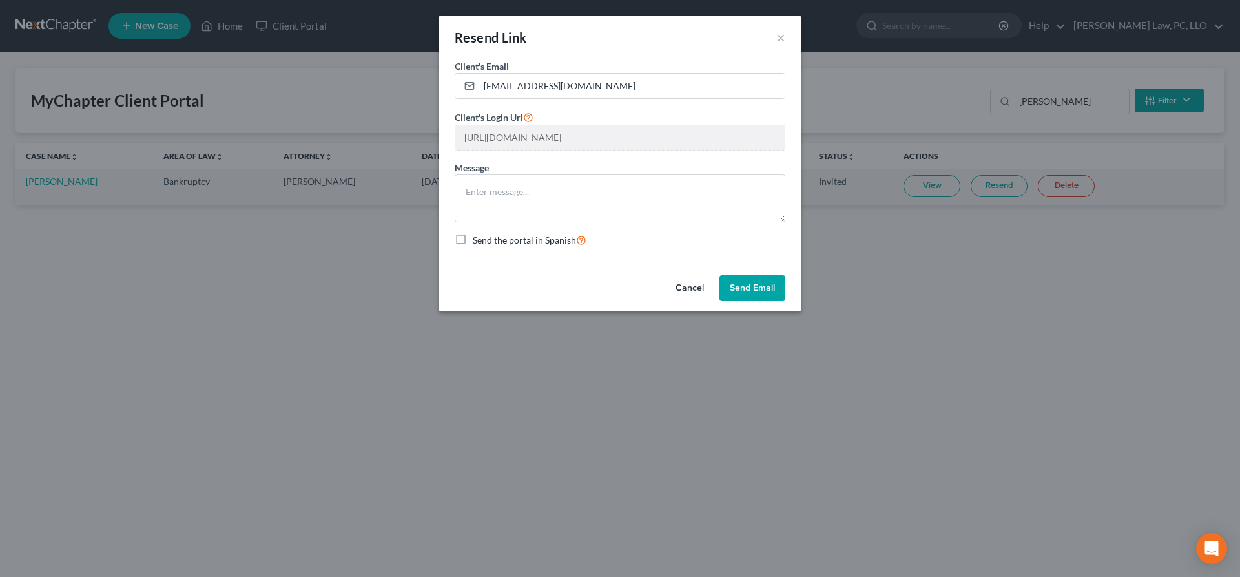
click at [698, 287] on button "Cancel" at bounding box center [689, 288] width 49 height 26
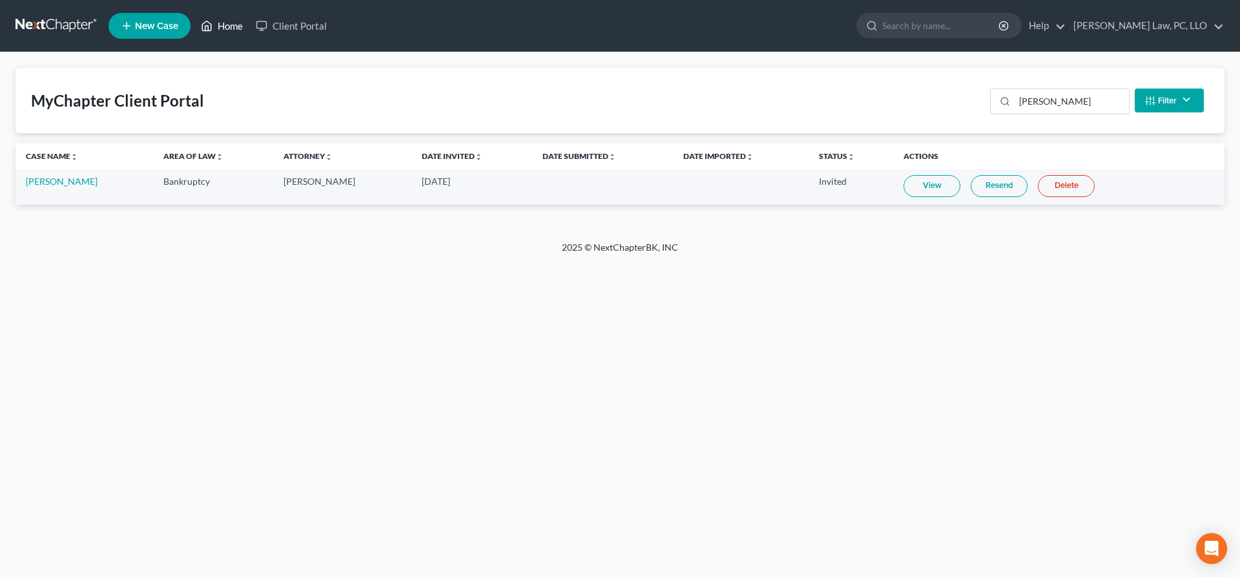
click at [212, 28] on icon at bounding box center [207, 26] width 9 height 10
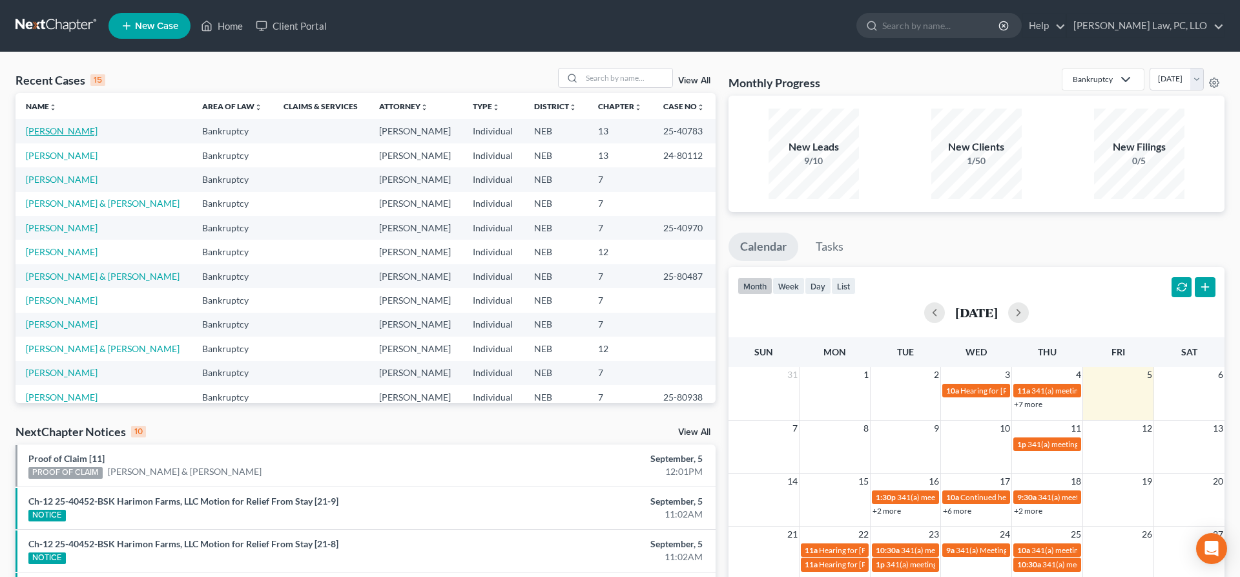
click at [74, 135] on link "[PERSON_NAME]" at bounding box center [62, 130] width 72 height 11
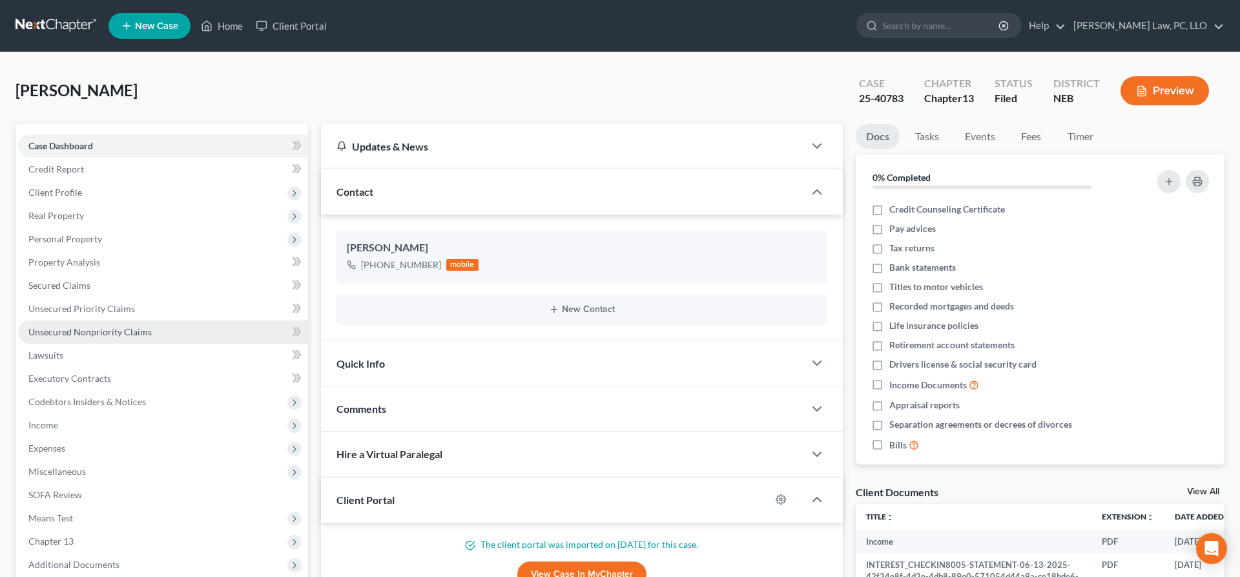
click at [96, 331] on span "Unsecured Nonpriority Claims" at bounding box center [89, 331] width 123 height 11
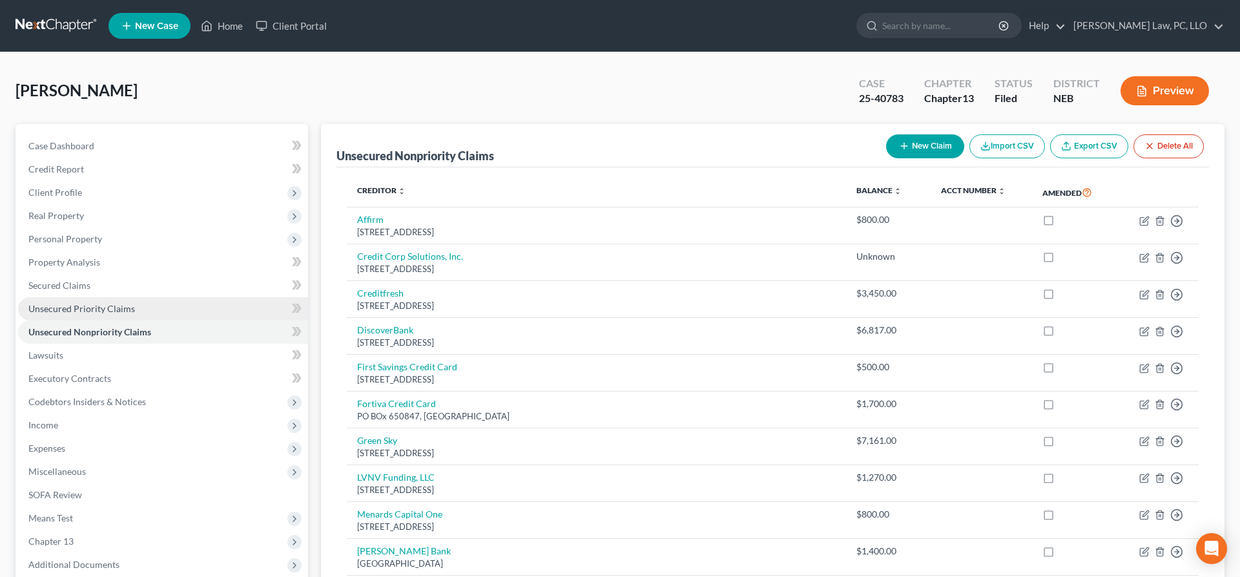
click at [102, 310] on span "Unsecured Priority Claims" at bounding box center [81, 308] width 107 height 11
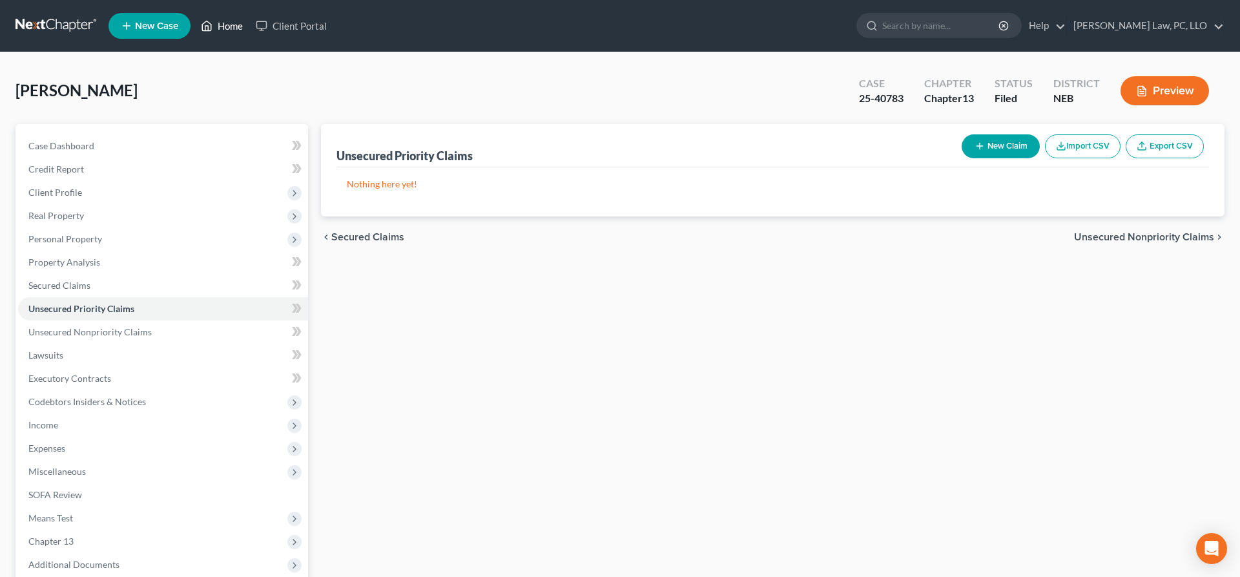
click at [237, 28] on link "Home" at bounding box center [221, 25] width 55 height 23
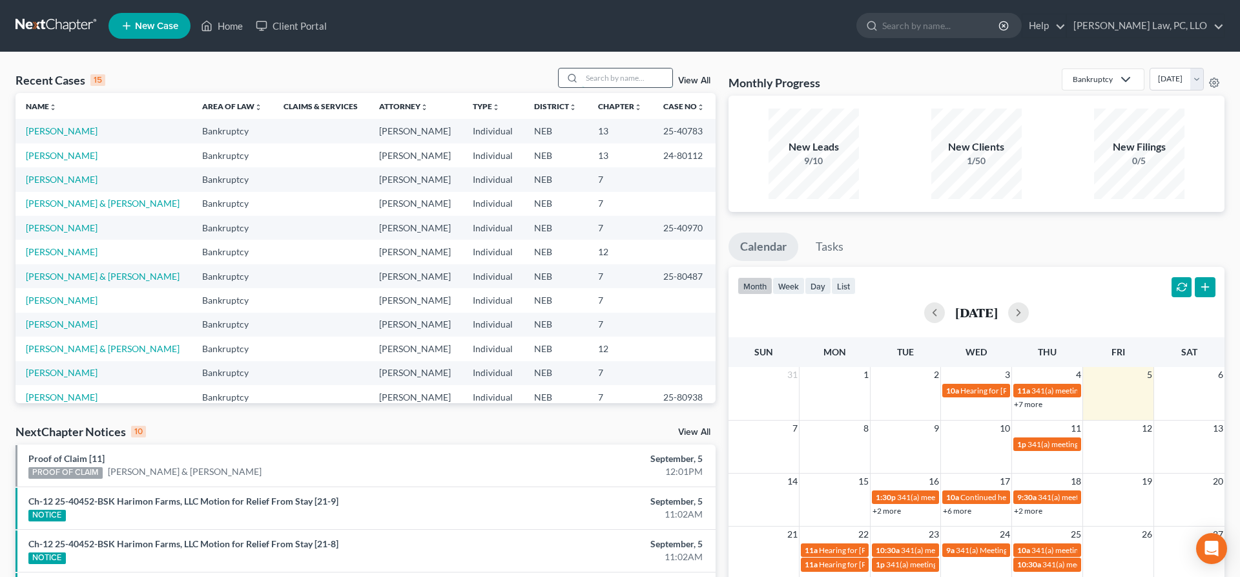
click at [641, 84] on input "search" at bounding box center [627, 77] width 90 height 19
type input "leslie"
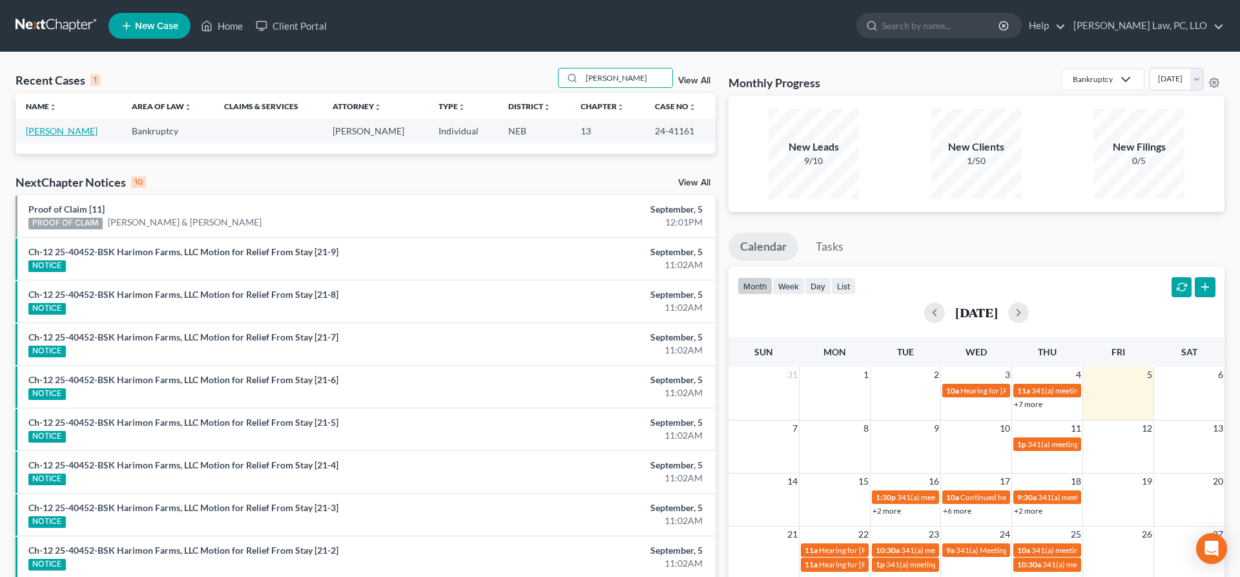
click at [78, 132] on link "[PERSON_NAME]" at bounding box center [62, 130] width 72 height 11
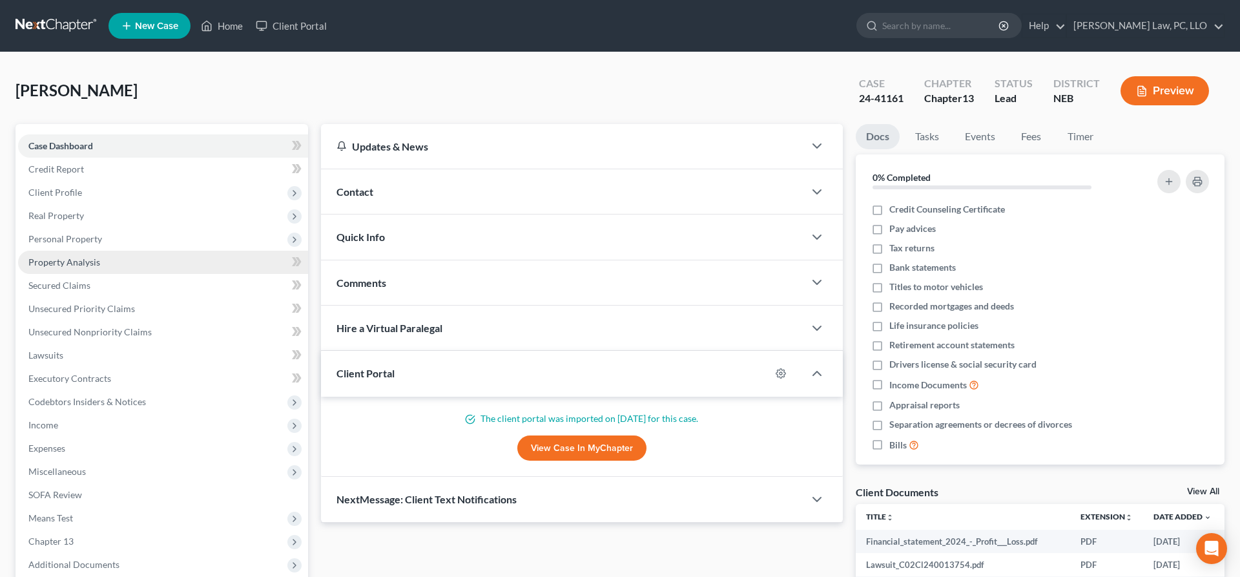
click at [85, 266] on span "Property Analysis" at bounding box center [64, 261] width 72 height 11
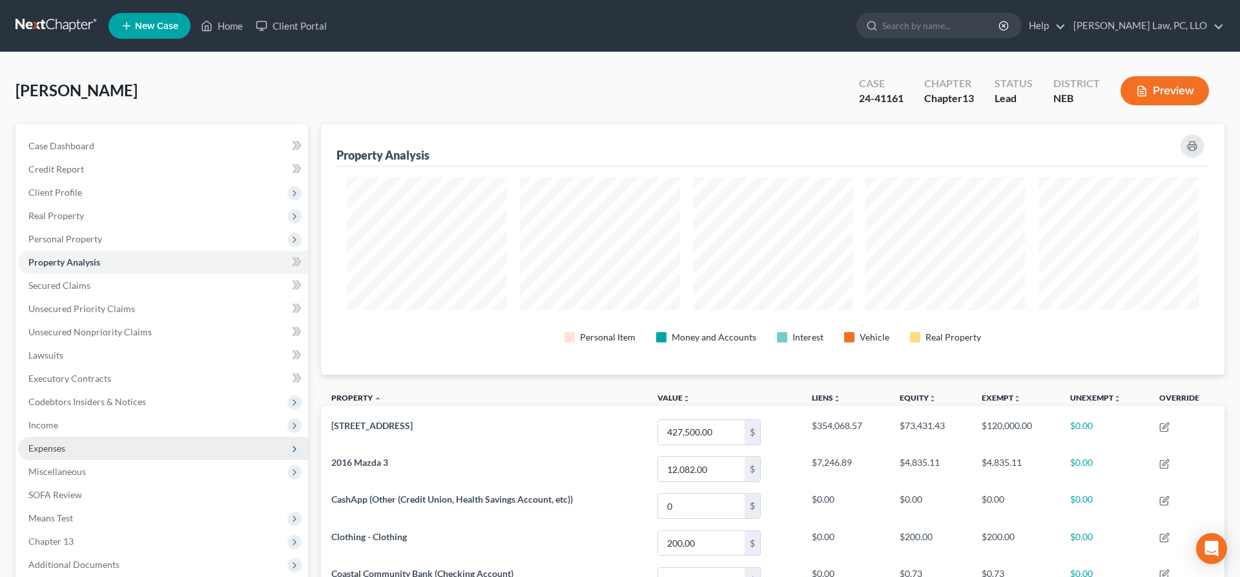
click at [132, 443] on span "Expenses" at bounding box center [163, 448] width 290 height 23
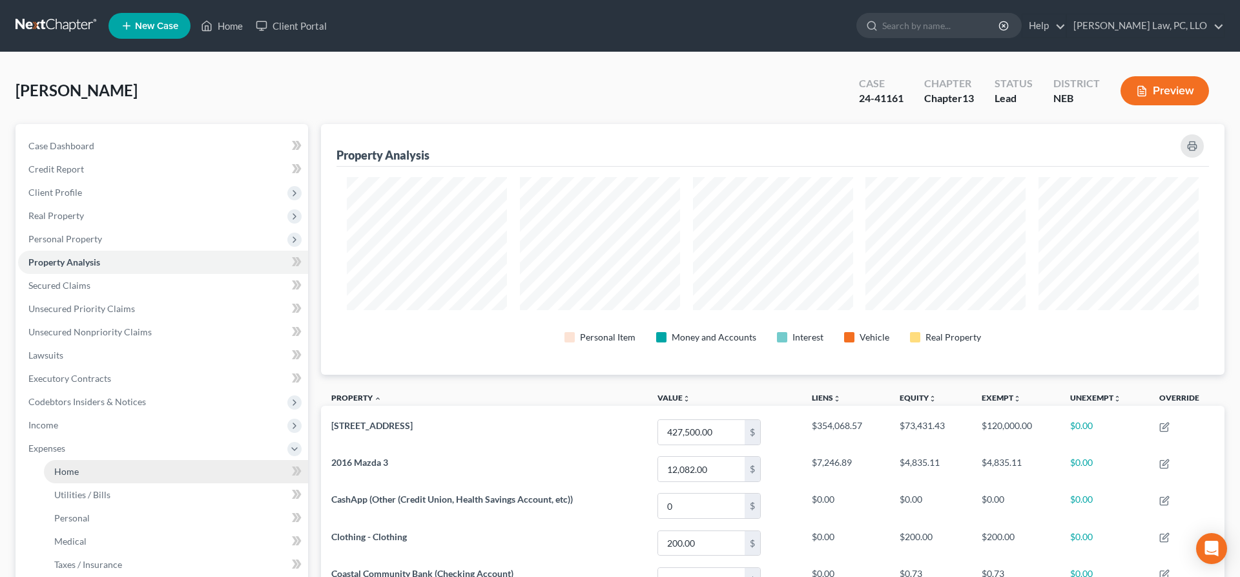
click at [136, 479] on link "Home" at bounding box center [176, 471] width 264 height 23
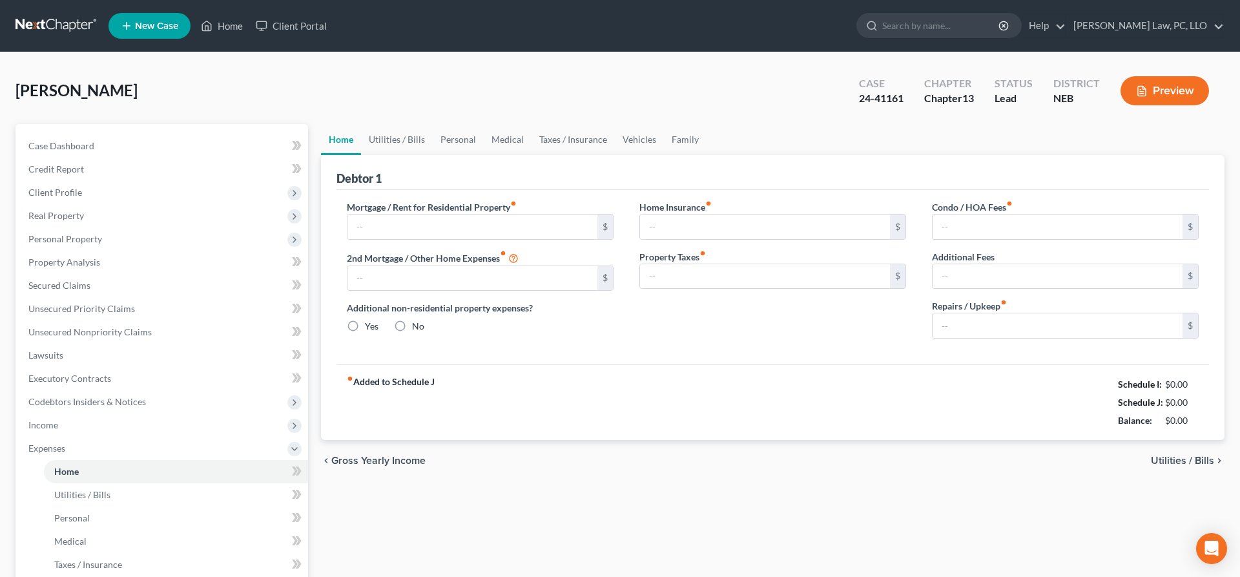
type input "2,585.77"
type input "0.00"
radio input "true"
type input "0.00"
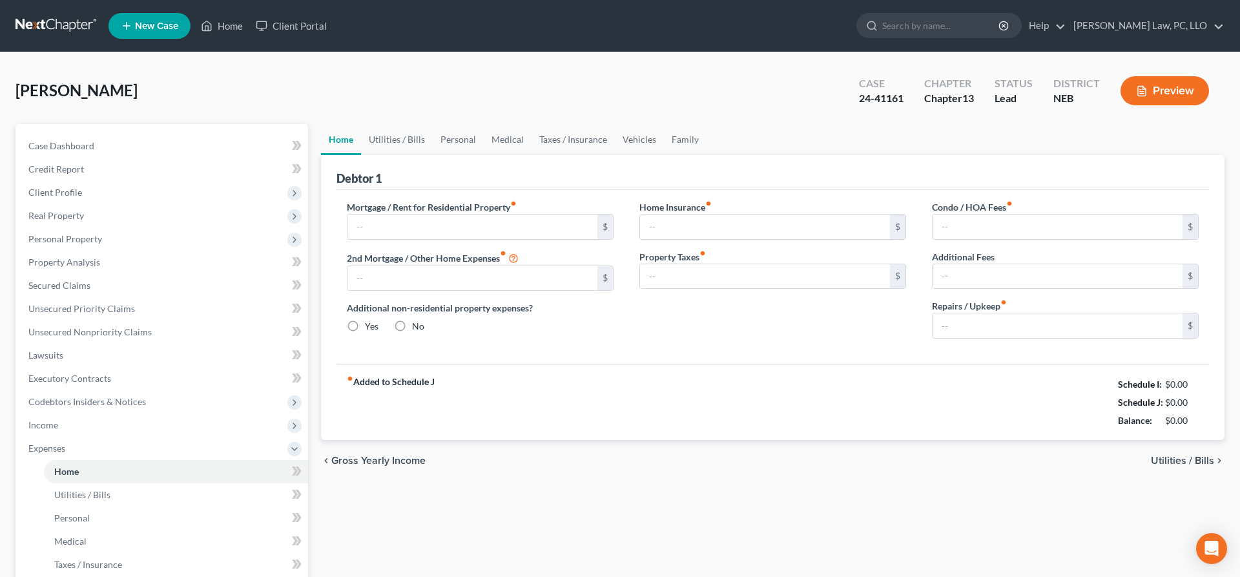
type input "0.00"
type input "100.00"
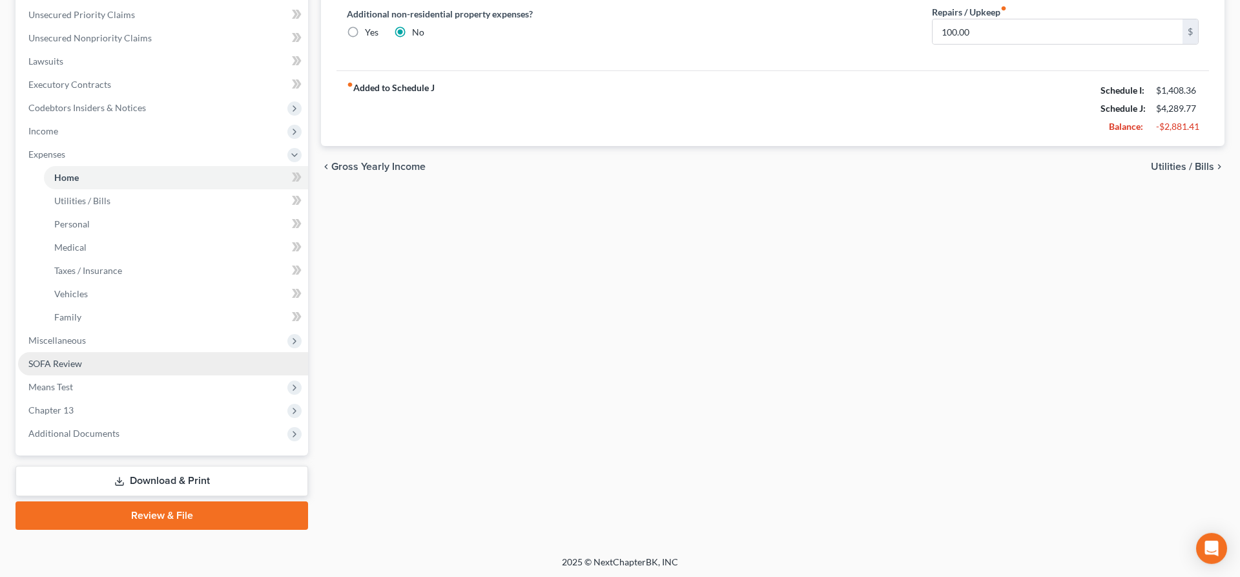
scroll to position [295, 0]
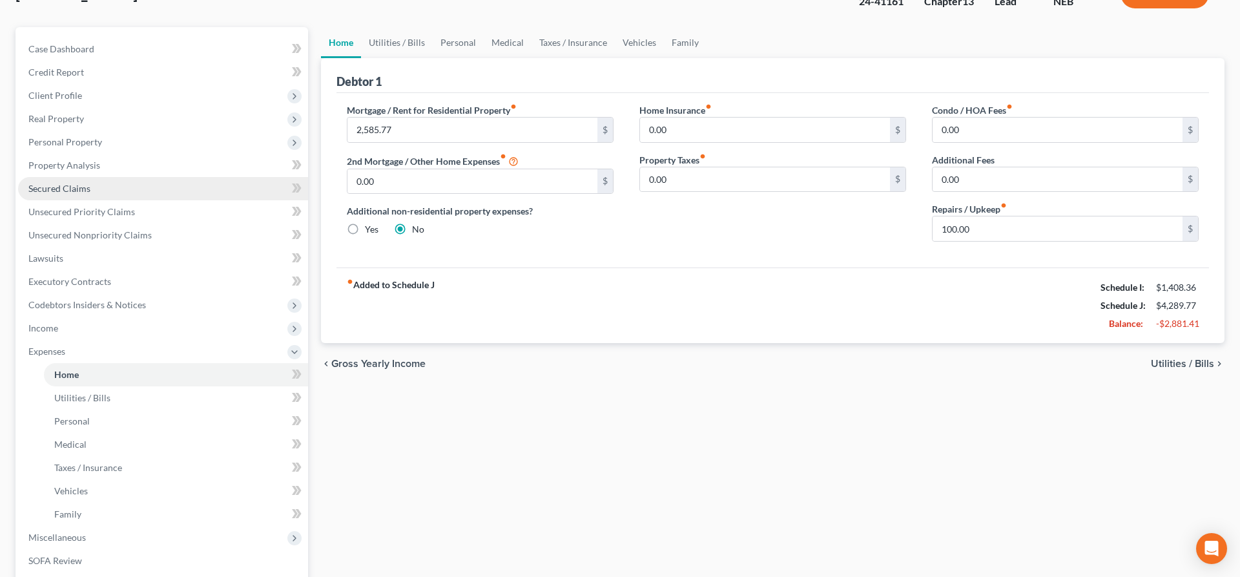
click at [79, 182] on link "Secured Claims" at bounding box center [163, 188] width 290 height 23
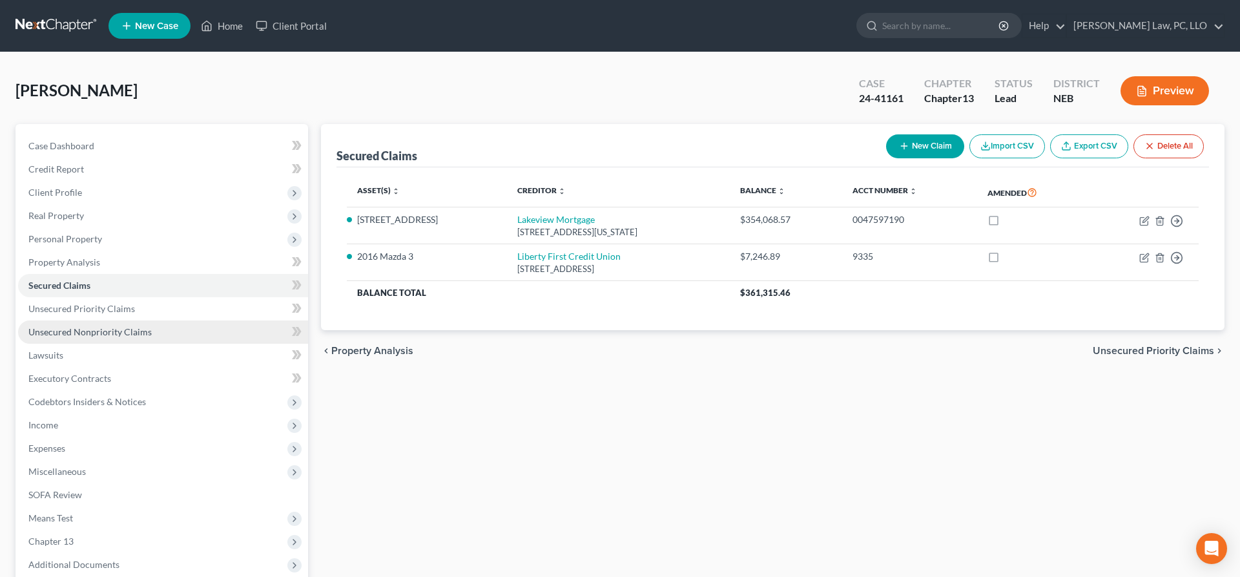
click at [143, 333] on span "Unsecured Nonpriority Claims" at bounding box center [89, 331] width 123 height 11
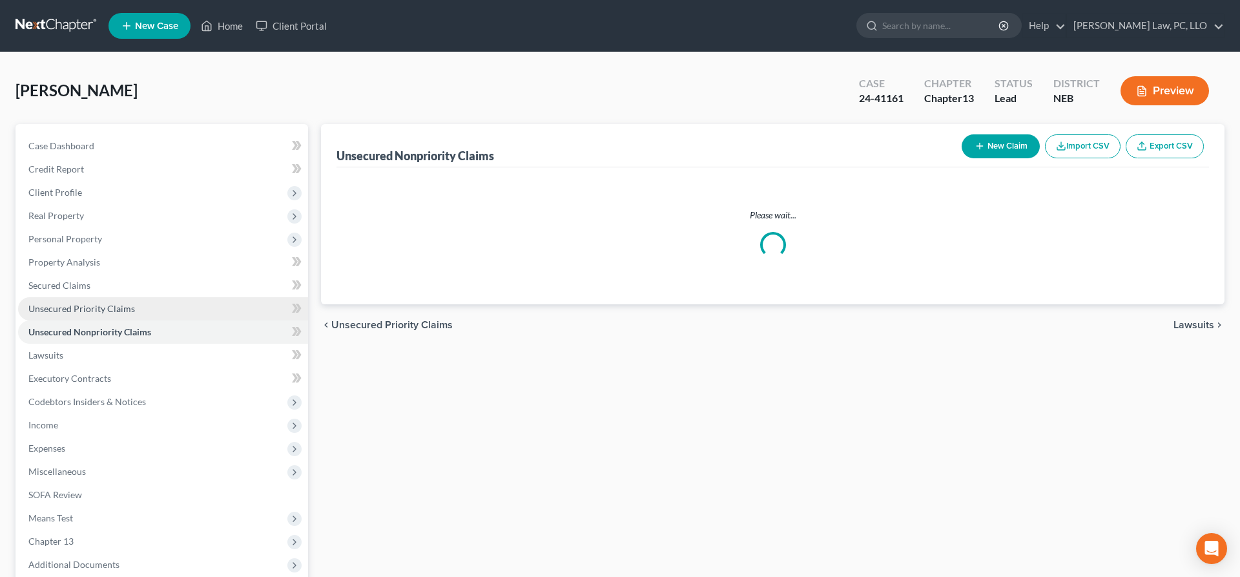
click at [143, 307] on link "Unsecured Priority Claims" at bounding box center [163, 308] width 290 height 23
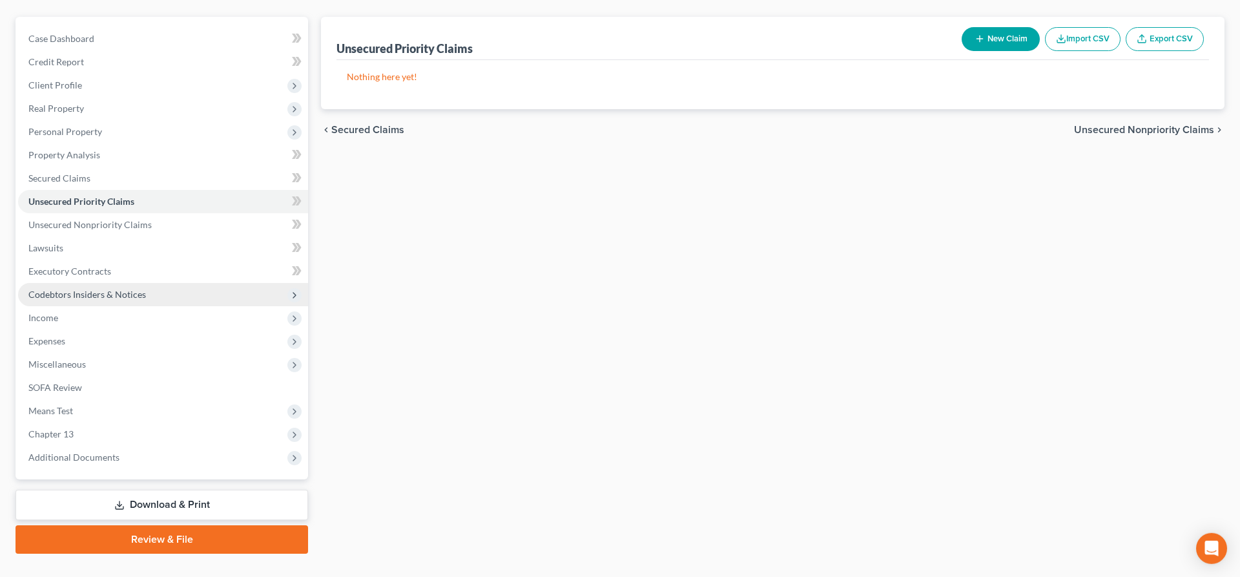
scroll to position [132, 0]
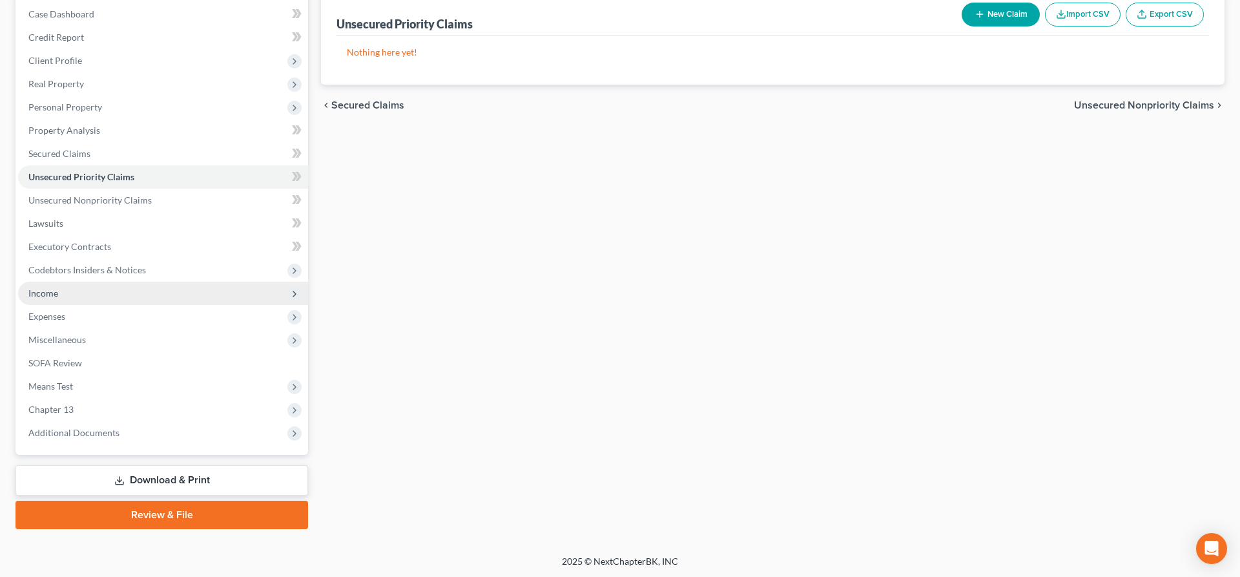
click at [98, 298] on span "Income" at bounding box center [163, 293] width 290 height 23
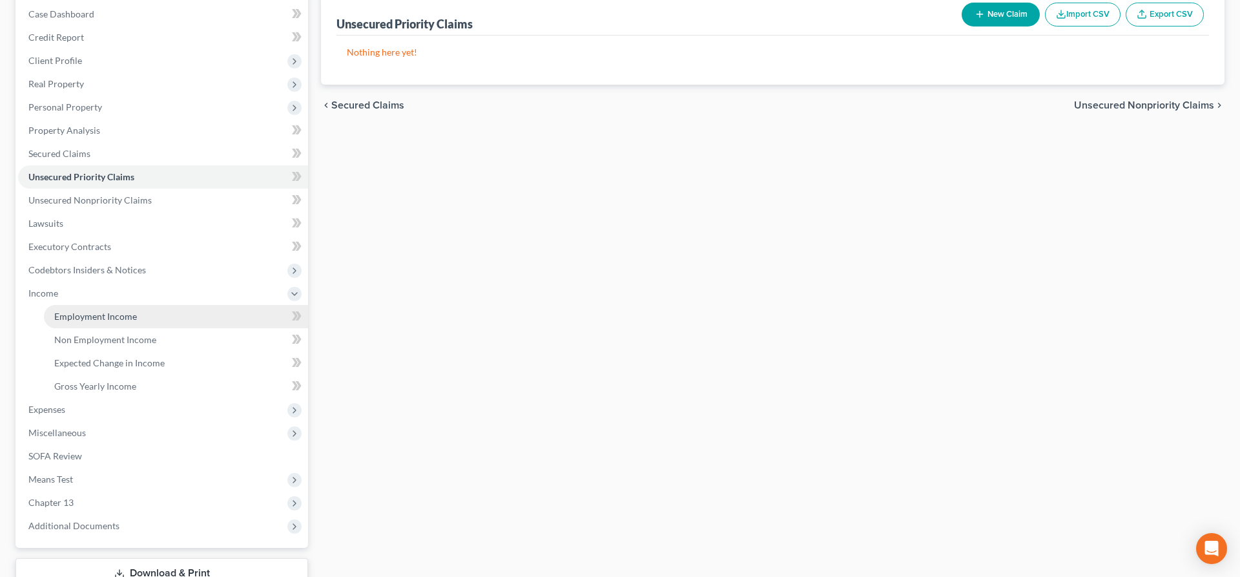
click at [101, 315] on span "Employment Income" at bounding box center [95, 316] width 83 height 11
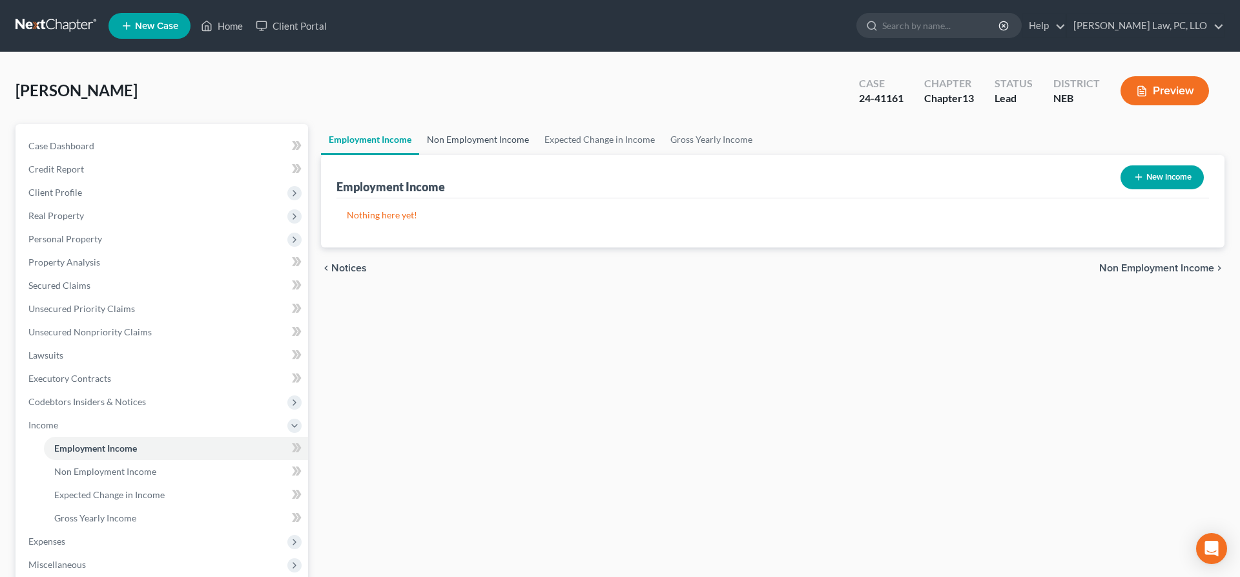
click at [470, 139] on link "Non Employment Income" at bounding box center [478, 139] width 118 height 31
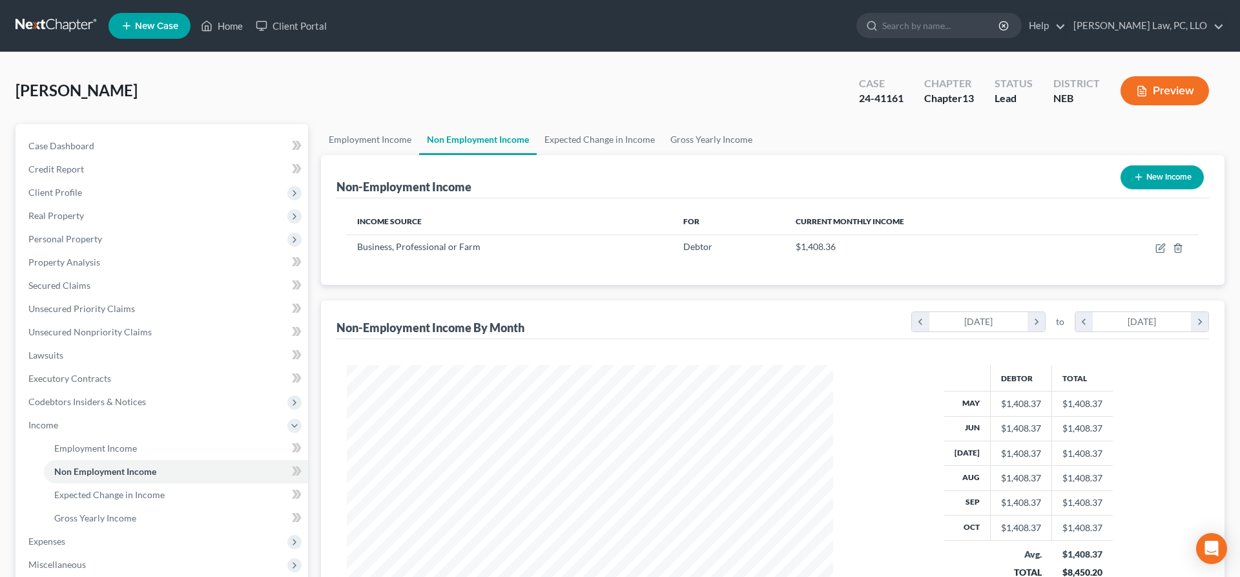
scroll to position [243, 512]
click at [583, 143] on link "Expected Change in Income" at bounding box center [600, 139] width 126 height 31
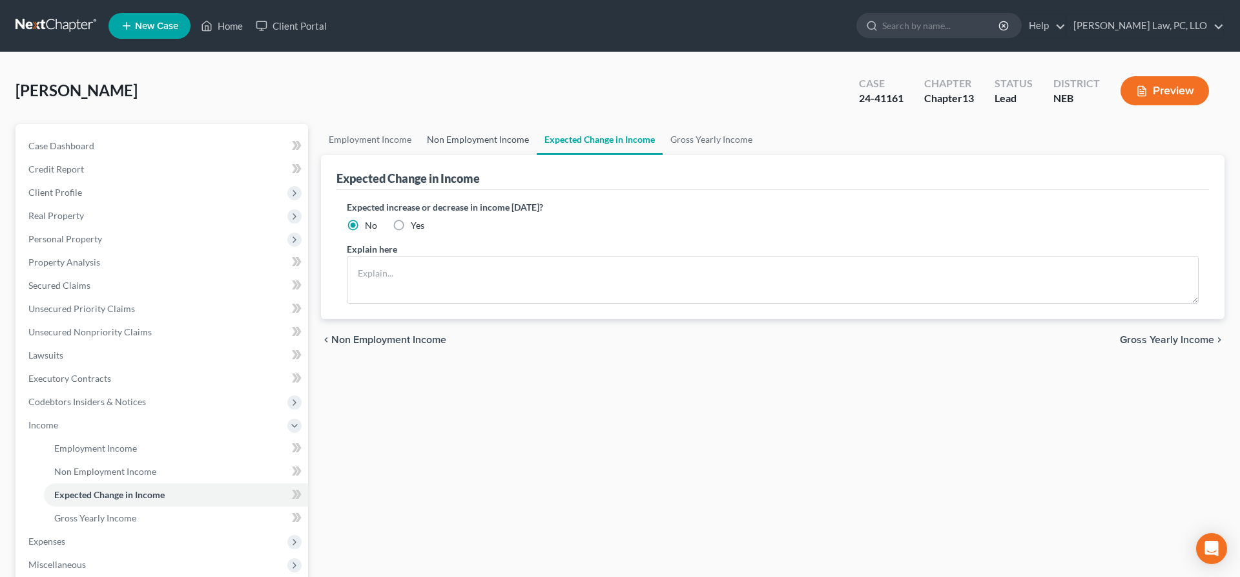
click at [494, 140] on link "Non Employment Income" at bounding box center [478, 139] width 118 height 31
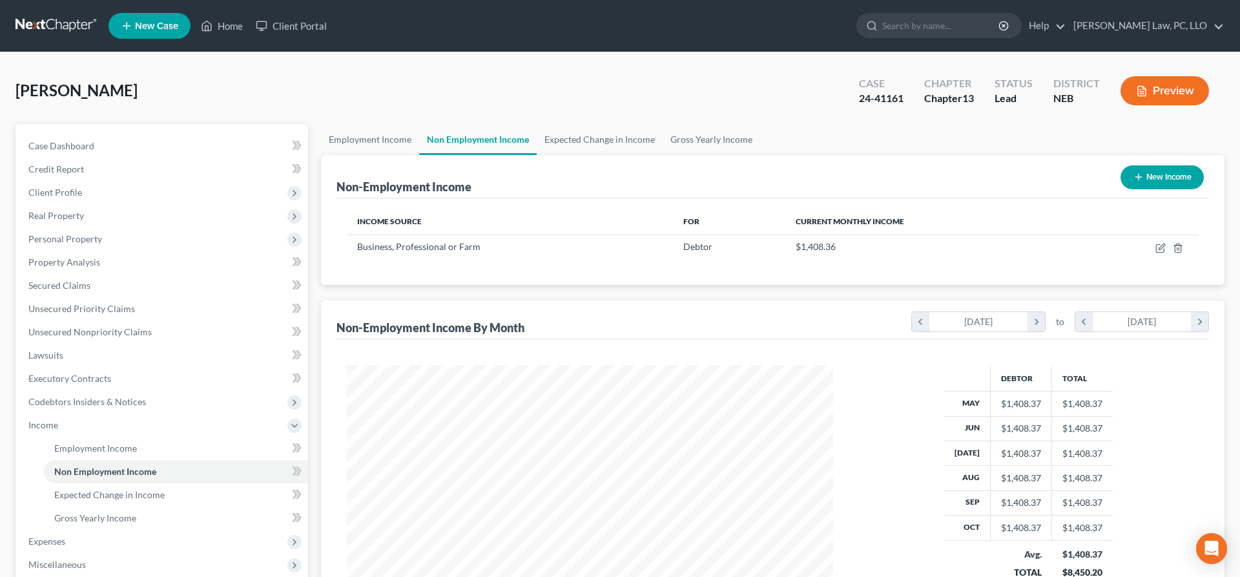
scroll to position [243, 512]
click at [1157, 249] on icon "button" at bounding box center [1160, 249] width 8 height 8
select select "10"
select select "0"
select select "30"
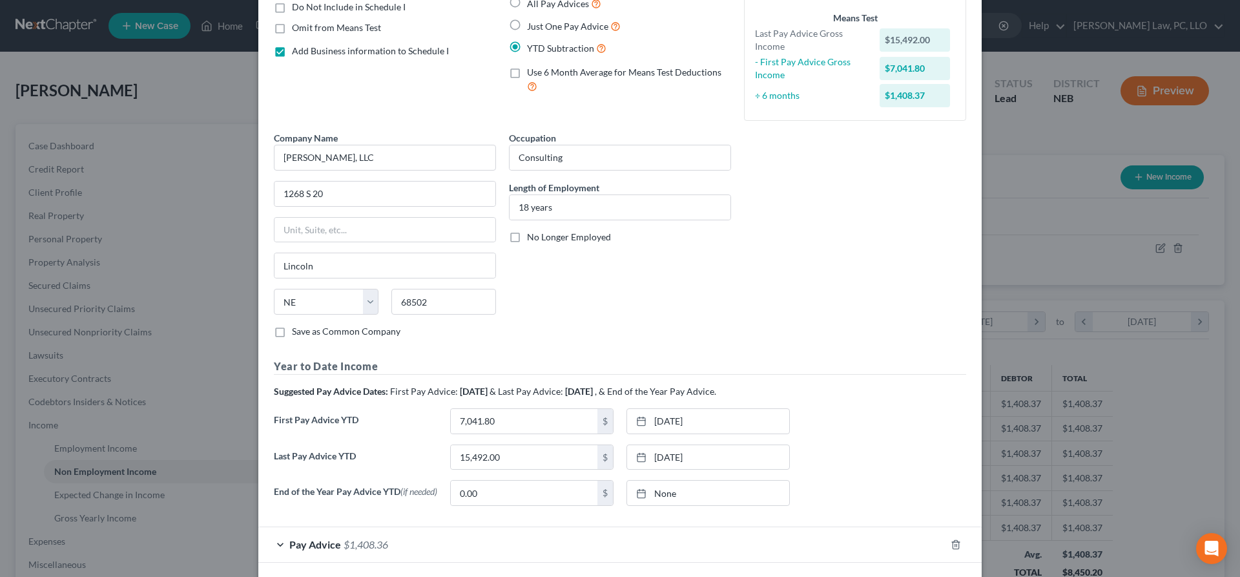
scroll to position [191, 0]
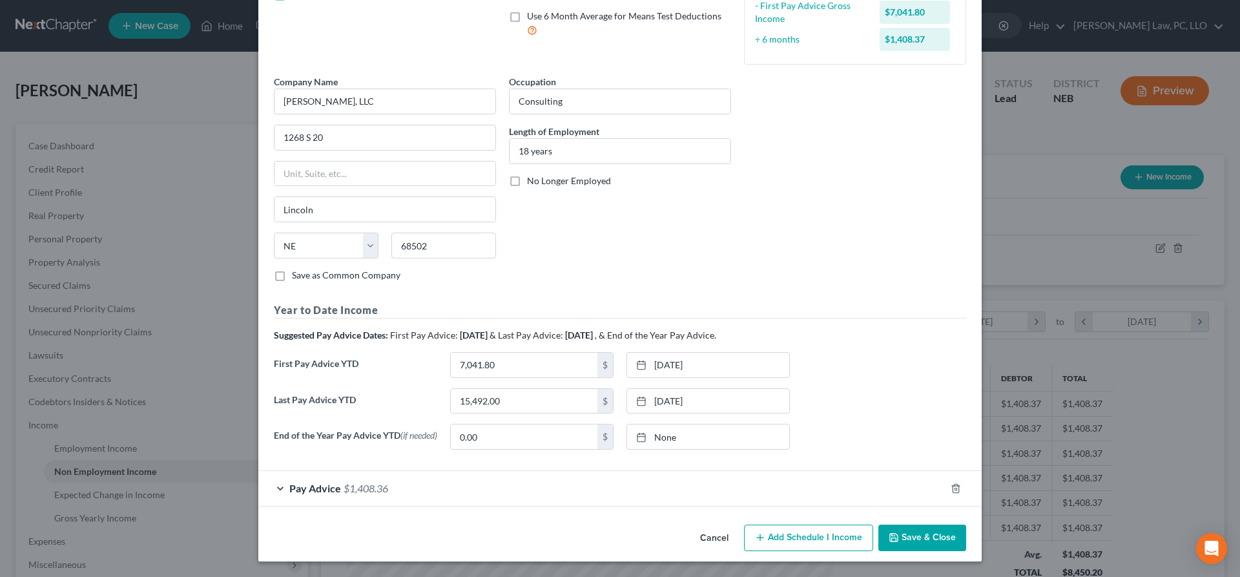
click at [715, 539] on button "Cancel" at bounding box center [714, 539] width 49 height 26
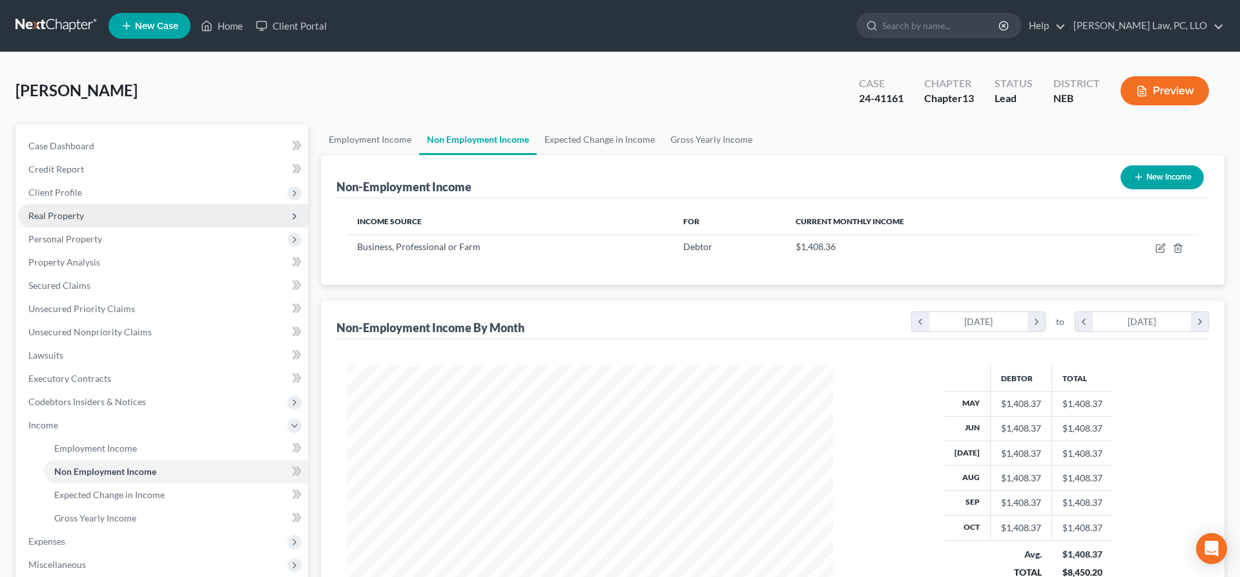
click at [92, 216] on span "Real Property" at bounding box center [163, 215] width 290 height 23
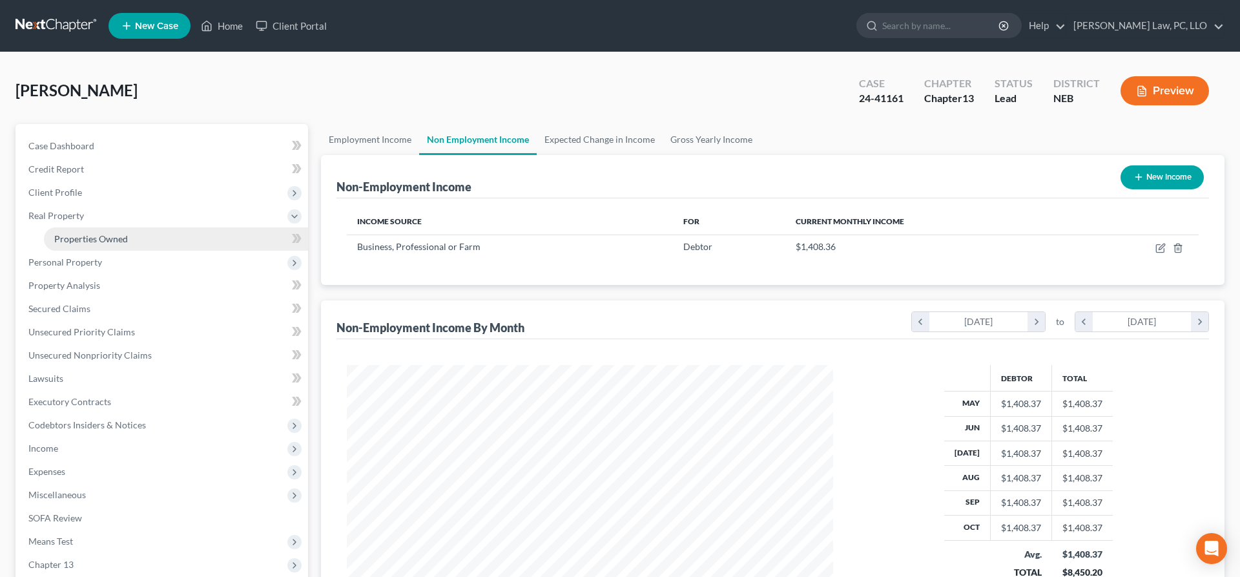
click at [105, 238] on span "Properties Owned" at bounding box center [91, 238] width 74 height 11
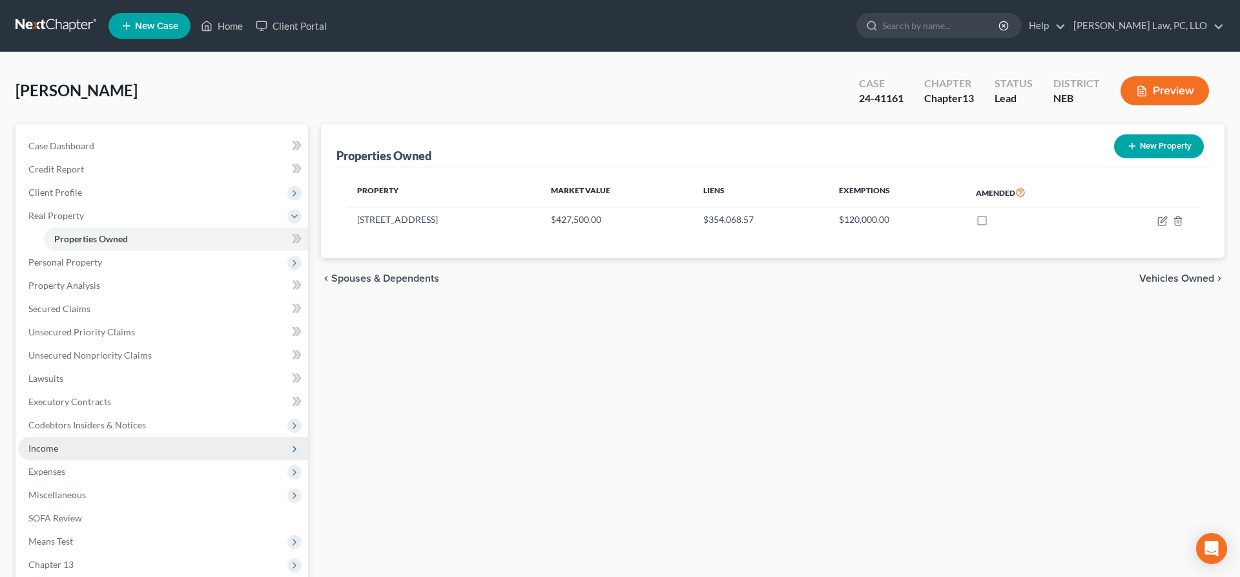
click at [60, 448] on span "Income" at bounding box center [163, 448] width 290 height 23
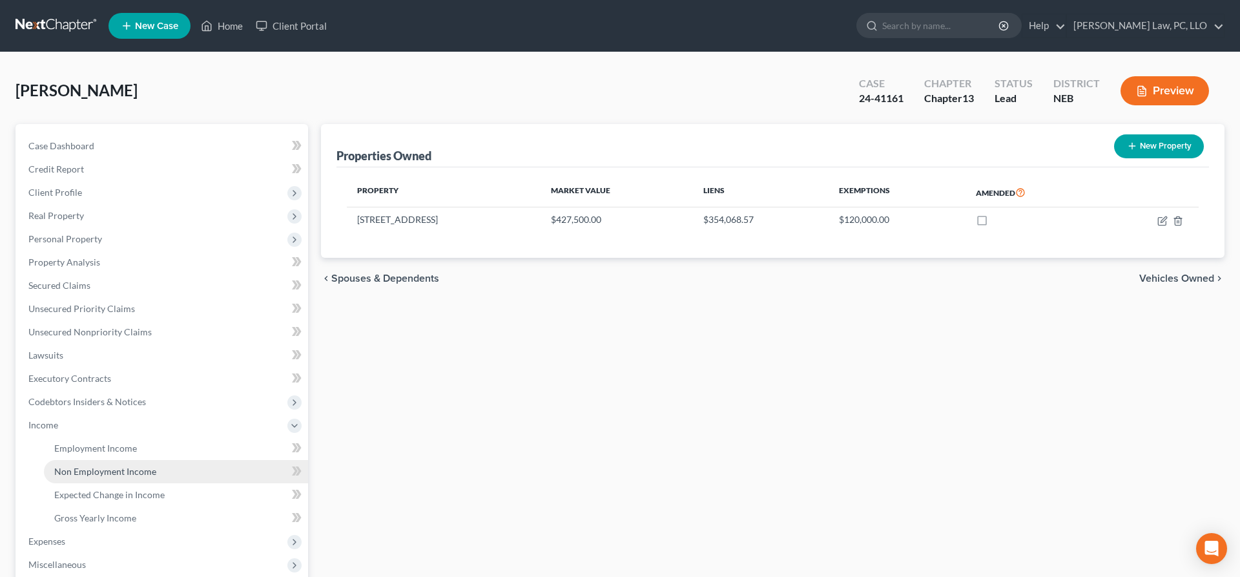
click at [70, 460] on link "Non Employment Income" at bounding box center [176, 471] width 264 height 23
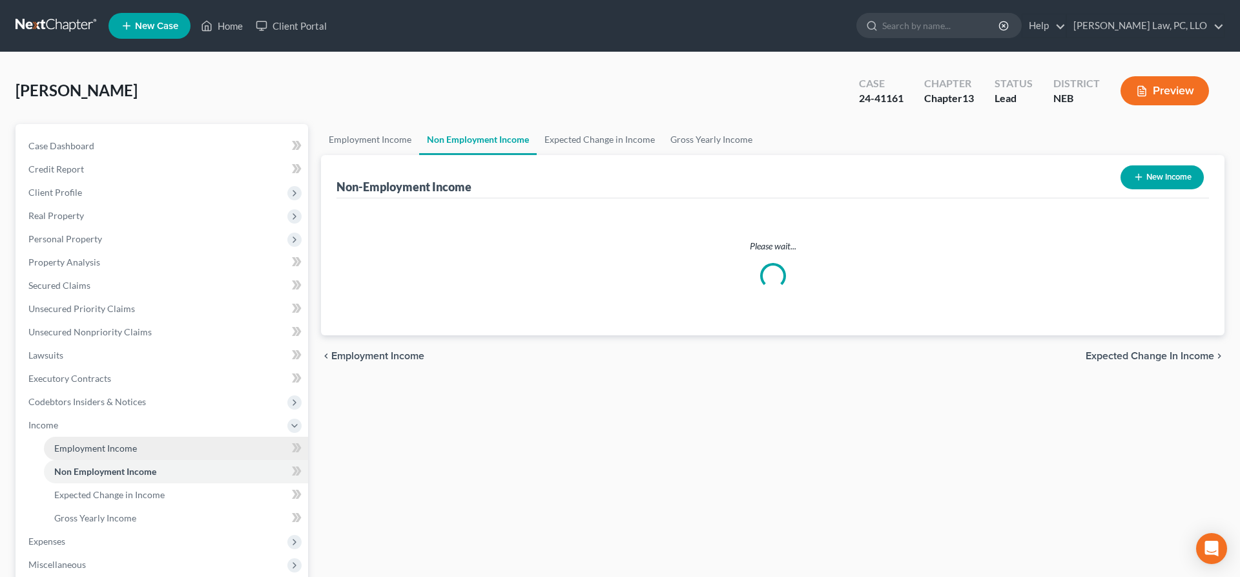
click at [73, 452] on span "Employment Income" at bounding box center [95, 448] width 83 height 11
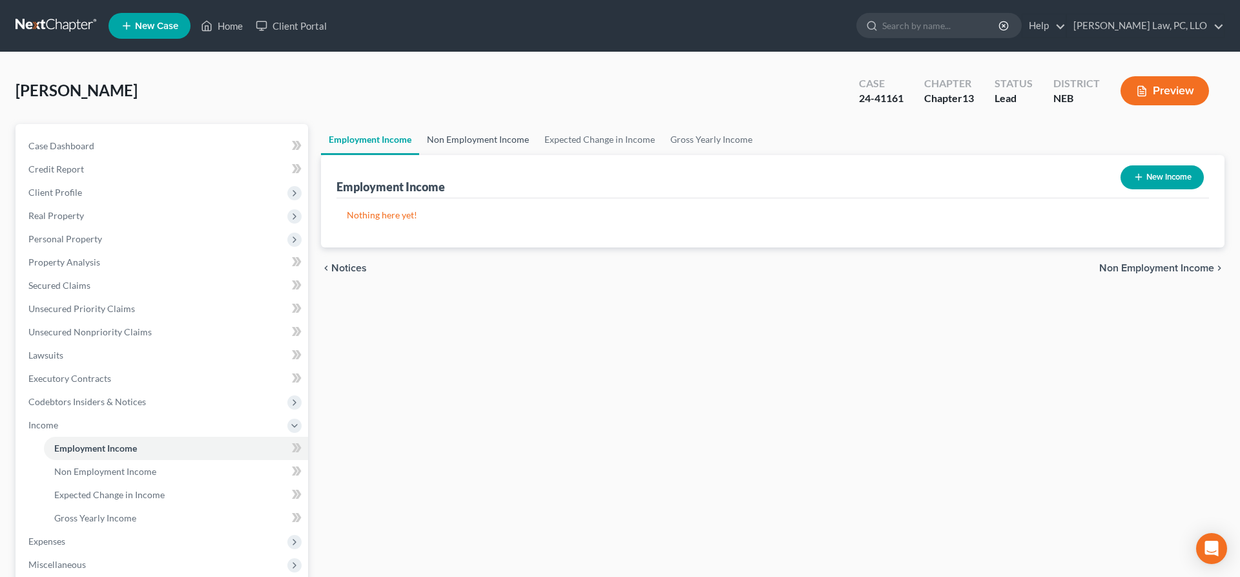
click at [504, 140] on link "Non Employment Income" at bounding box center [478, 139] width 118 height 31
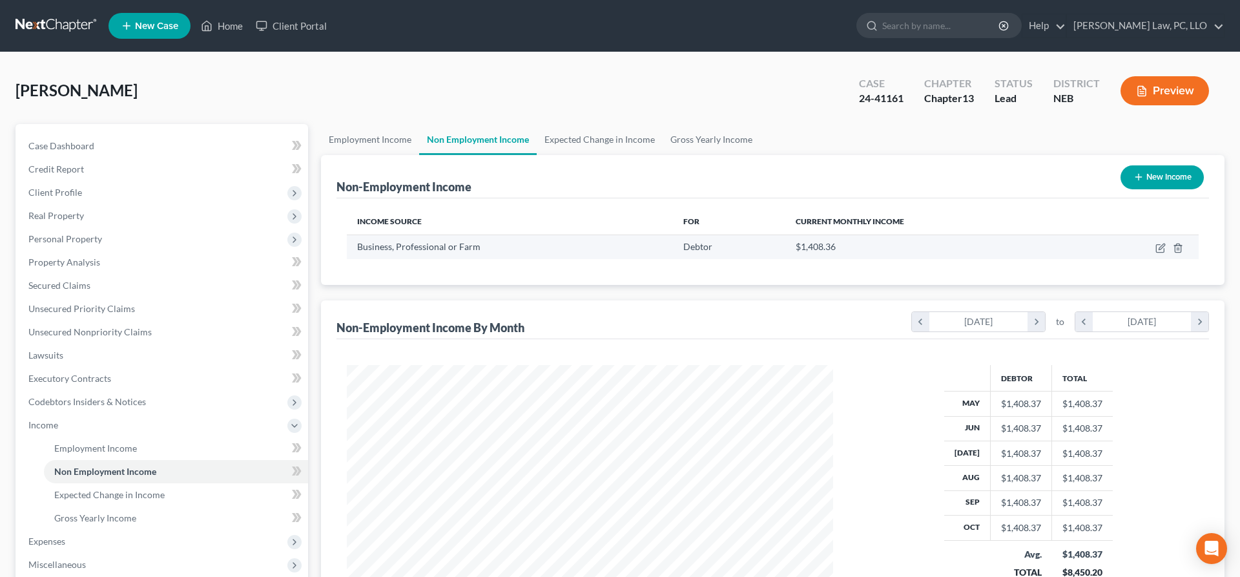
scroll to position [243, 512]
click at [1160, 247] on icon "button" at bounding box center [1161, 248] width 10 height 10
select select "10"
select select "0"
select select "30"
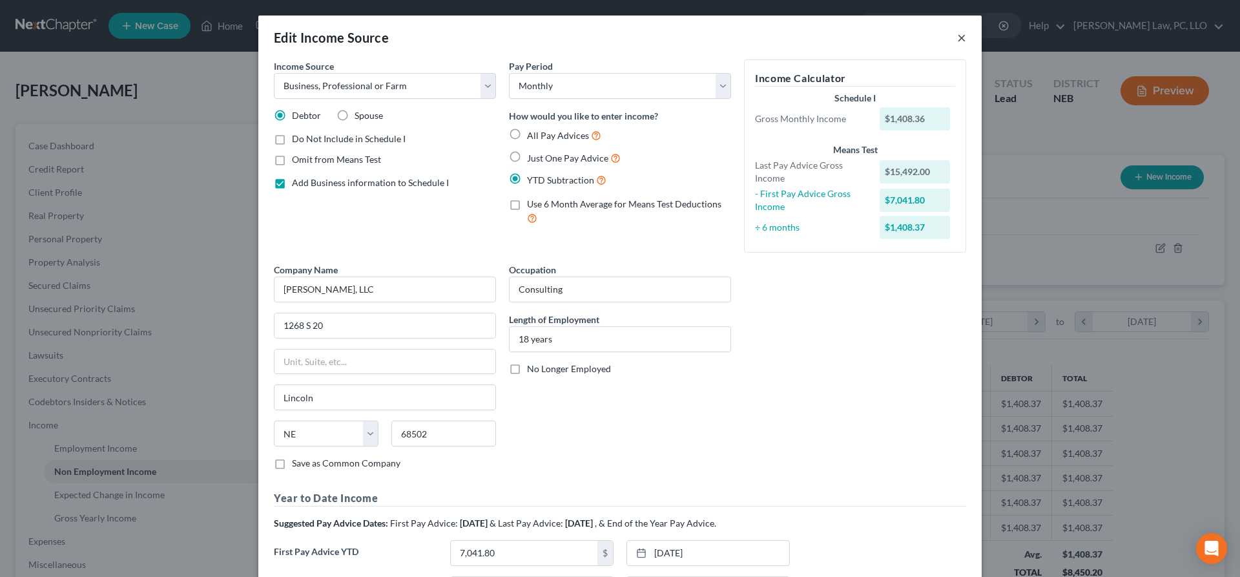
click at [965, 43] on button "×" at bounding box center [961, 38] width 9 height 16
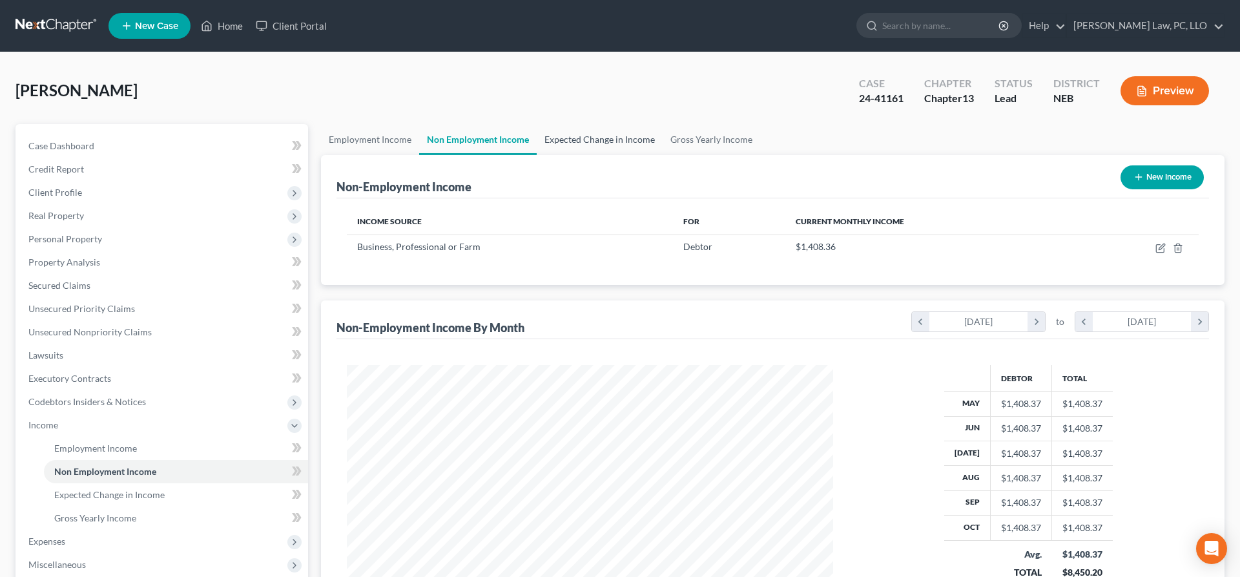
click at [588, 130] on link "Expected Change in Income" at bounding box center [600, 139] width 126 height 31
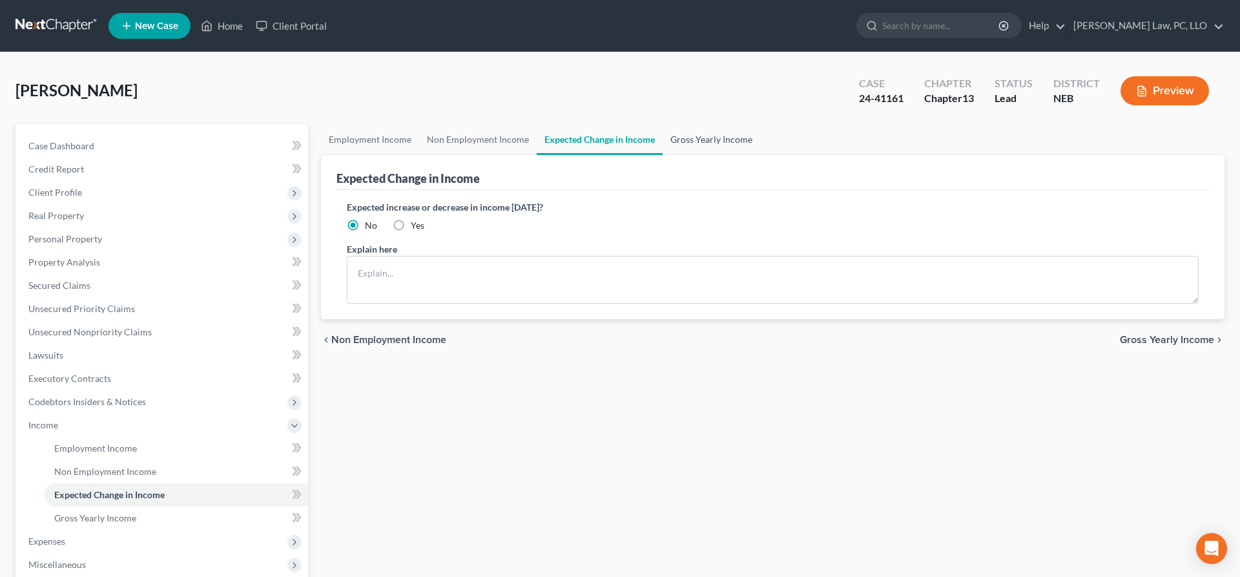
drag, startPoint x: 687, startPoint y: 140, endPoint x: 679, endPoint y: 141, distance: 8.5
click at [688, 140] on link "Gross Yearly Income" at bounding box center [712, 139] width 98 height 31
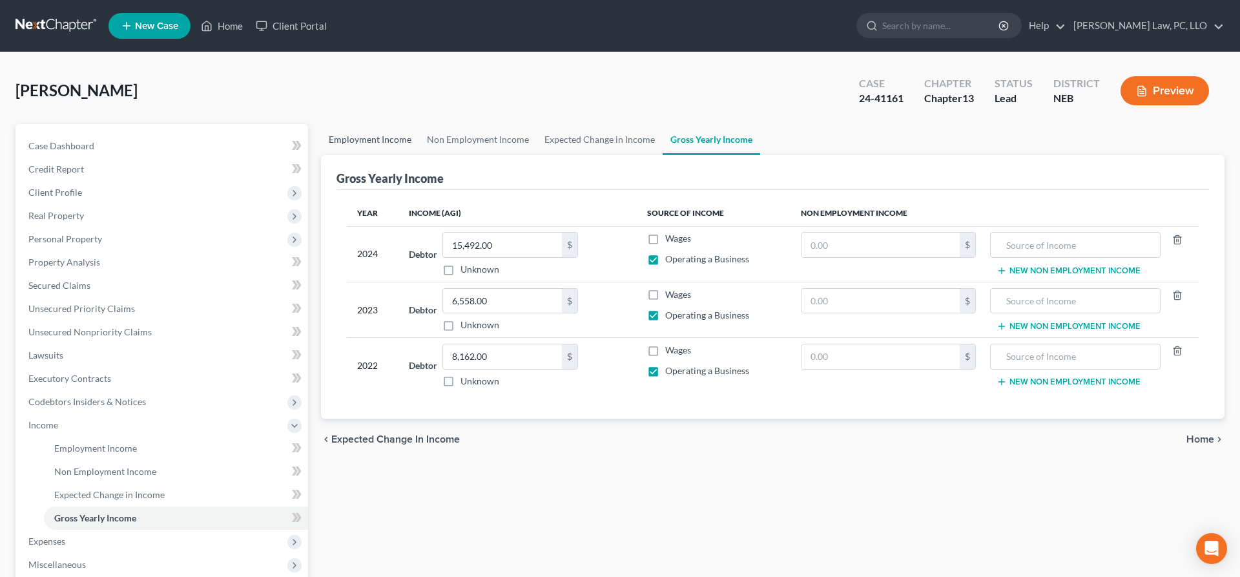
click at [380, 142] on link "Employment Income" at bounding box center [370, 139] width 98 height 31
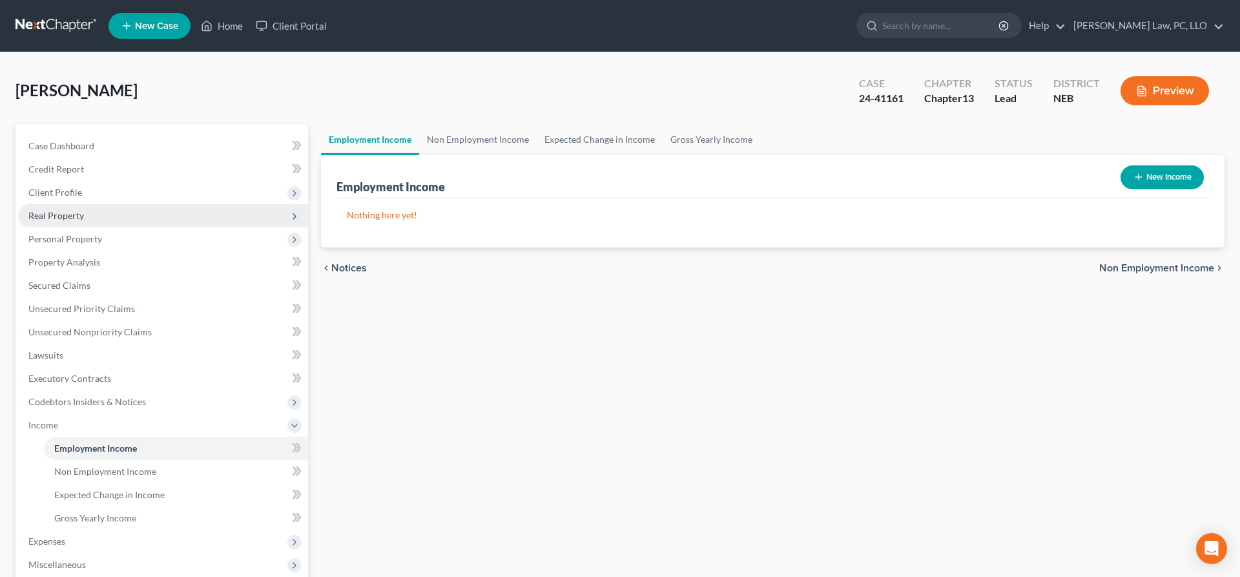
click at [83, 216] on span "Real Property" at bounding box center [163, 215] width 290 height 23
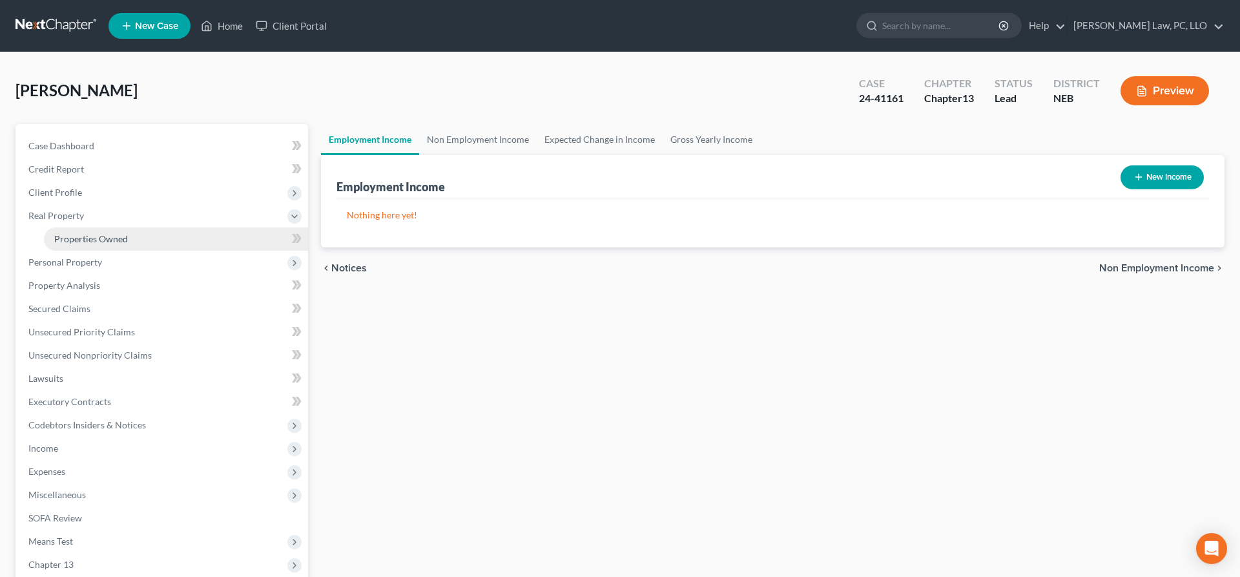
click at [94, 236] on span "Properties Owned" at bounding box center [91, 238] width 74 height 11
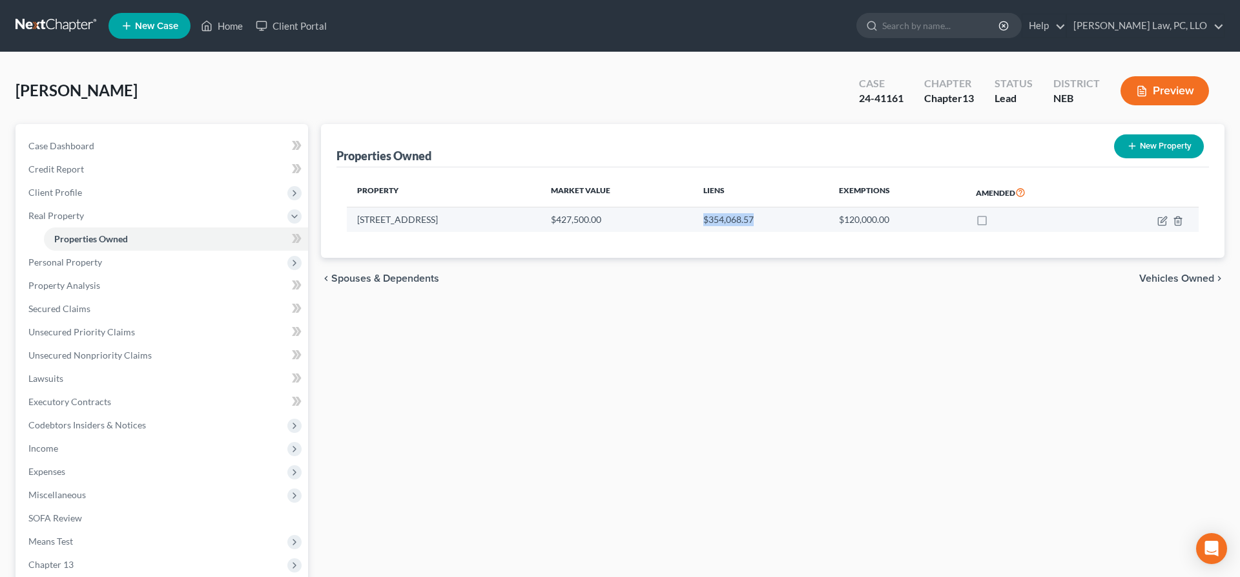
drag, startPoint x: 715, startPoint y: 219, endPoint x: 767, endPoint y: 225, distance: 52.7
click at [767, 225] on td "$354,068.57" at bounding box center [761, 219] width 136 height 25
drag, startPoint x: 795, startPoint y: 220, endPoint x: 674, endPoint y: 216, distance: 120.9
click at [674, 216] on tr "1268 South 20th Street $427,500.00 $354,068.57 $120,000.00" at bounding box center [773, 219] width 852 height 25
click at [1161, 220] on icon "button" at bounding box center [1163, 221] width 10 height 10
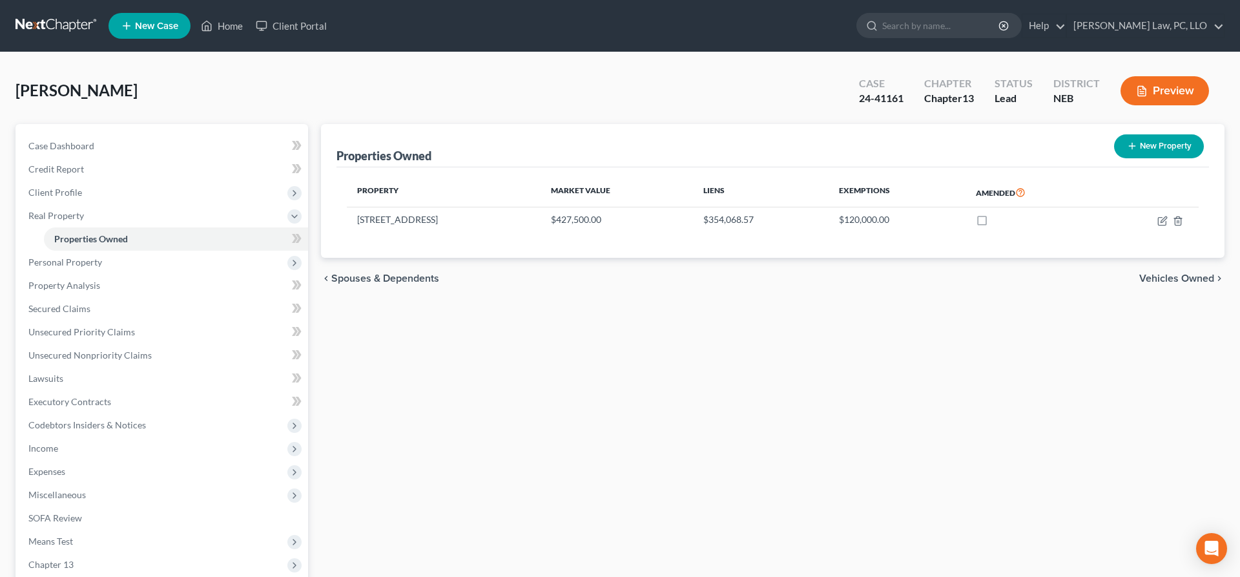
select select "30"
select select "54"
select select "3"
select select "6"
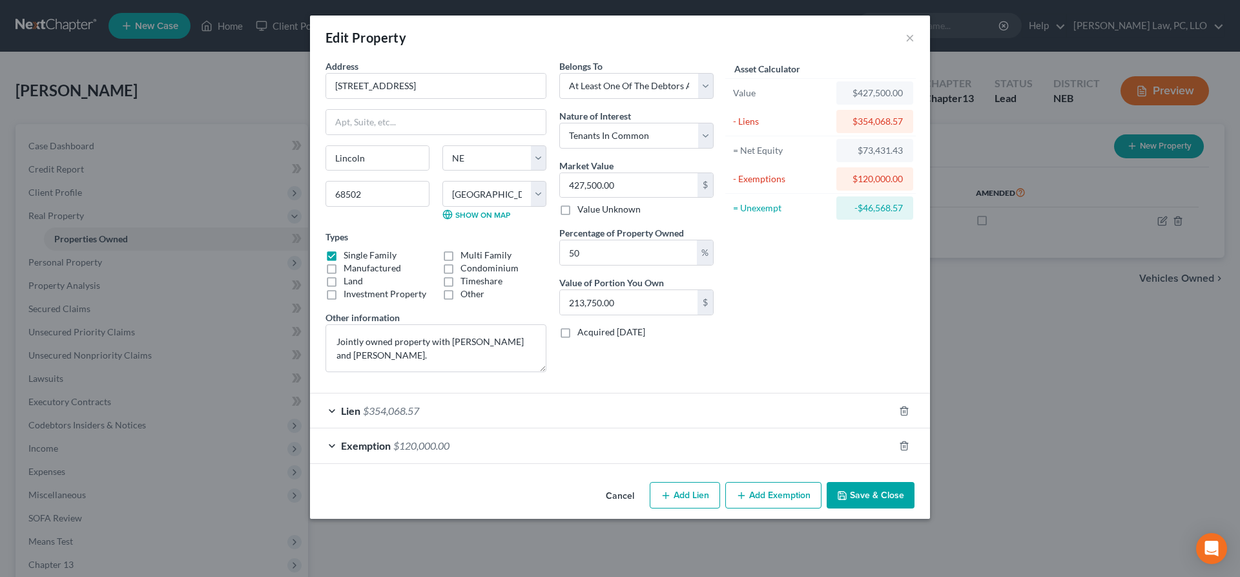
click at [560, 412] on div "Lien $354,068.57" at bounding box center [602, 410] width 584 height 34
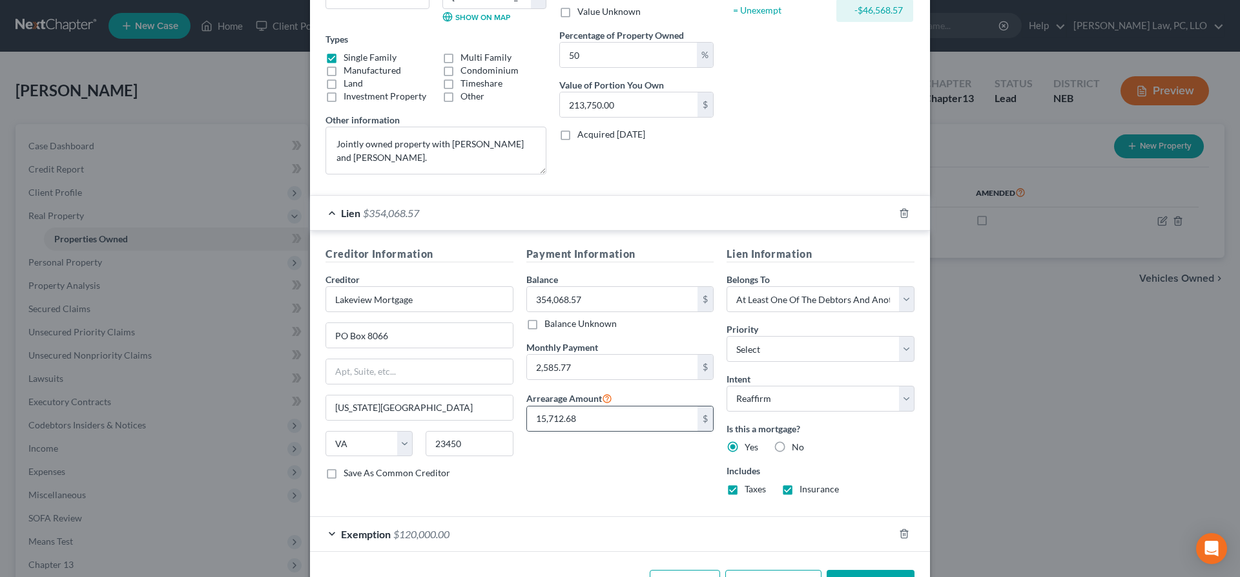
scroll to position [244, 0]
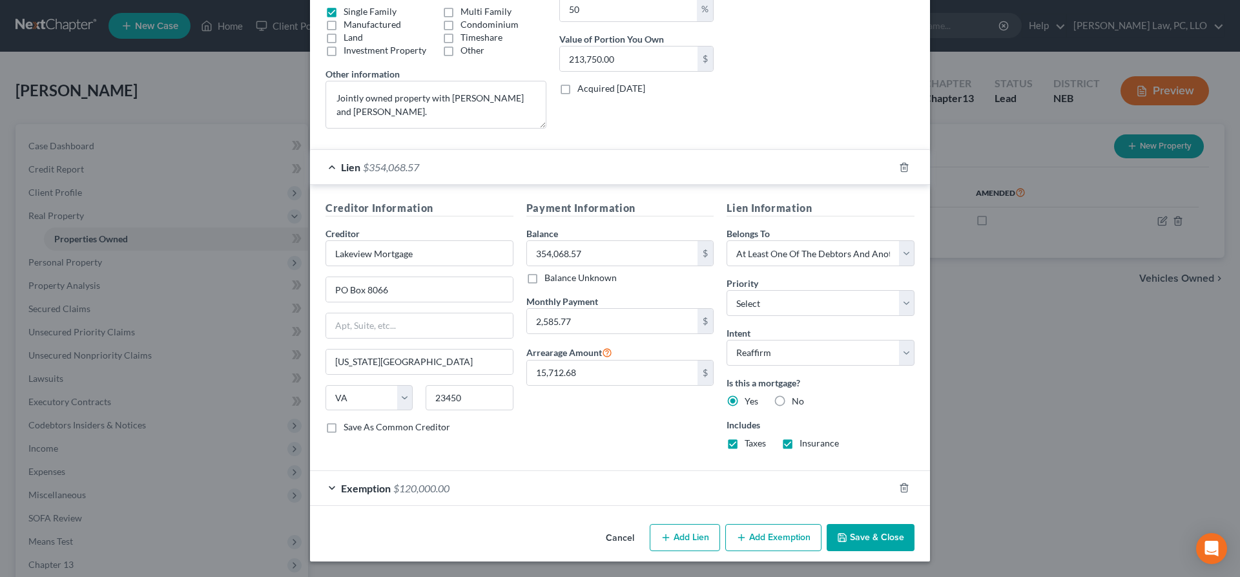
click at [620, 542] on button "Cancel" at bounding box center [620, 538] width 49 height 26
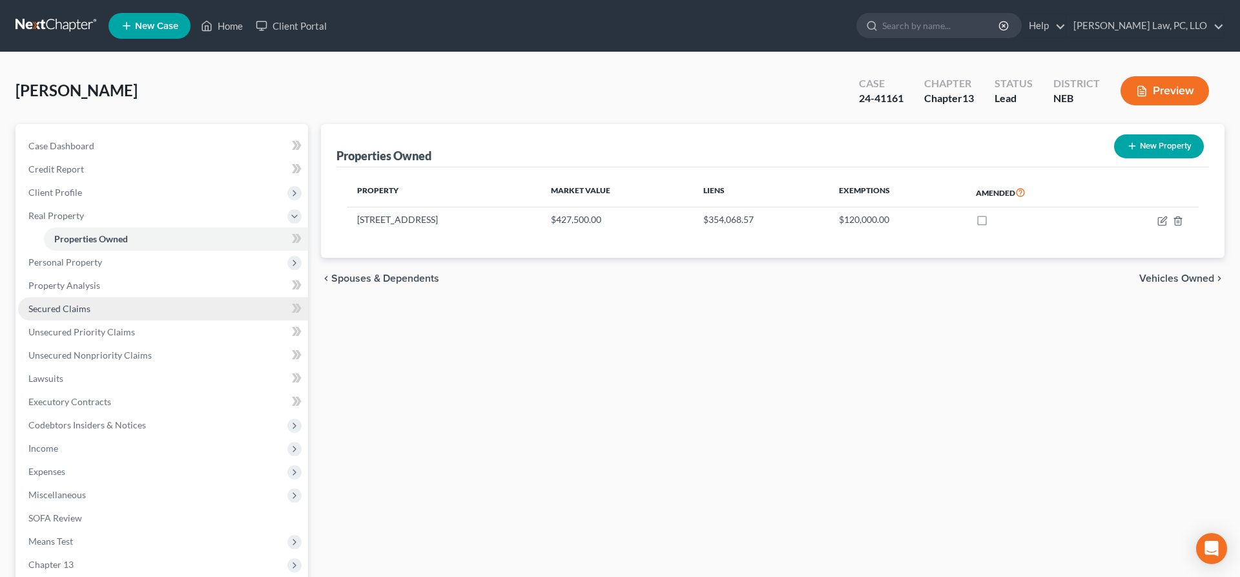
click at [80, 311] on span "Secured Claims" at bounding box center [59, 308] width 62 height 11
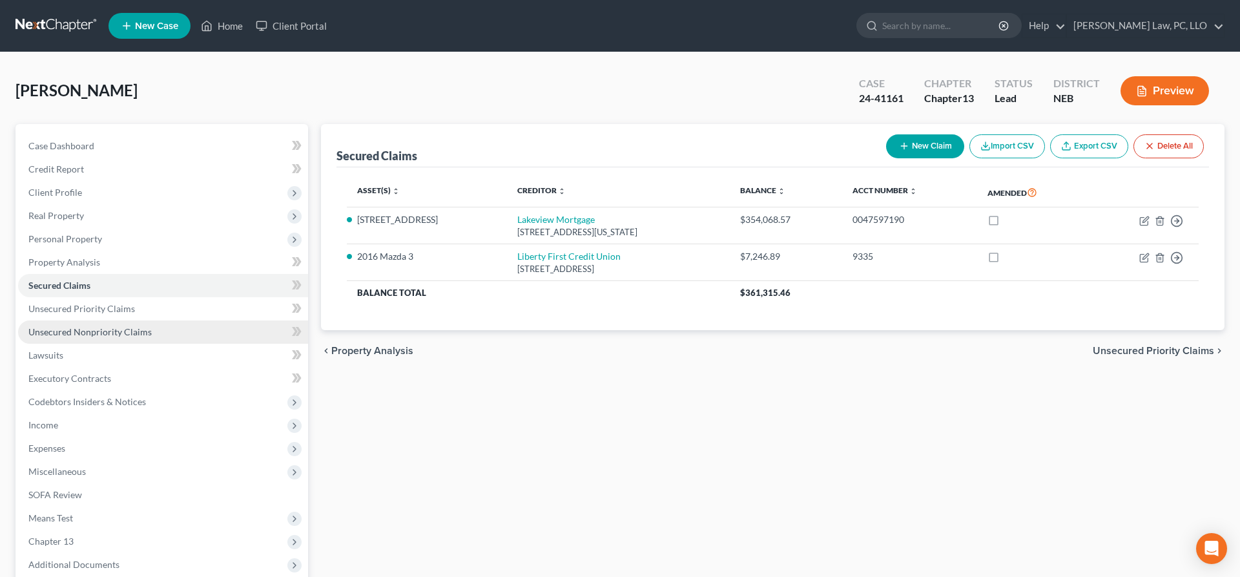
click at [116, 339] on link "Unsecured Nonpriority Claims" at bounding box center [163, 331] width 290 height 23
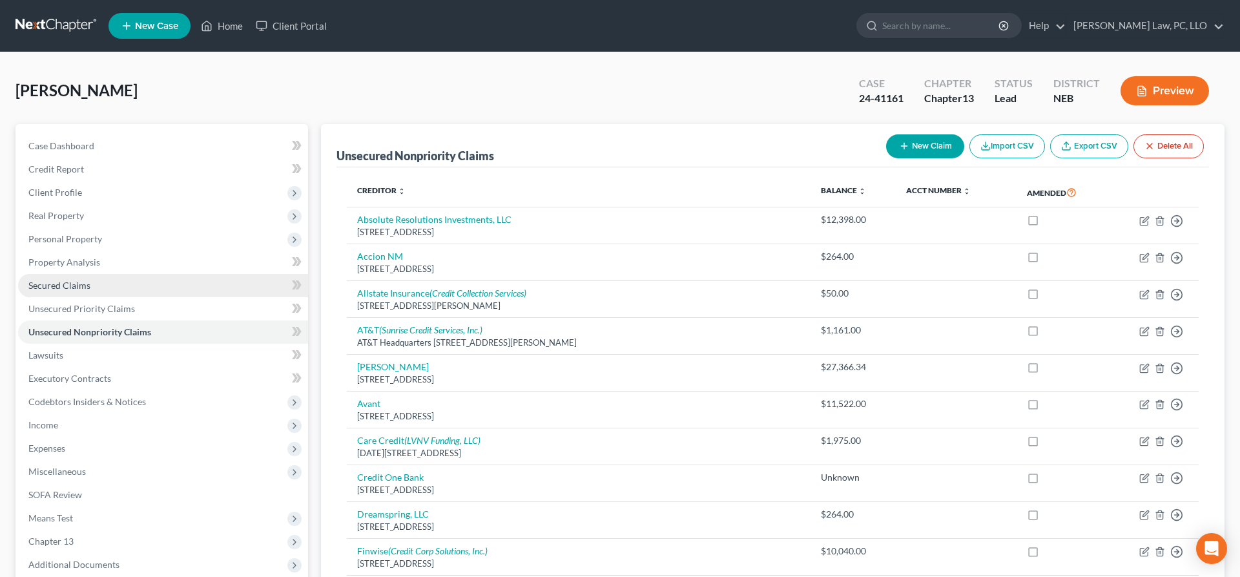
click at [73, 286] on span "Secured Claims" at bounding box center [59, 285] width 62 height 11
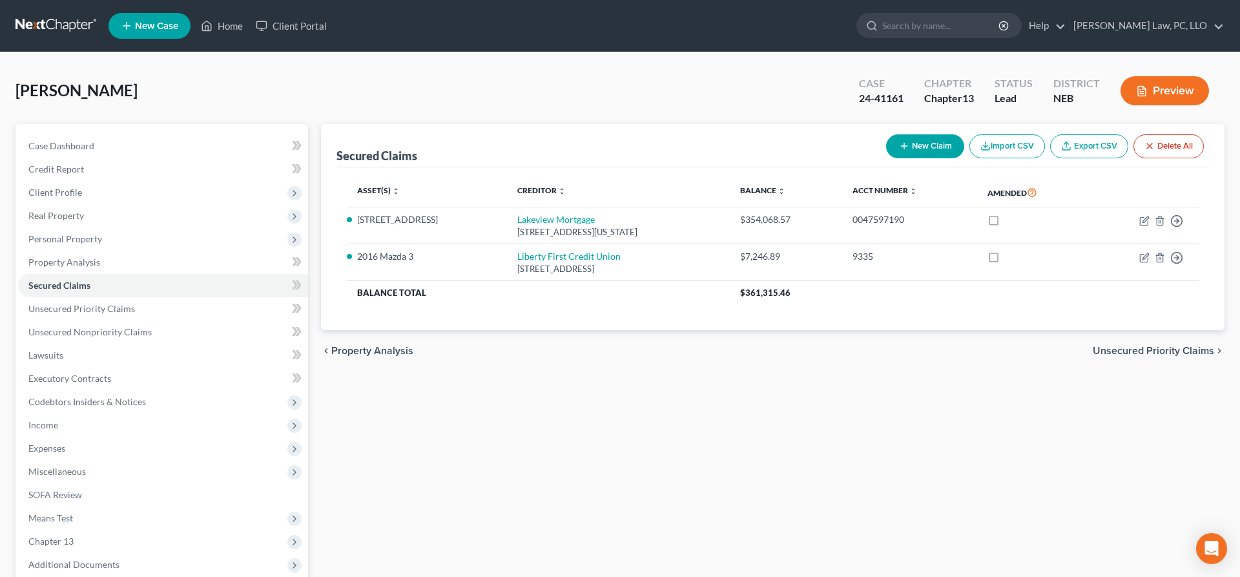
click at [930, 140] on button "New Claim" at bounding box center [925, 146] width 78 height 24
select select "0"
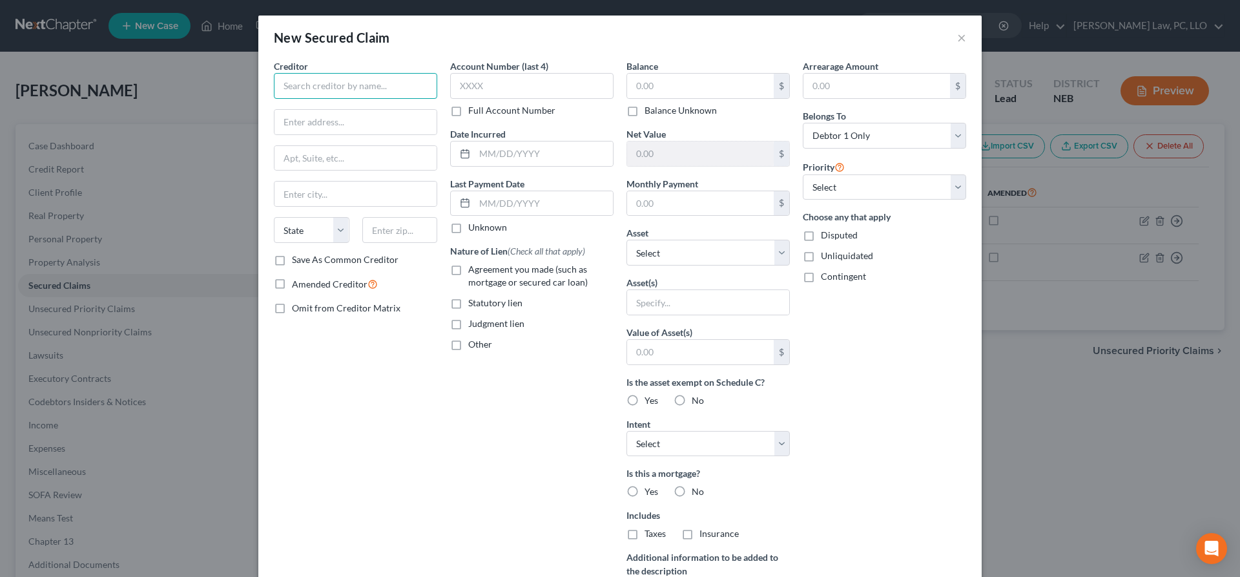
click at [398, 85] on input "text" at bounding box center [355, 86] width 163 height 26
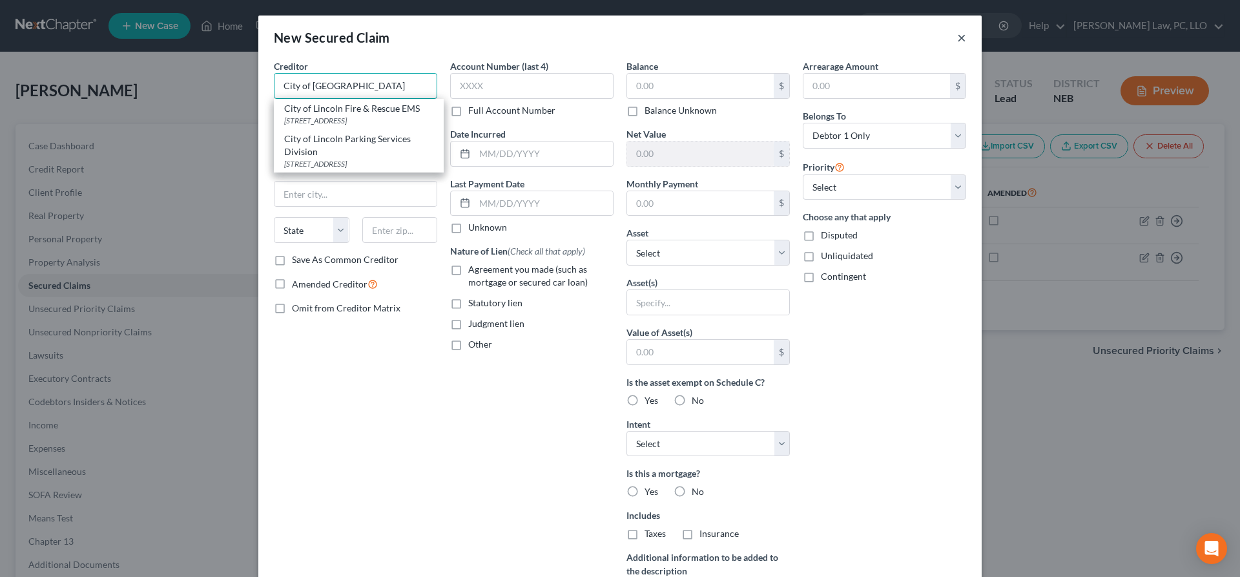
type input "City of Lincoln"
click at [964, 36] on button "×" at bounding box center [961, 38] width 9 height 16
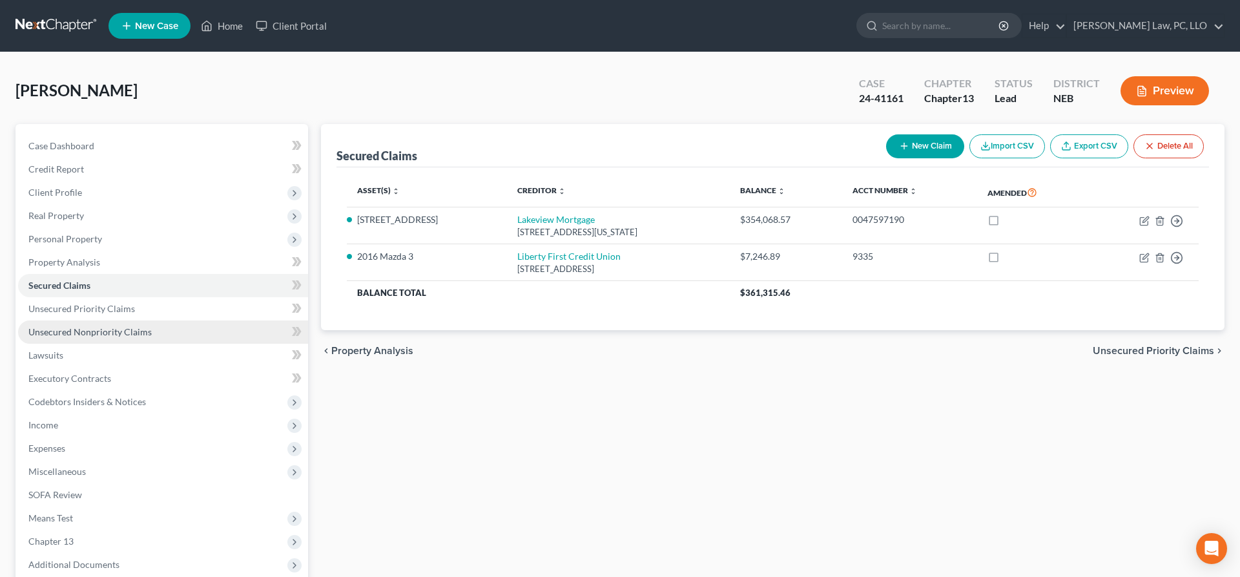
scroll to position [132, 0]
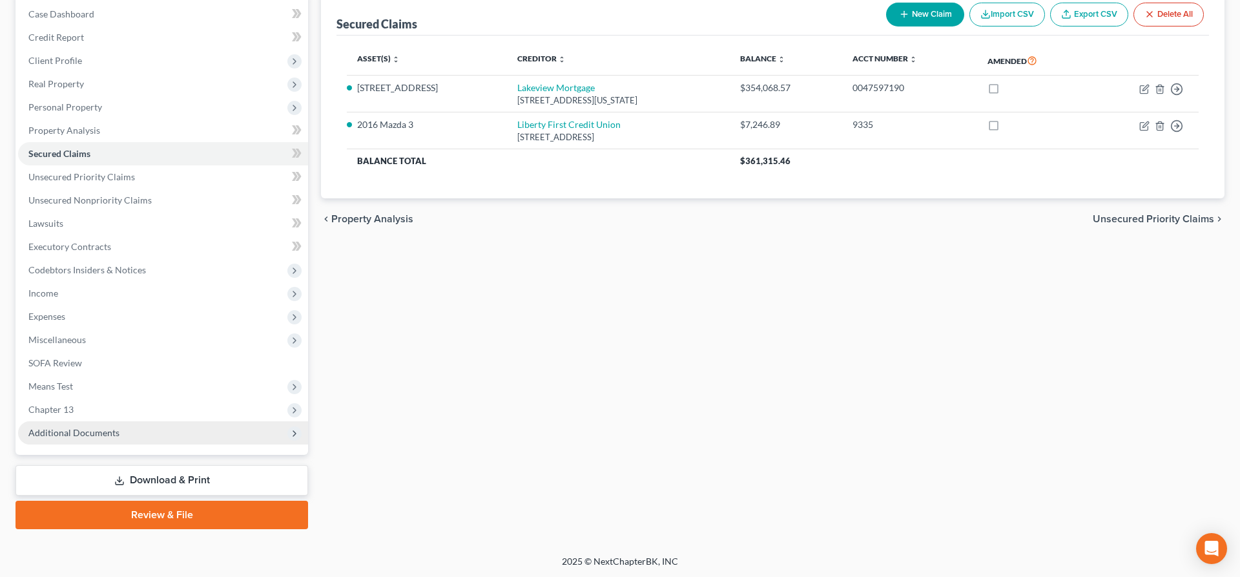
click at [125, 435] on span "Additional Documents" at bounding box center [163, 432] width 290 height 23
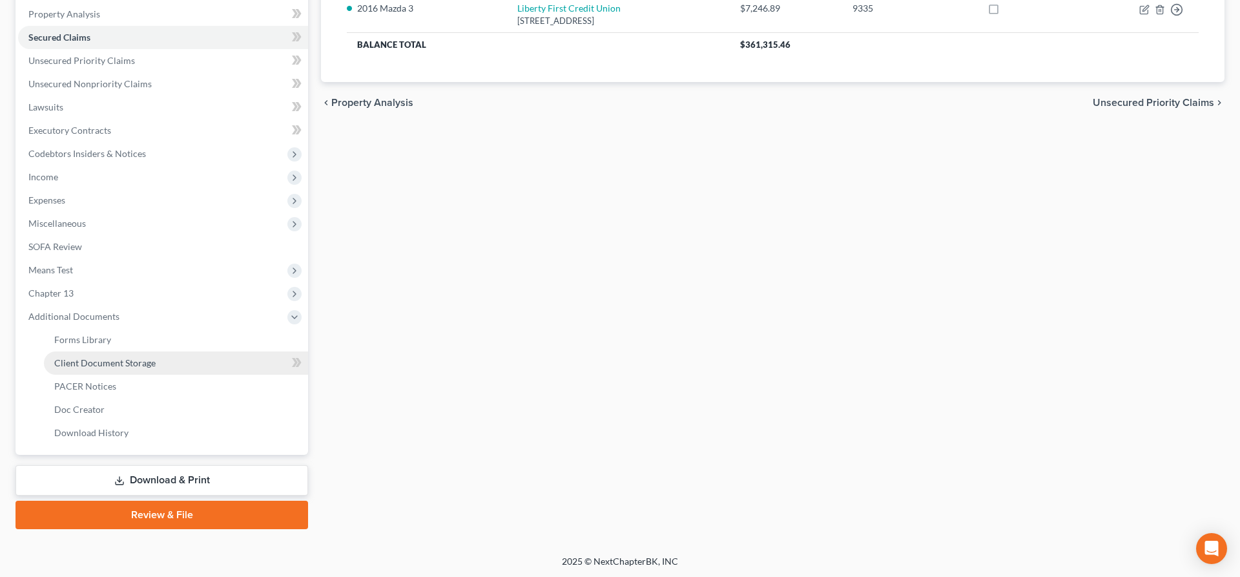
click at [127, 353] on link "Client Document Storage" at bounding box center [176, 362] width 264 height 23
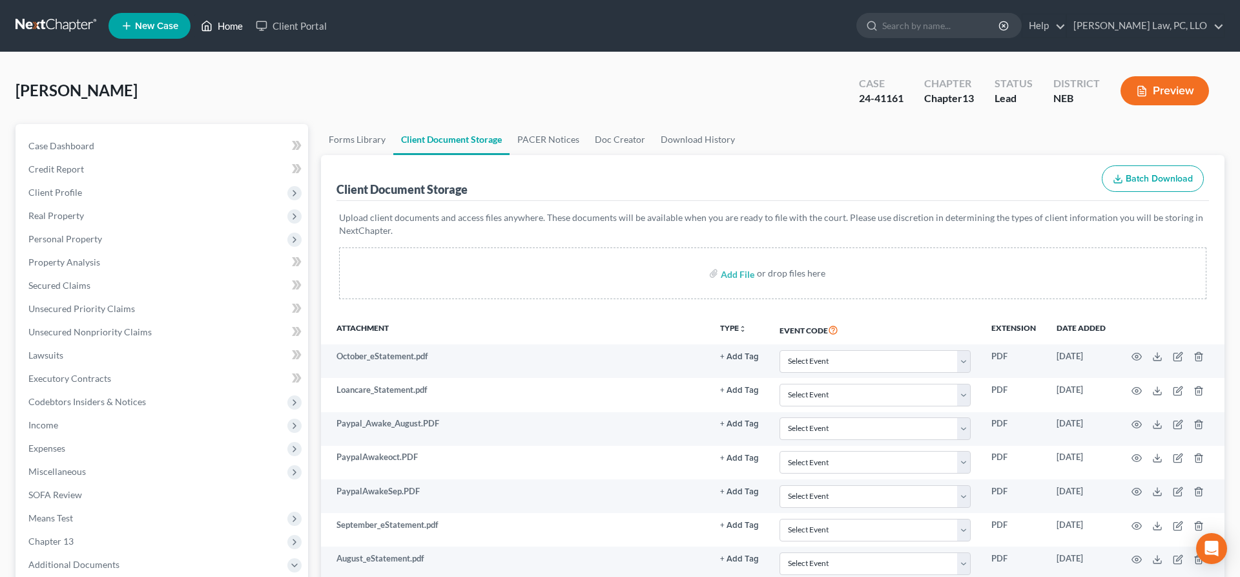
click at [230, 29] on link "Home" at bounding box center [221, 25] width 55 height 23
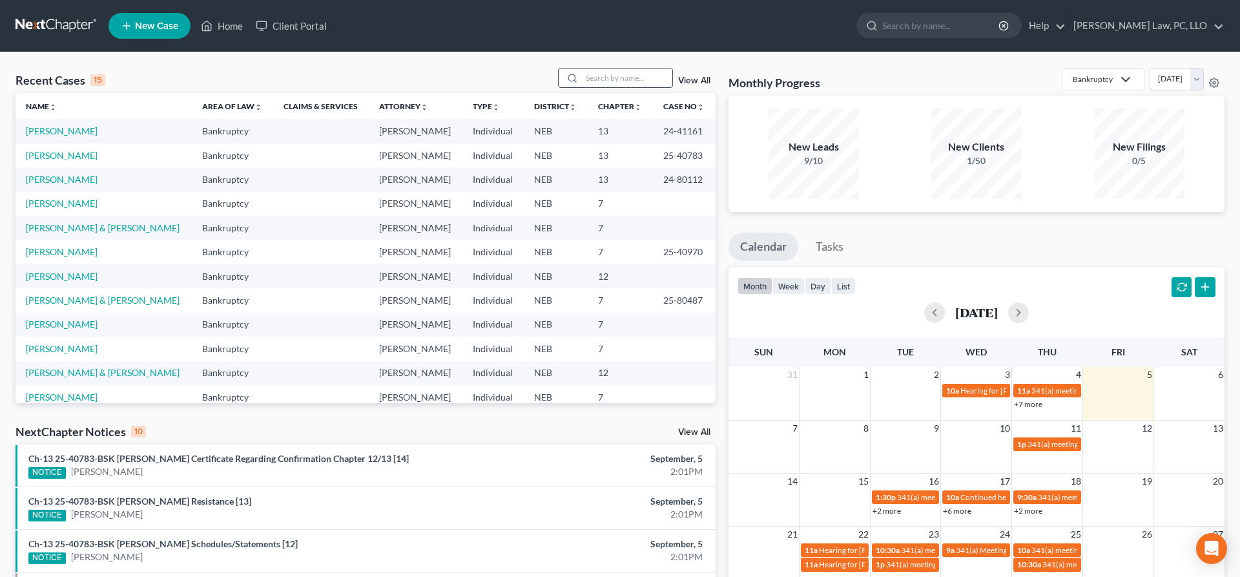
click at [632, 78] on input "search" at bounding box center [627, 77] width 90 height 19
type input "ehle"
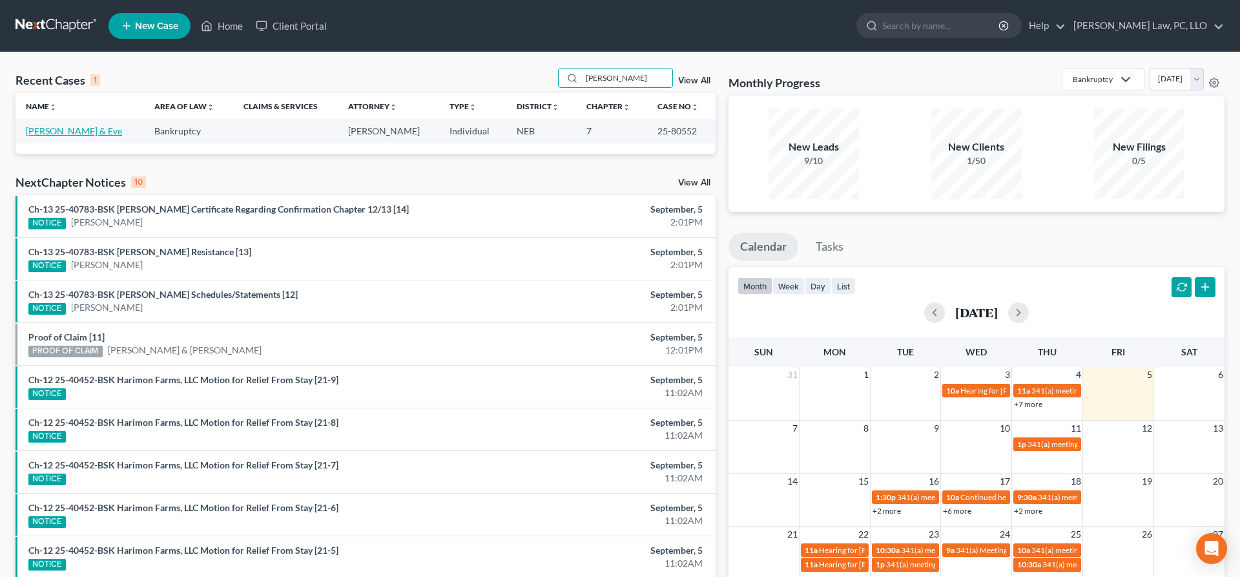
click at [87, 134] on link "[PERSON_NAME] & Eve" at bounding box center [74, 130] width 96 height 11
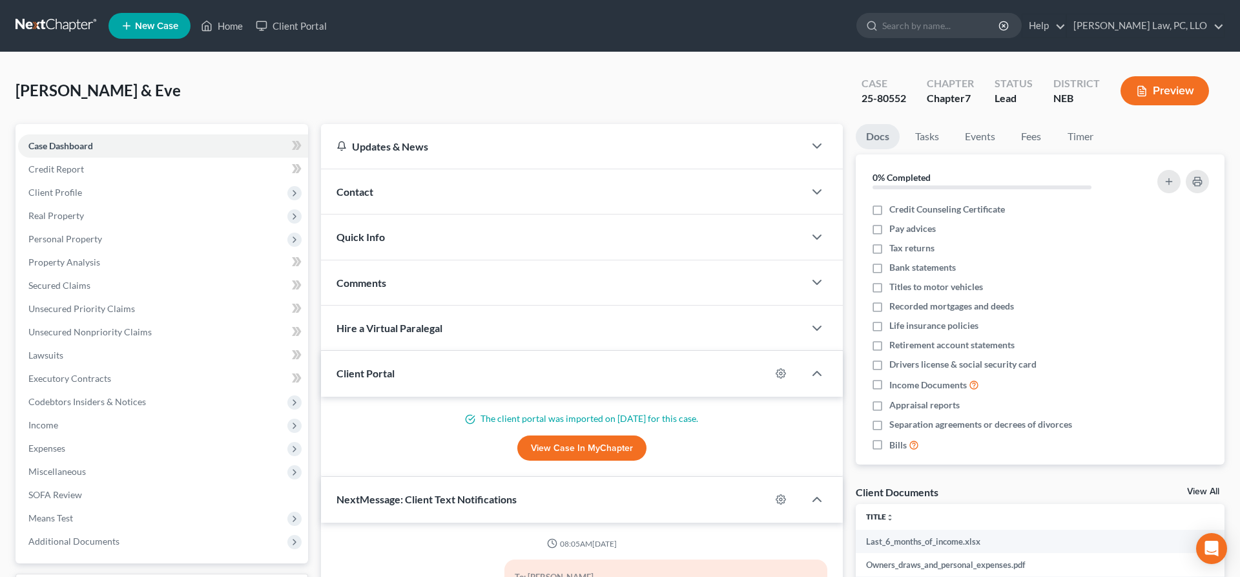
scroll to position [128, 0]
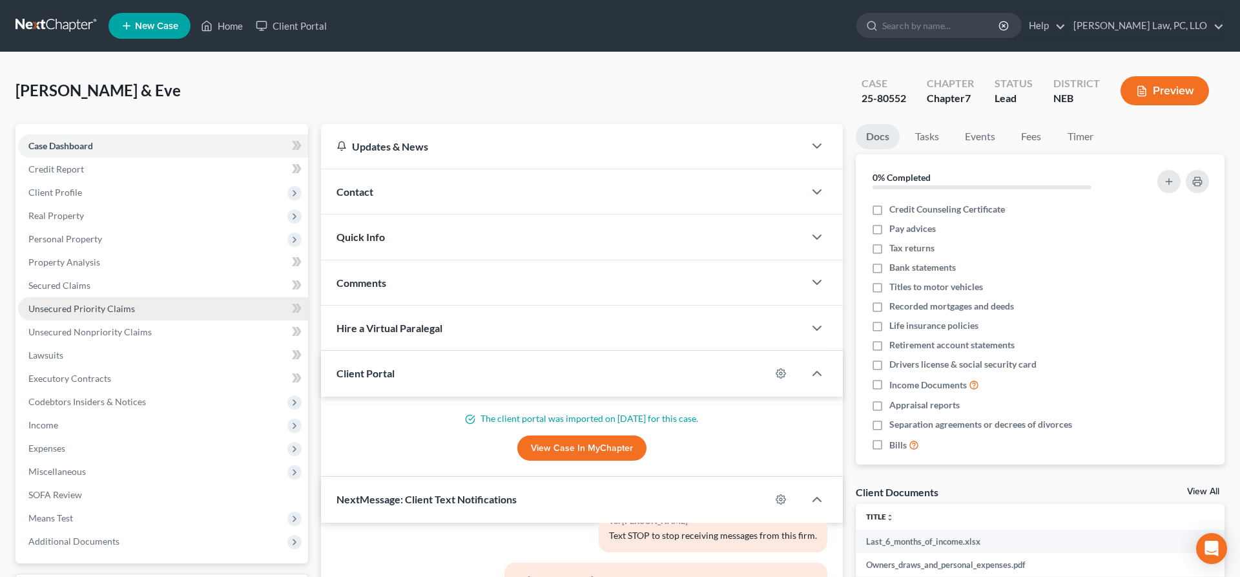
click at [120, 305] on span "Unsecured Priority Claims" at bounding box center [81, 308] width 107 height 11
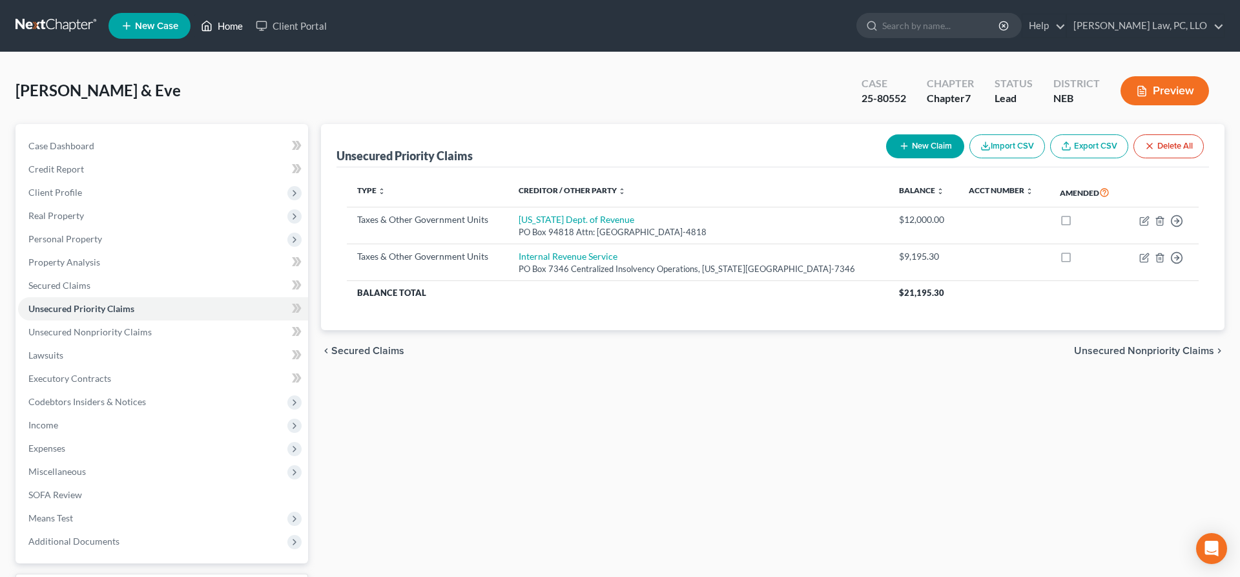
click at [231, 25] on link "Home" at bounding box center [221, 25] width 55 height 23
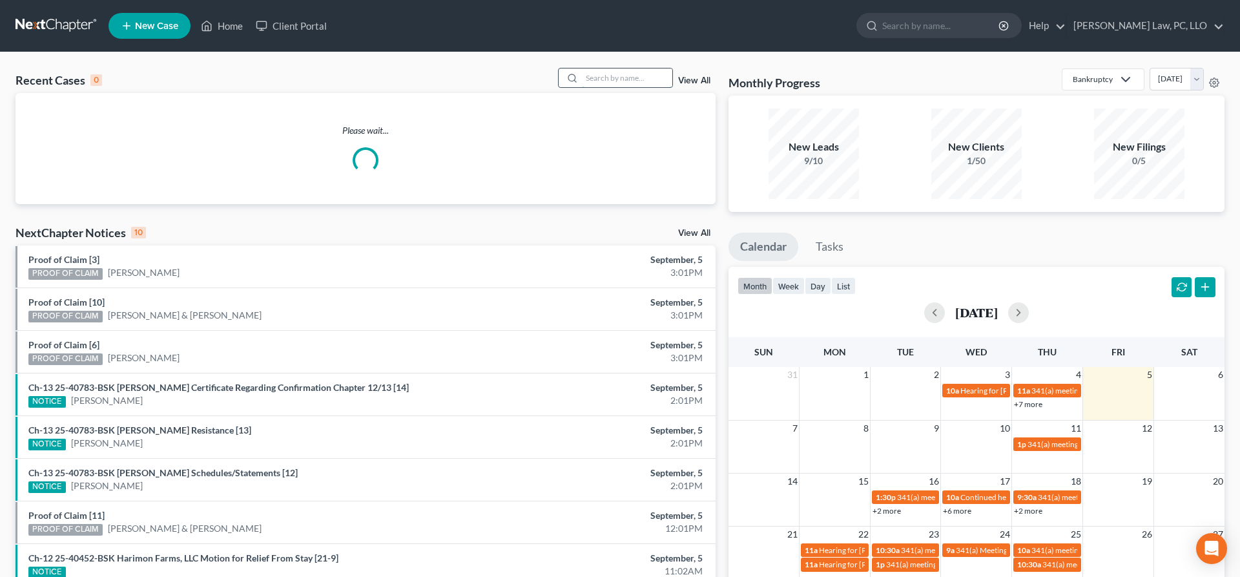
click at [654, 79] on input "search" at bounding box center [627, 77] width 90 height 19
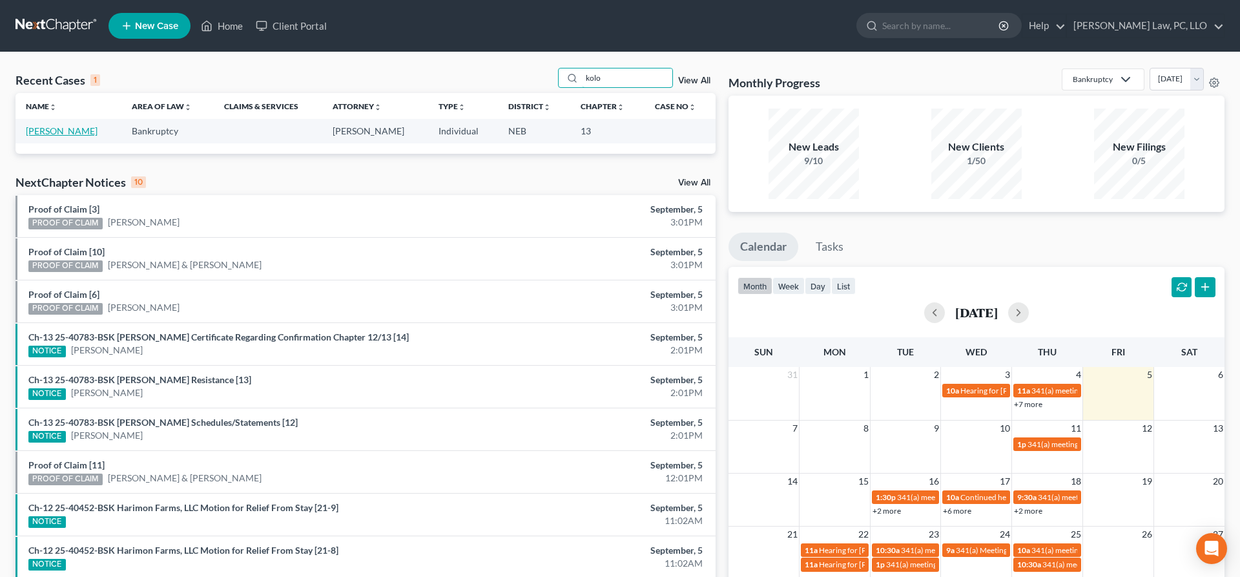
type input "kolo"
click at [98, 134] on link "[PERSON_NAME]" at bounding box center [62, 130] width 72 height 11
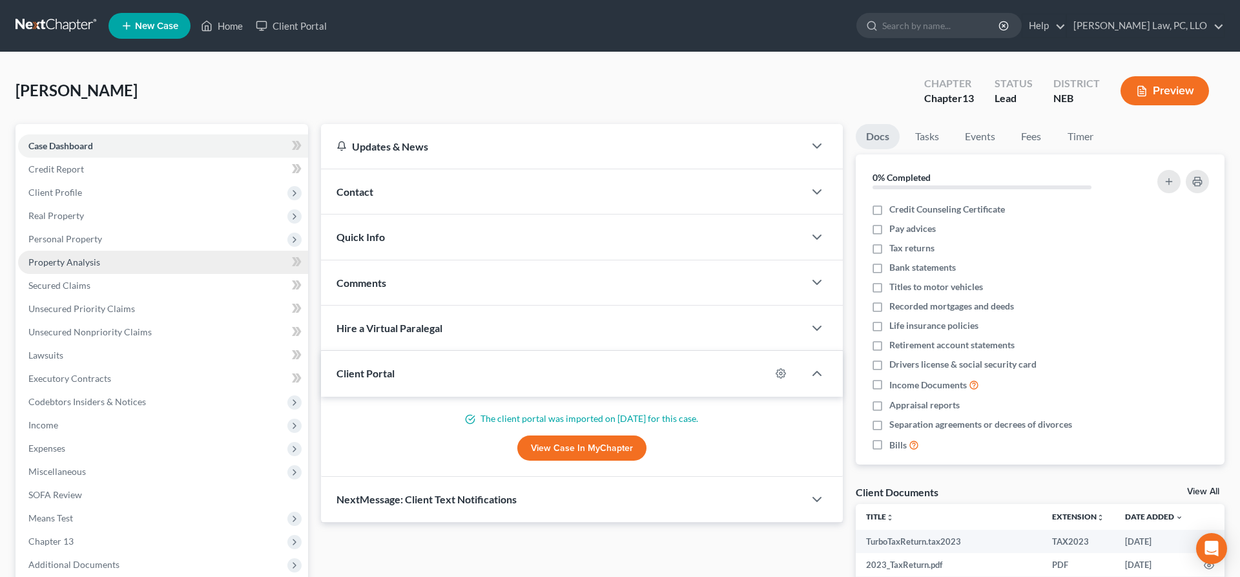
click at [64, 259] on span "Property Analysis" at bounding box center [64, 261] width 72 height 11
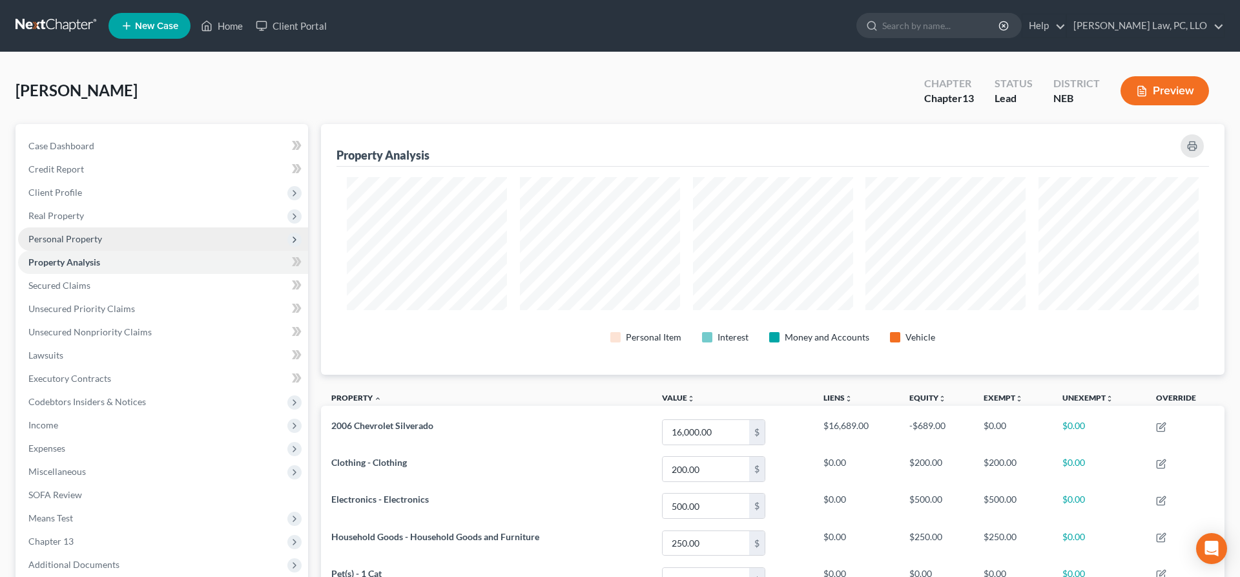
scroll to position [251, 904]
click at [66, 243] on span "Personal Property" at bounding box center [65, 238] width 74 height 11
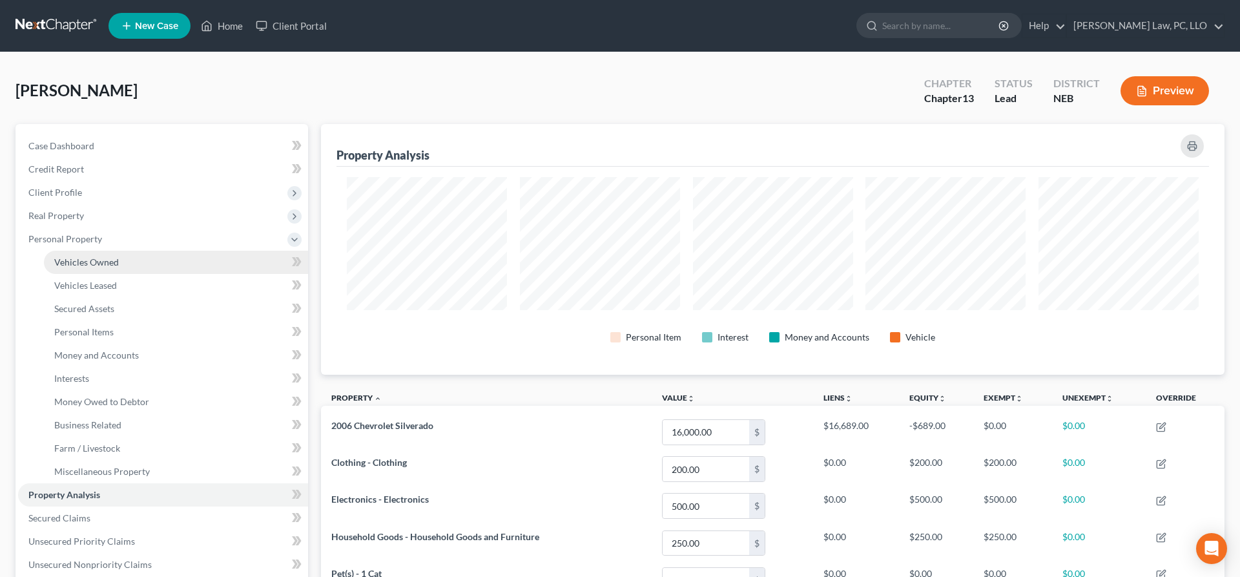
click at [97, 260] on span "Vehicles Owned" at bounding box center [86, 261] width 65 height 11
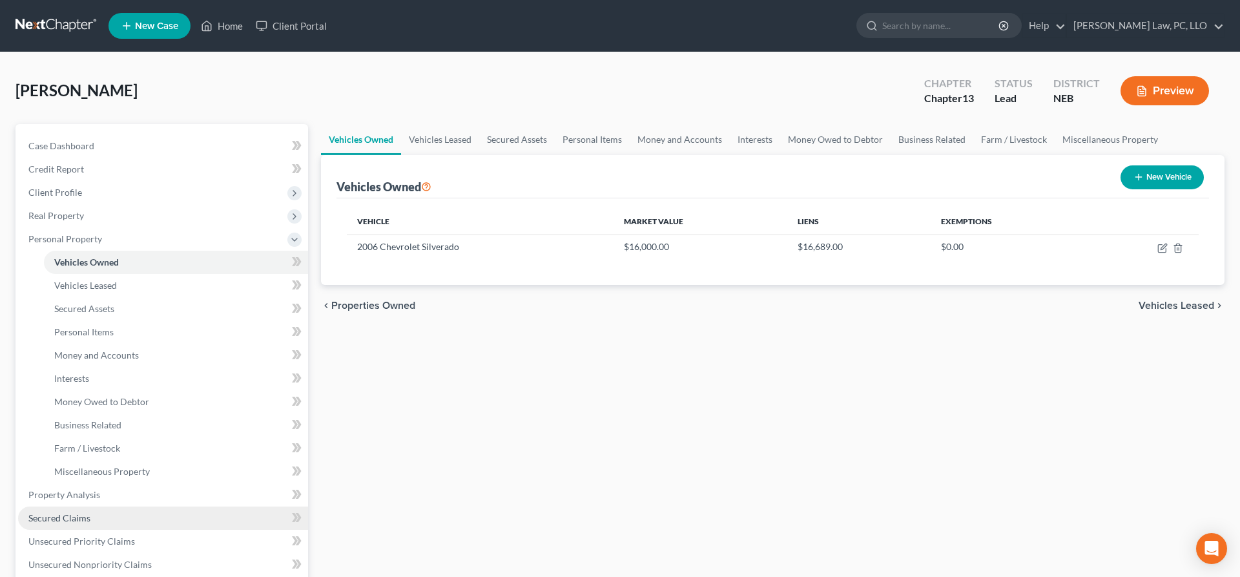
click at [83, 516] on span "Secured Claims" at bounding box center [59, 517] width 62 height 11
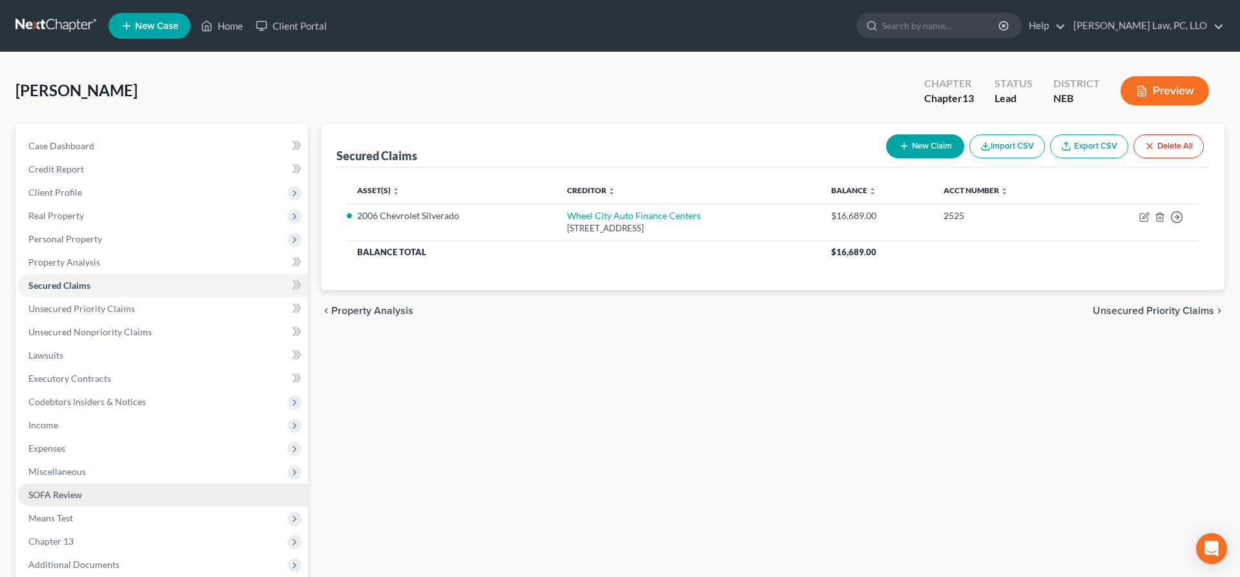
click at [38, 499] on span "SOFA Review" at bounding box center [55, 494] width 54 height 11
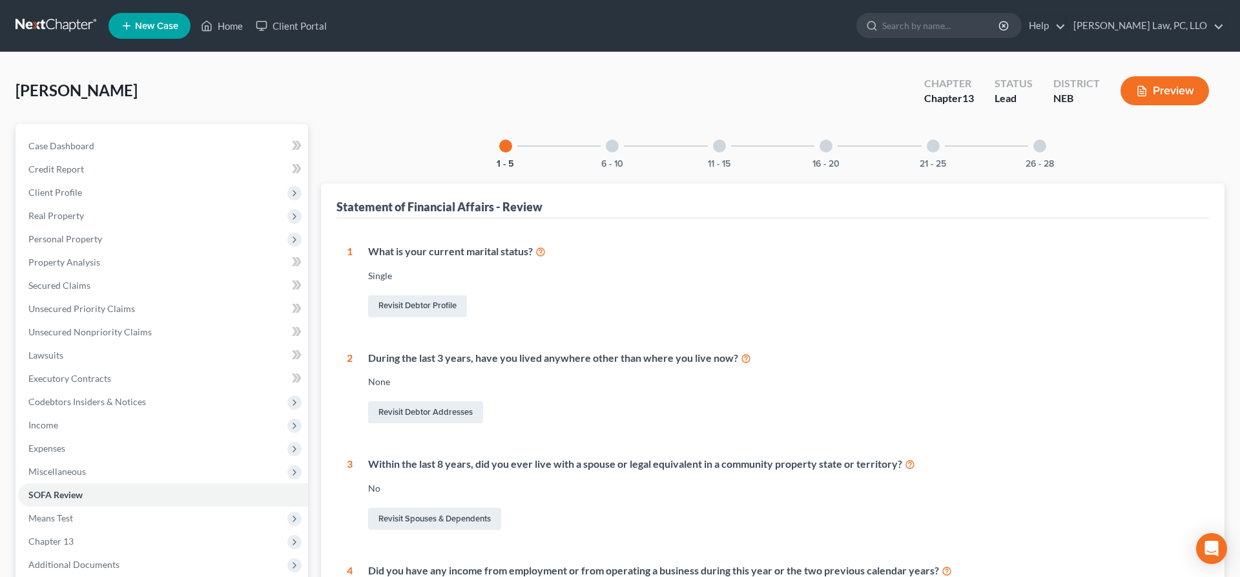
click at [617, 144] on div at bounding box center [612, 146] width 13 height 13
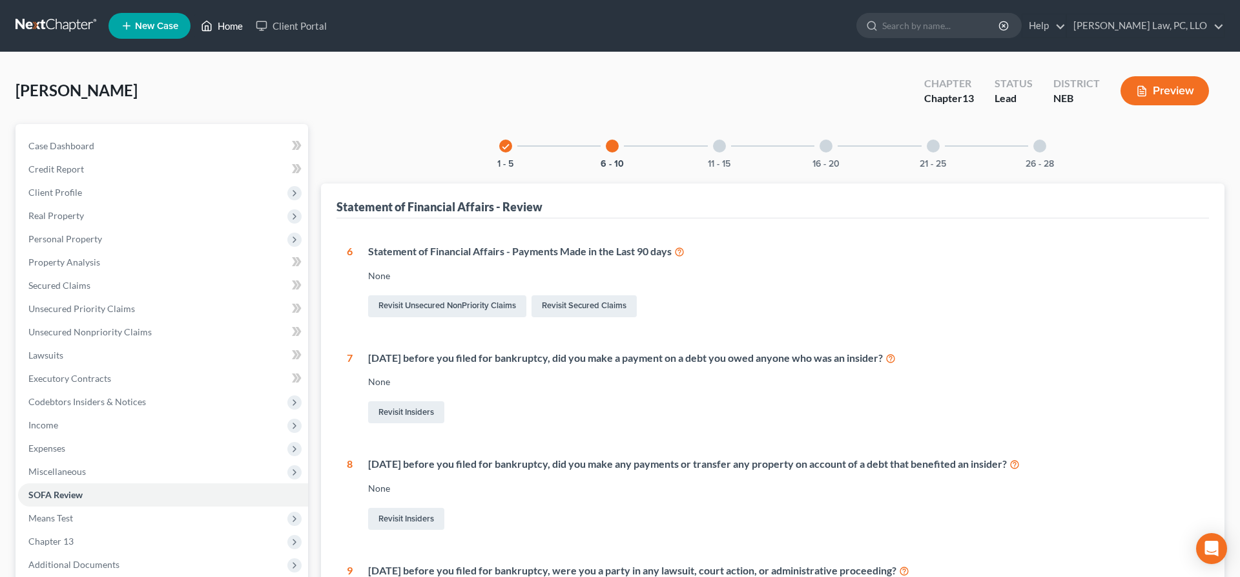
click at [227, 26] on link "Home" at bounding box center [221, 25] width 55 height 23
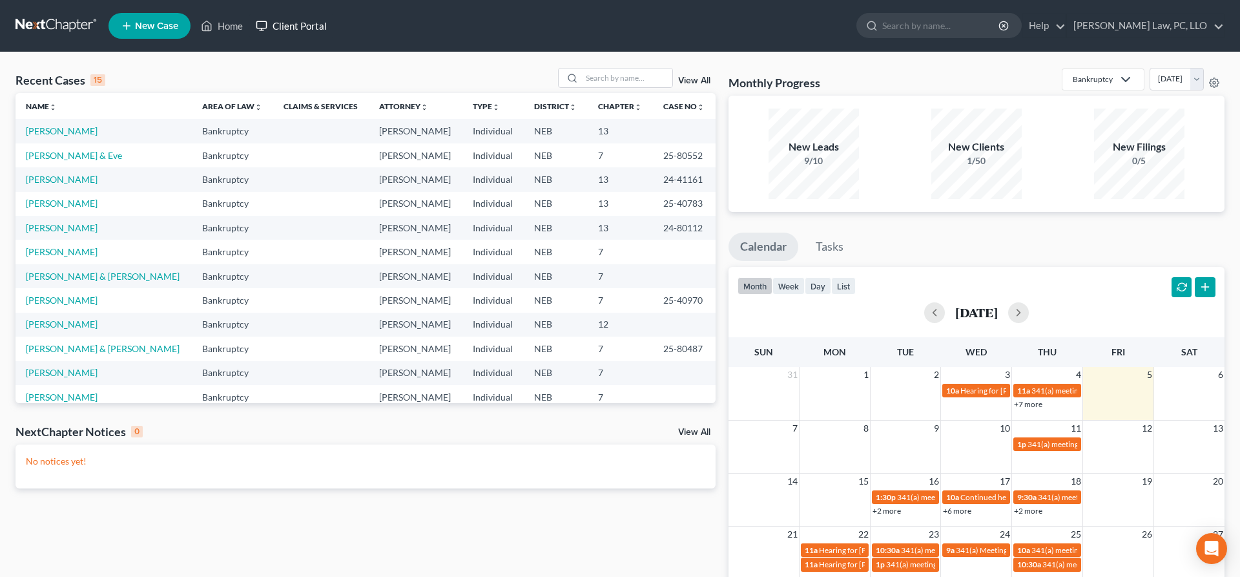
click at [297, 31] on link "Client Portal" at bounding box center [291, 25] width 84 height 23
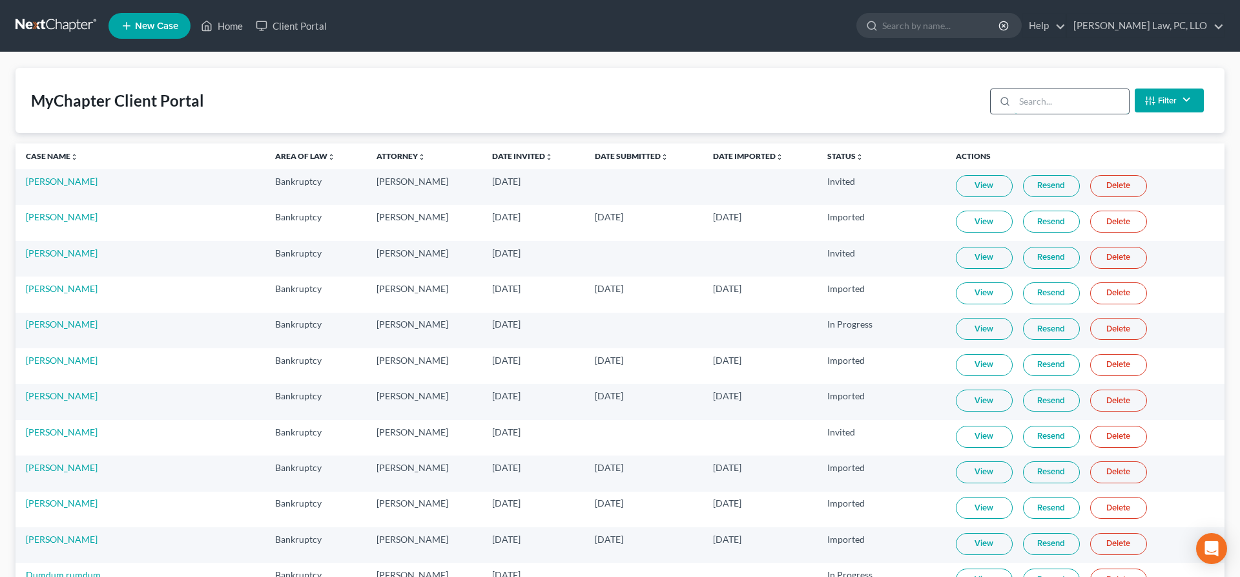
click at [1045, 103] on input "search" at bounding box center [1072, 101] width 114 height 25
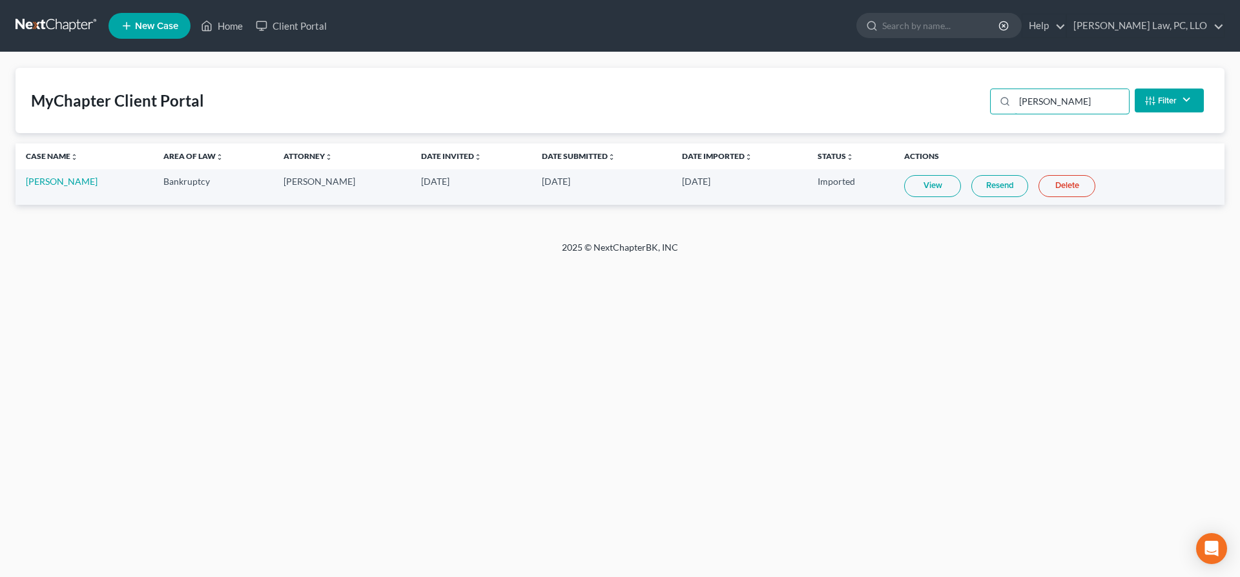
type input "kolod"
click at [983, 185] on link "Resend" at bounding box center [1000, 186] width 57 height 22
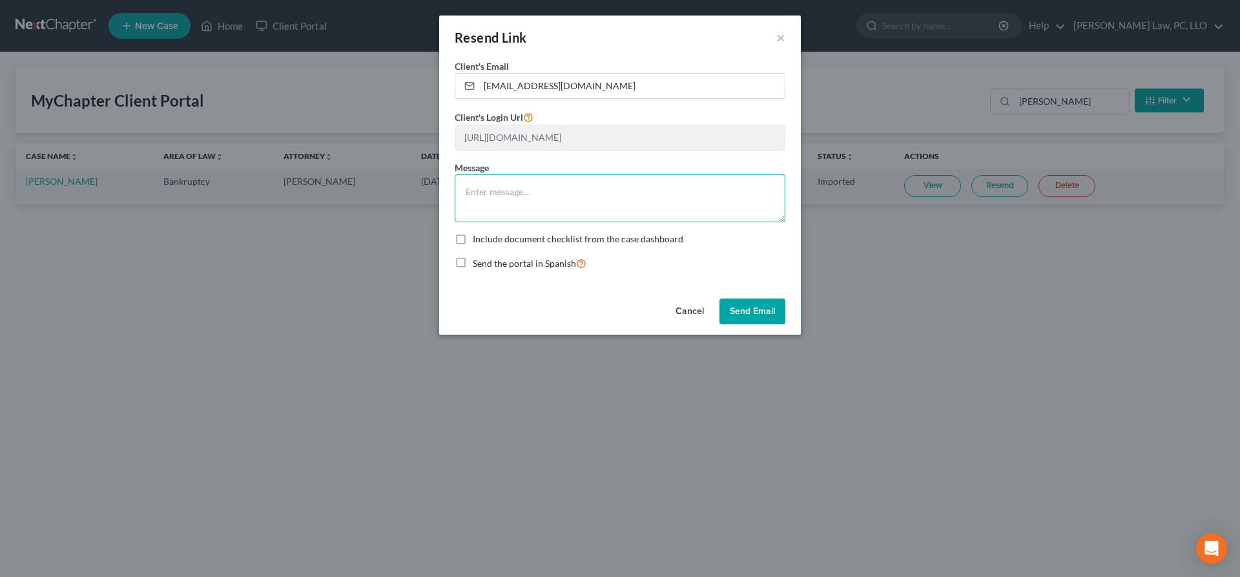
click at [665, 204] on textarea at bounding box center [620, 198] width 331 height 48
type textarea "Please update"
click at [753, 311] on button "Send Email" at bounding box center [753, 311] width 66 height 26
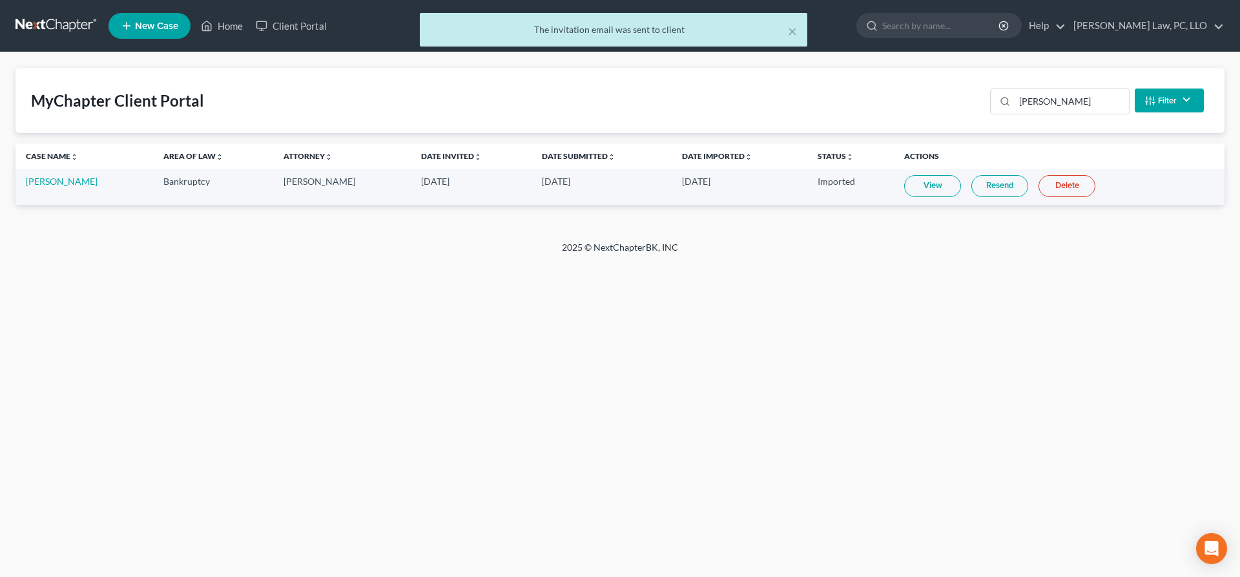
click at [225, 24] on div "× The invitation email was sent to client" at bounding box center [614, 33] width 1240 height 40
click at [228, 25] on div "× The invitation email was sent to client" at bounding box center [614, 33] width 1240 height 40
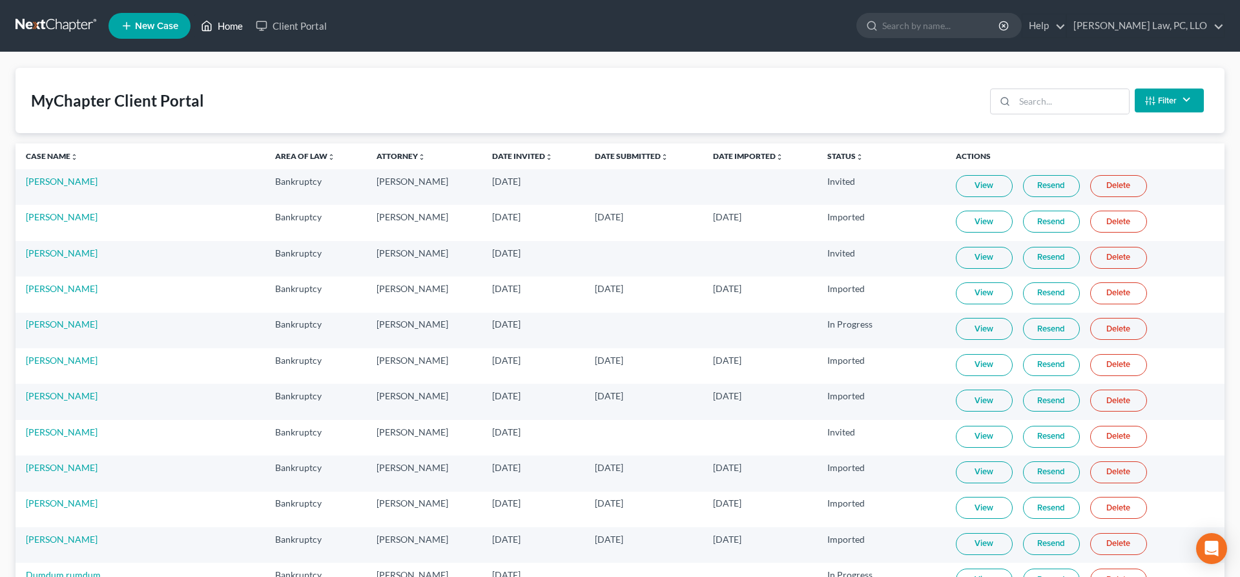
click at [235, 30] on link "Home" at bounding box center [221, 25] width 55 height 23
